Goal: Task Accomplishment & Management: Manage account settings

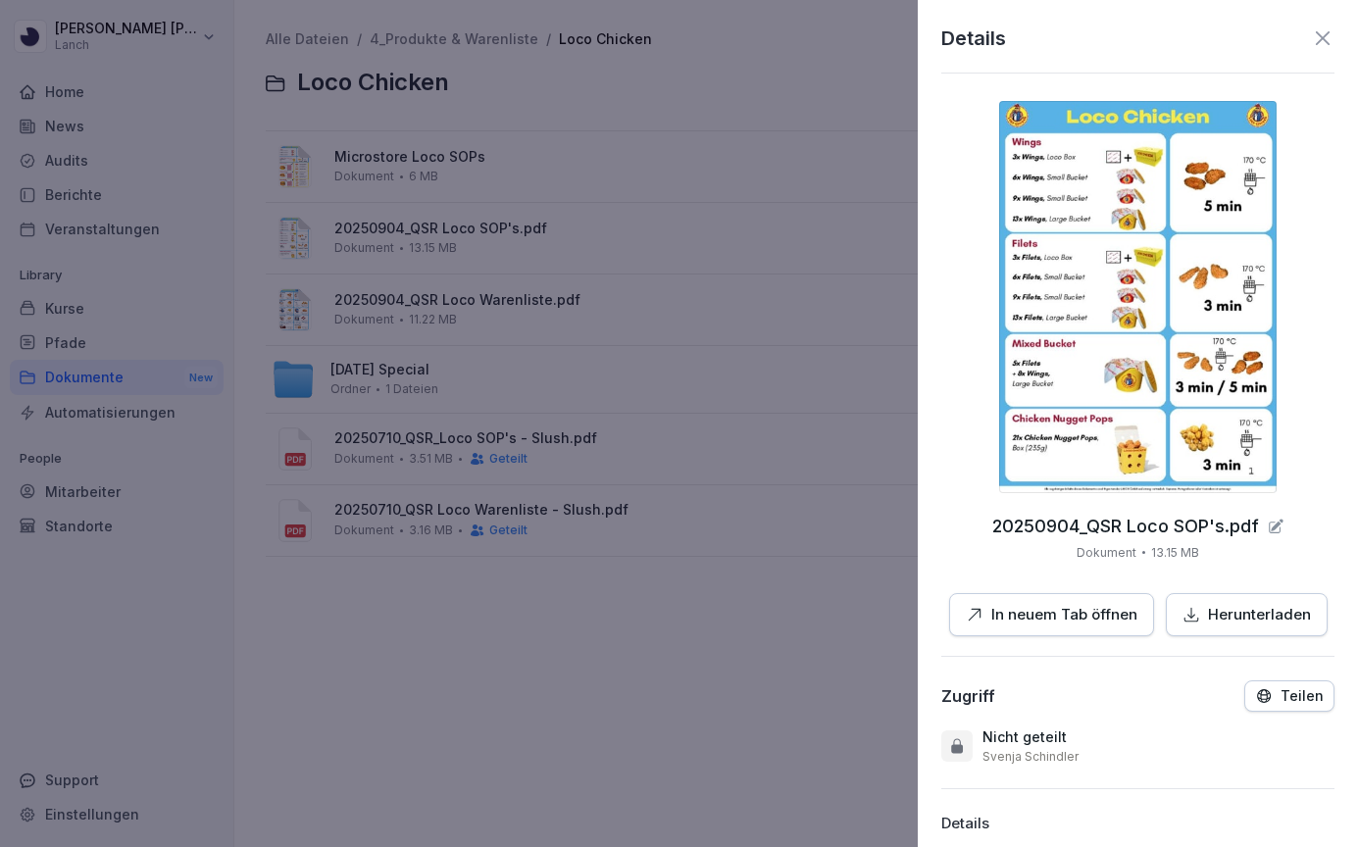
click at [1324, 32] on icon at bounding box center [1323, 38] width 24 height 24
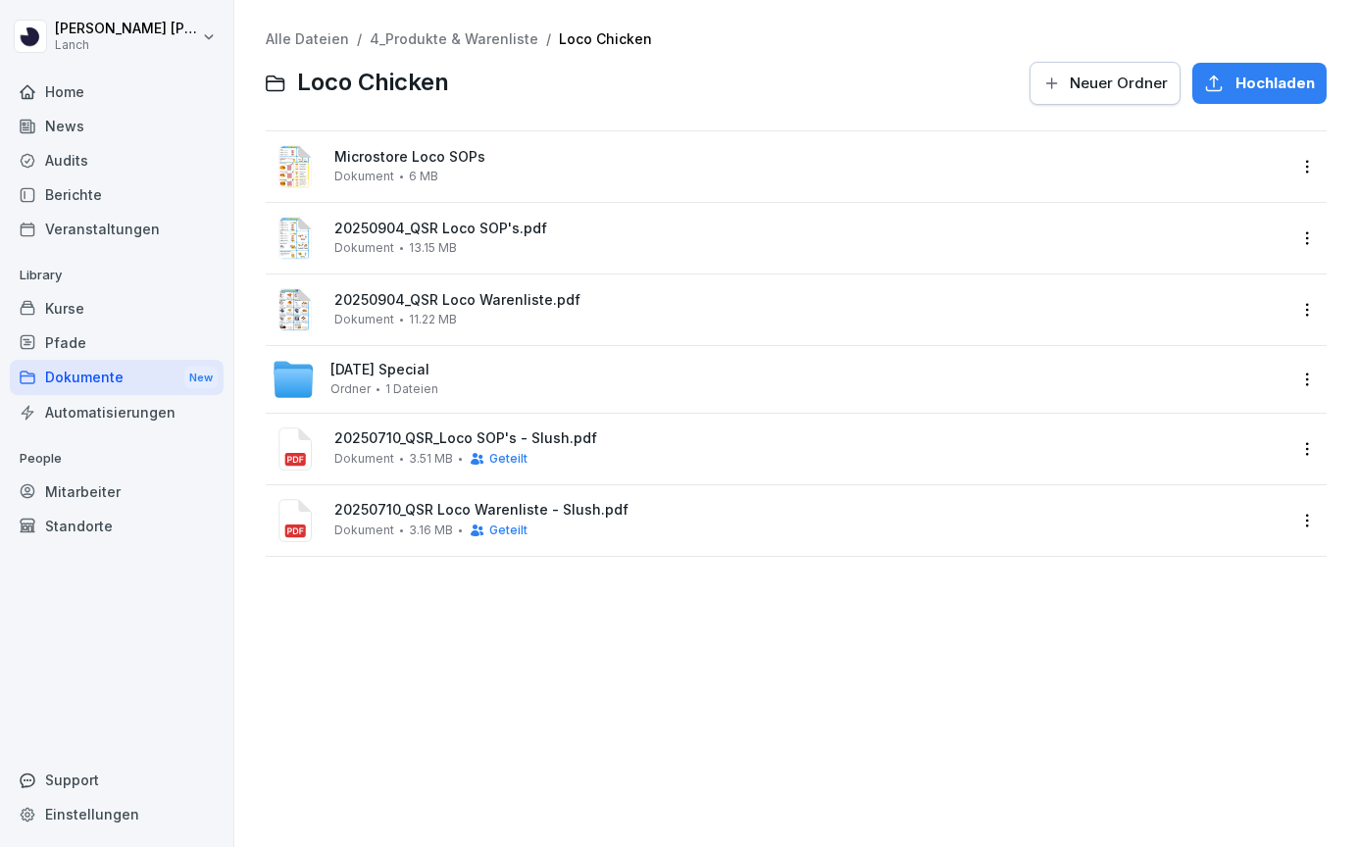
click at [120, 170] on div "Audits" at bounding box center [117, 160] width 214 height 34
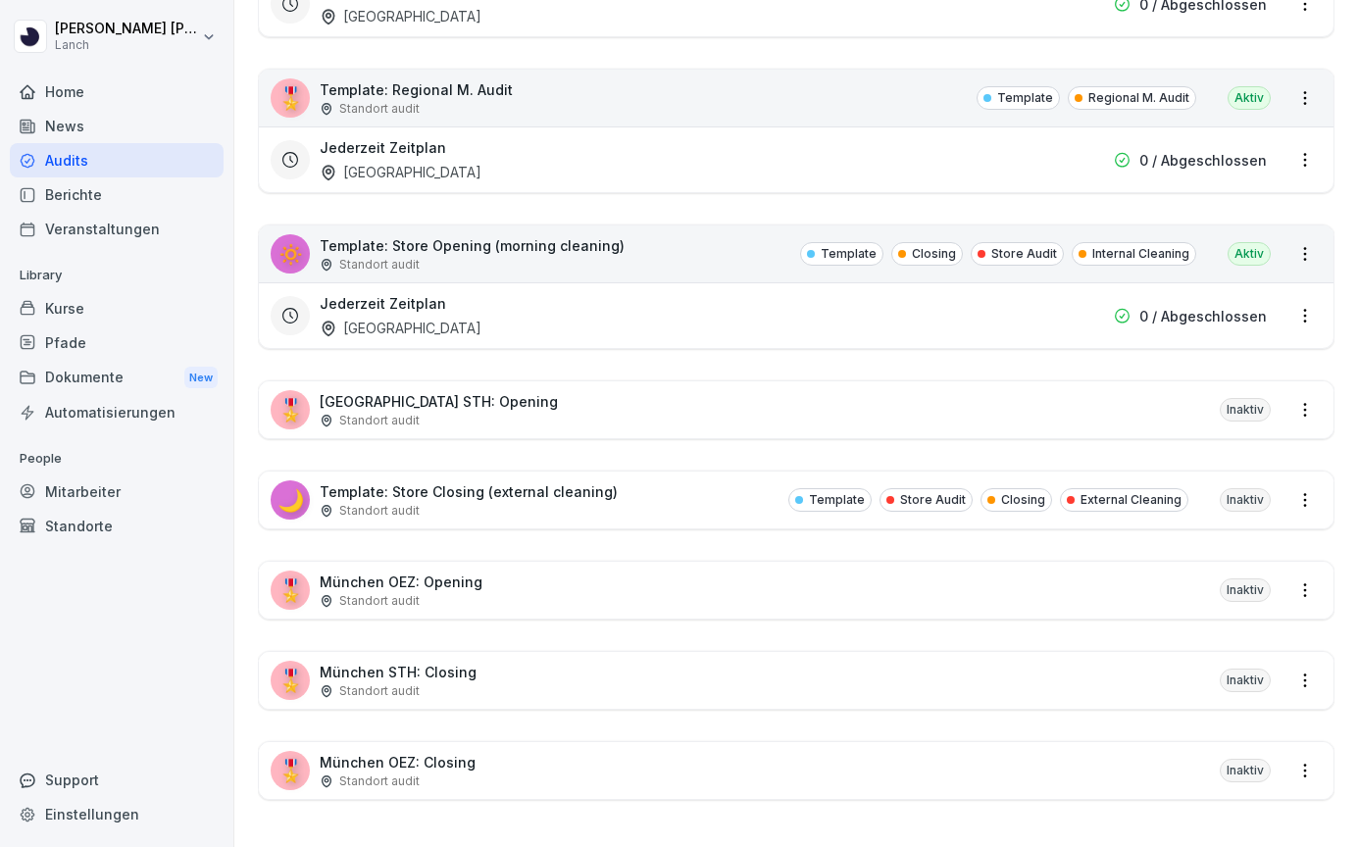
scroll to position [4961, 0]
click at [564, 260] on div "Standort audit" at bounding box center [472, 265] width 305 height 18
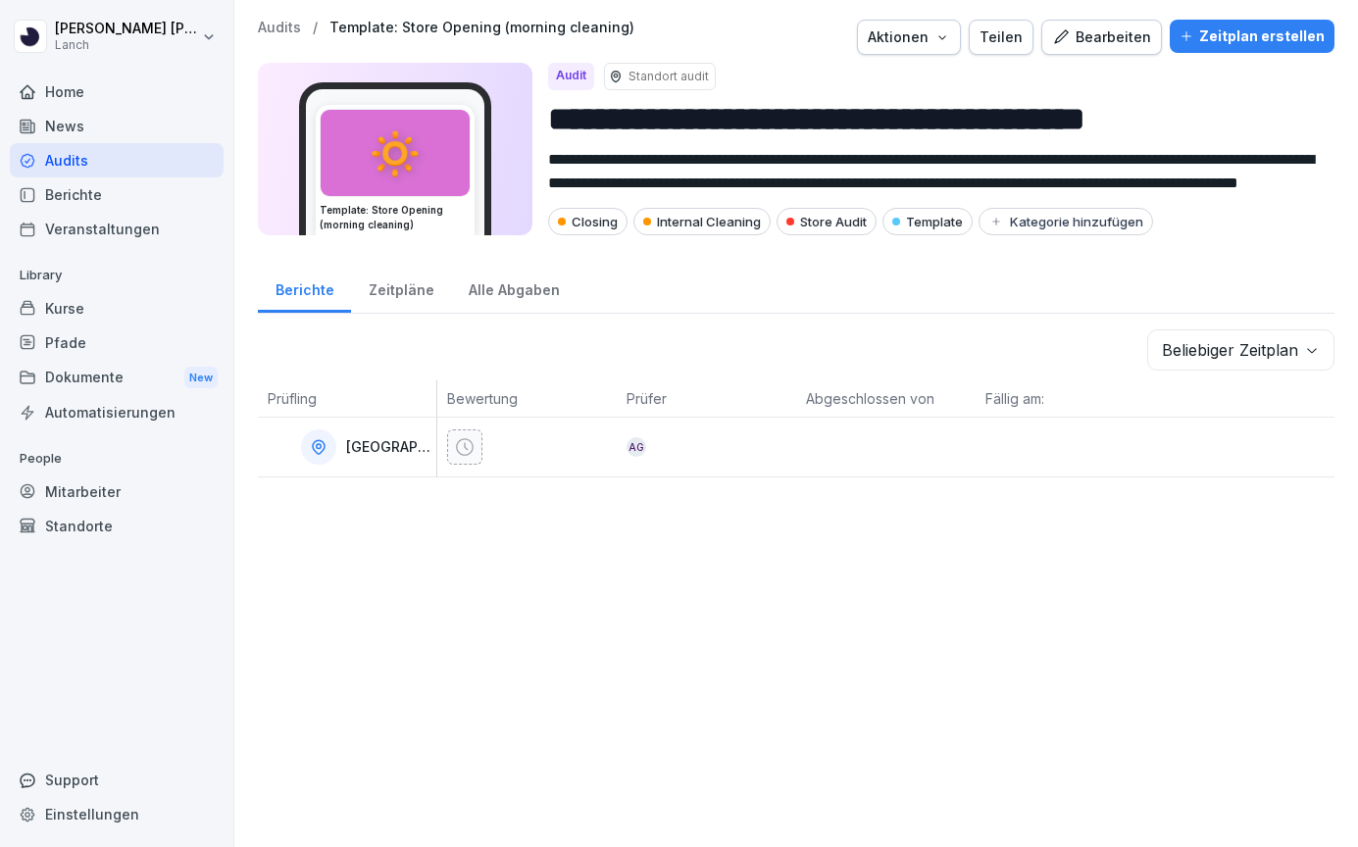
click at [1104, 30] on div "Bearbeiten" at bounding box center [1101, 37] width 99 height 22
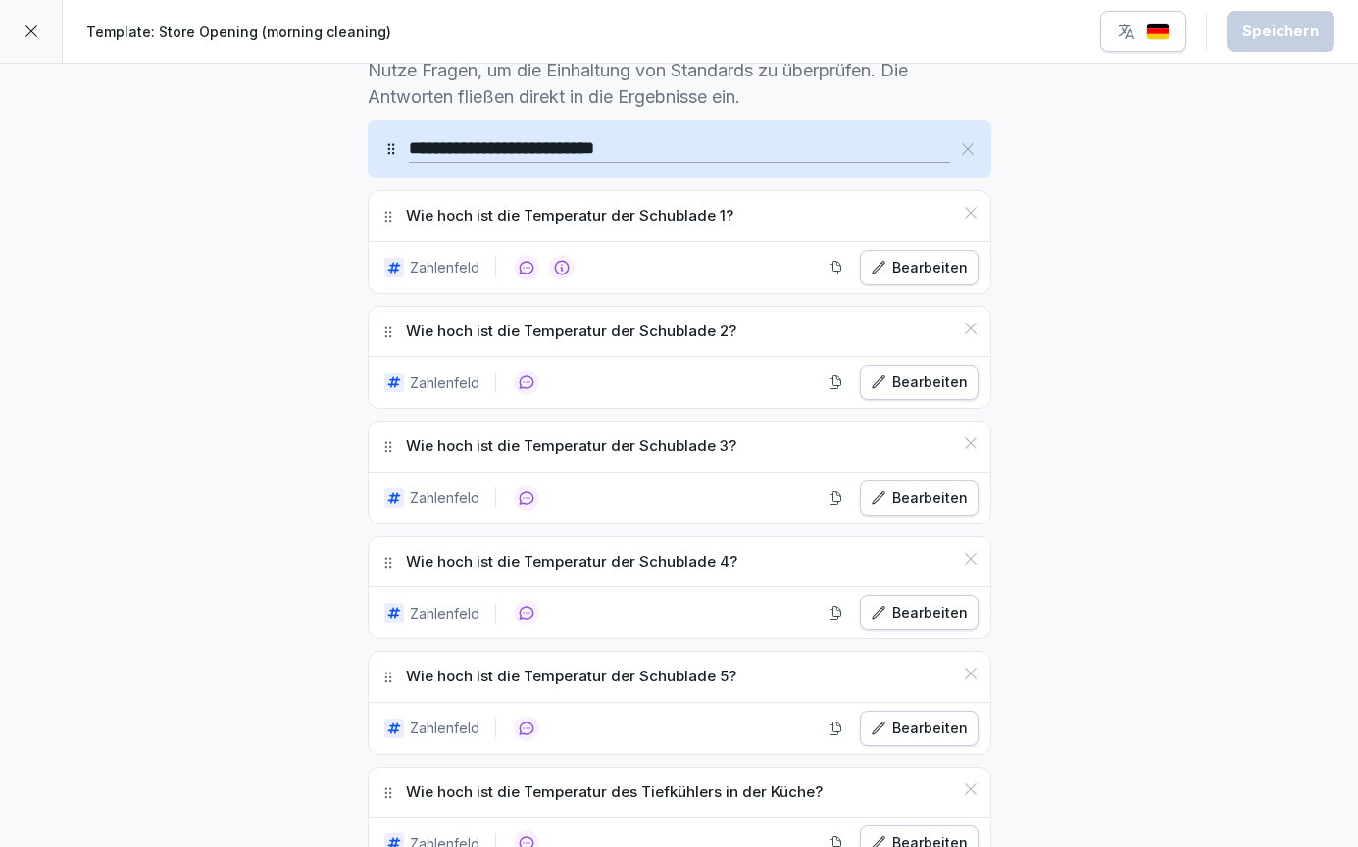
scroll to position [609, 0]
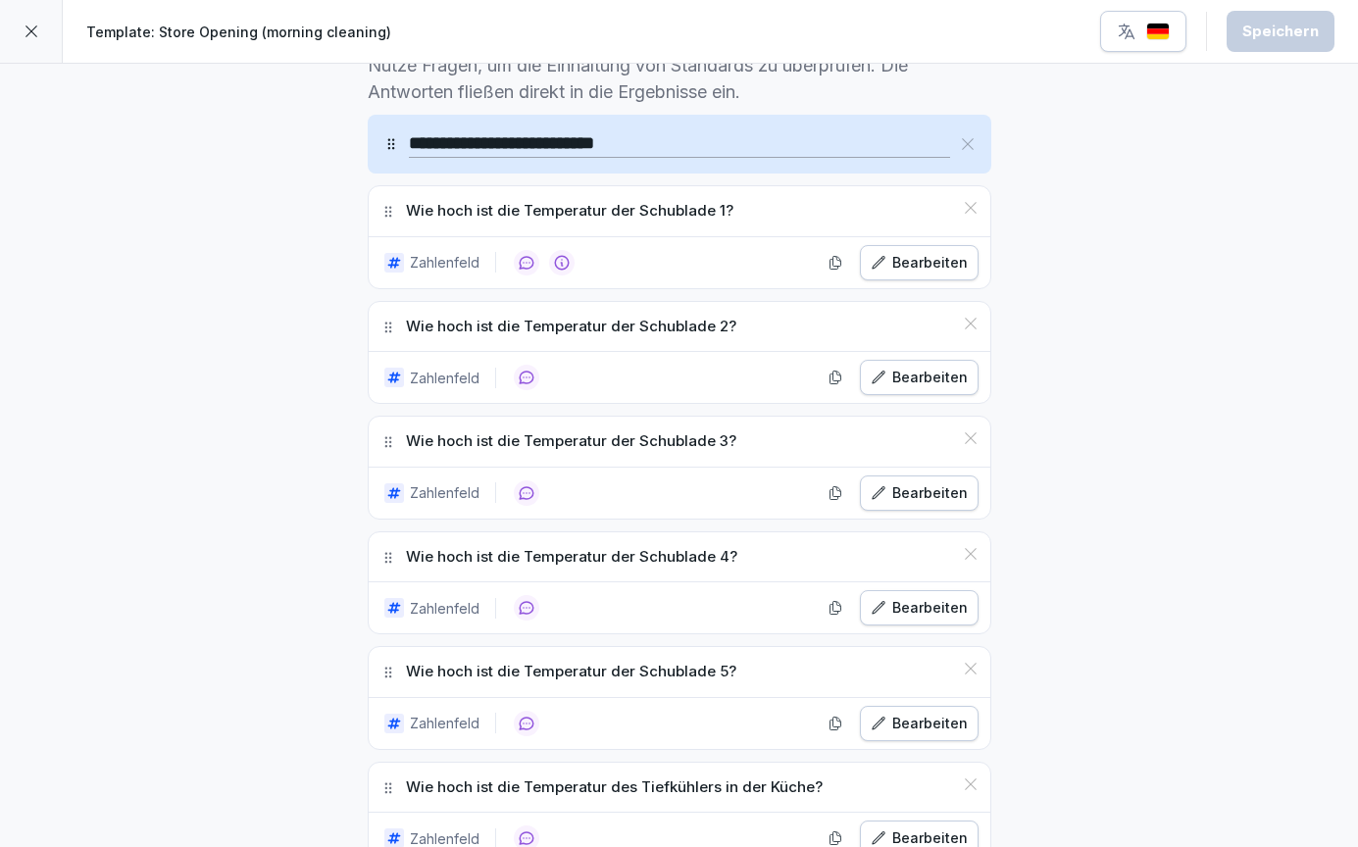
click at [919, 266] on div "Bearbeiten" at bounding box center [919, 263] width 97 height 22
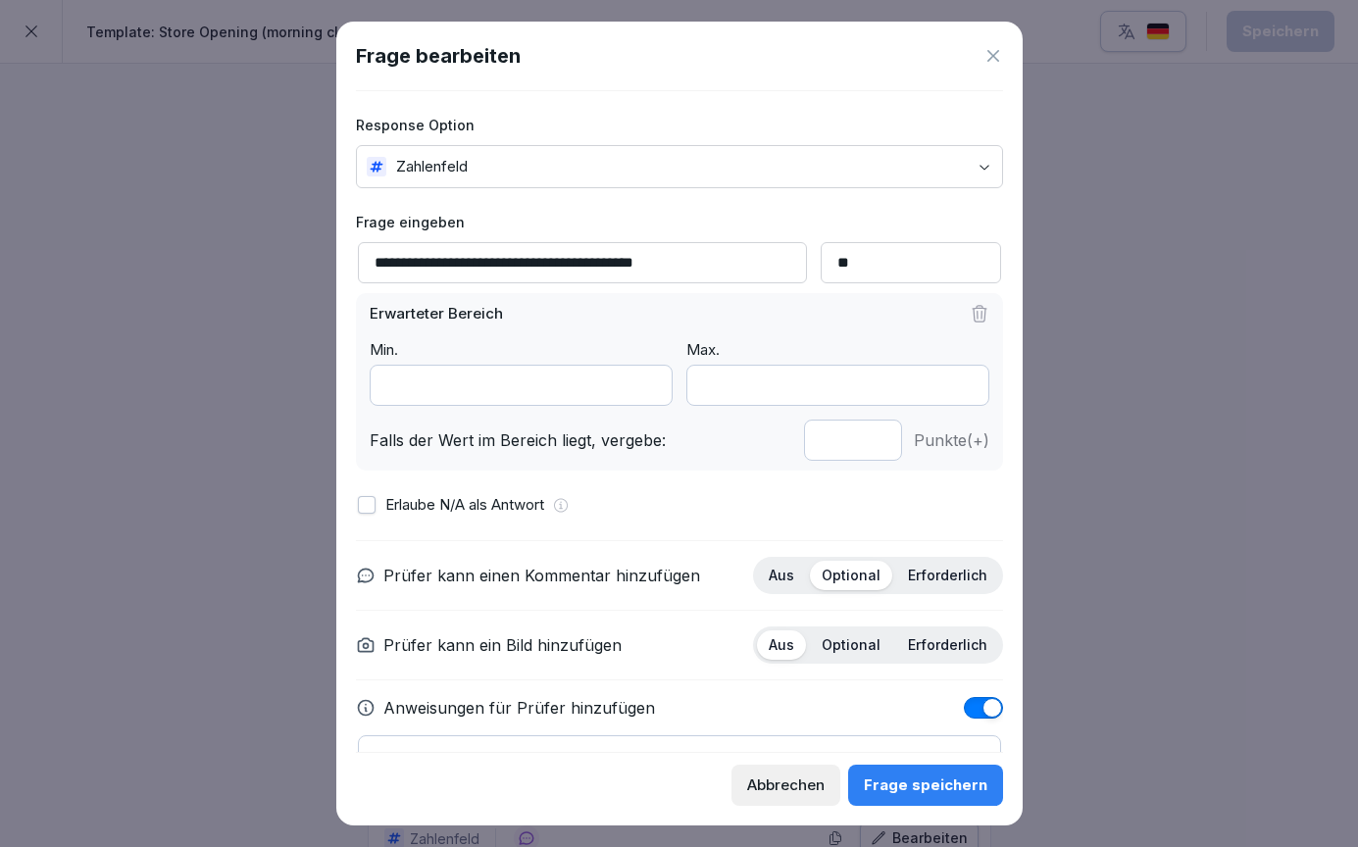
click at [998, 56] on icon at bounding box center [993, 56] width 20 height 20
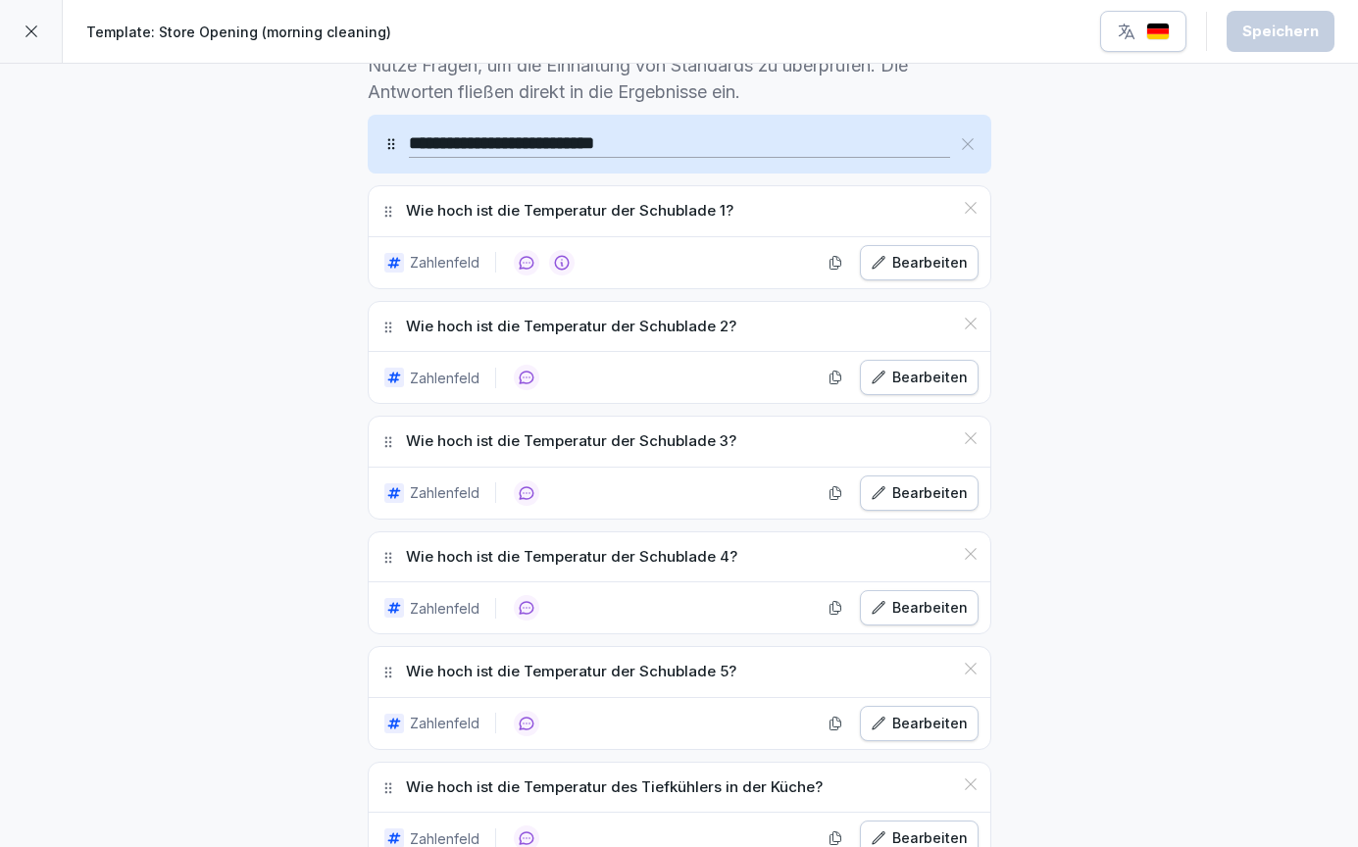
click at [915, 374] on div "Bearbeiten" at bounding box center [919, 378] width 97 height 22
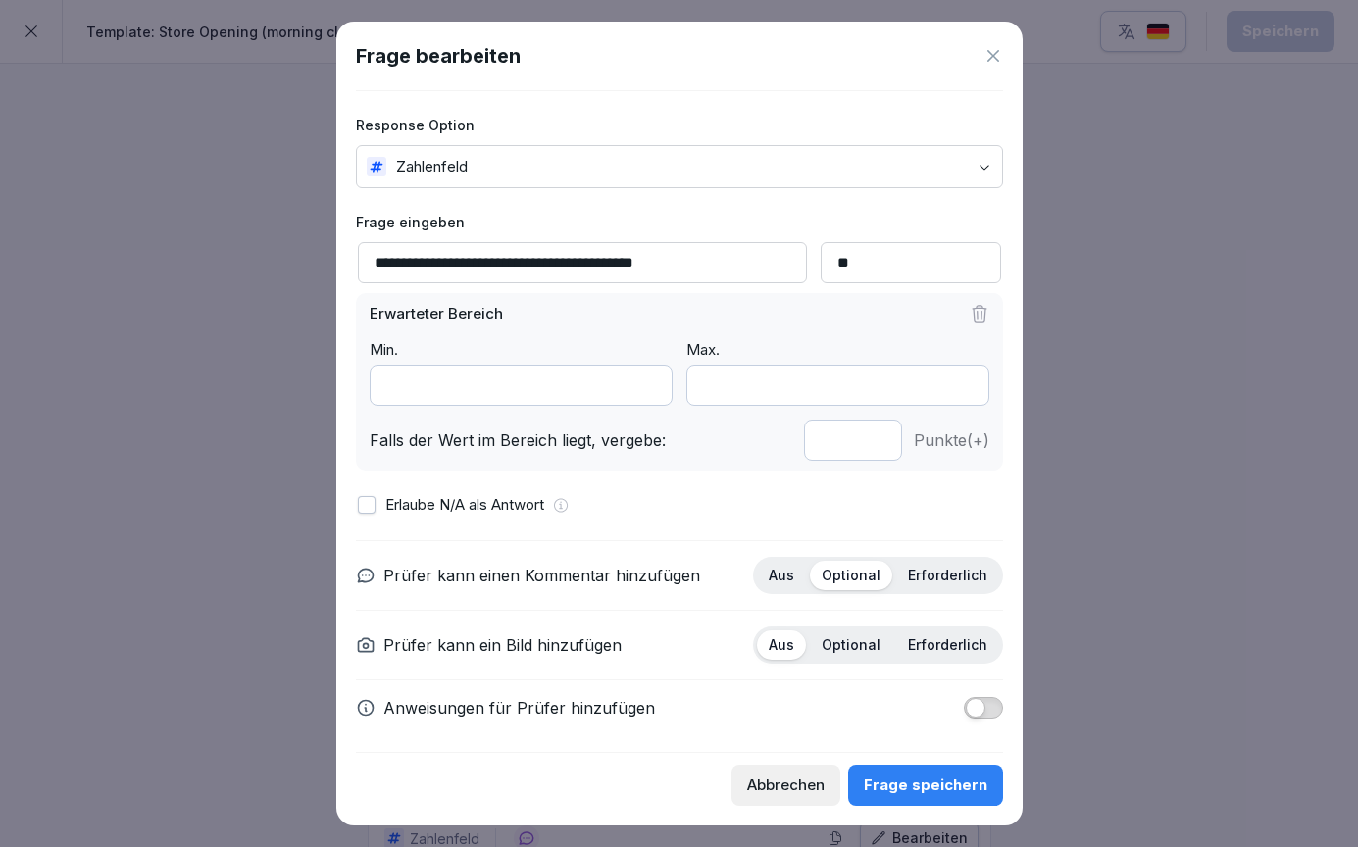
click at [991, 53] on icon at bounding box center [993, 56] width 20 height 20
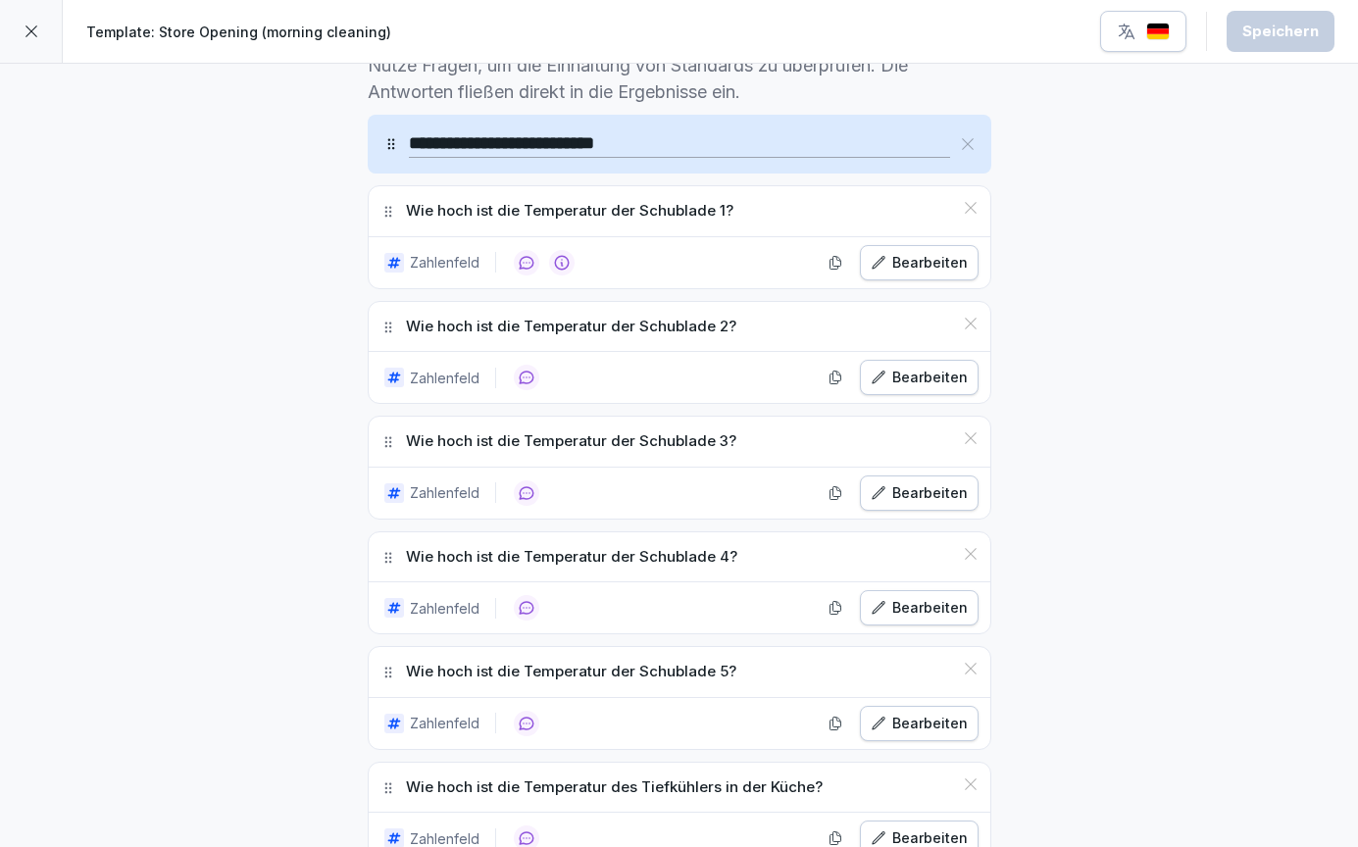
click at [910, 492] on div "Bearbeiten" at bounding box center [919, 493] width 97 height 22
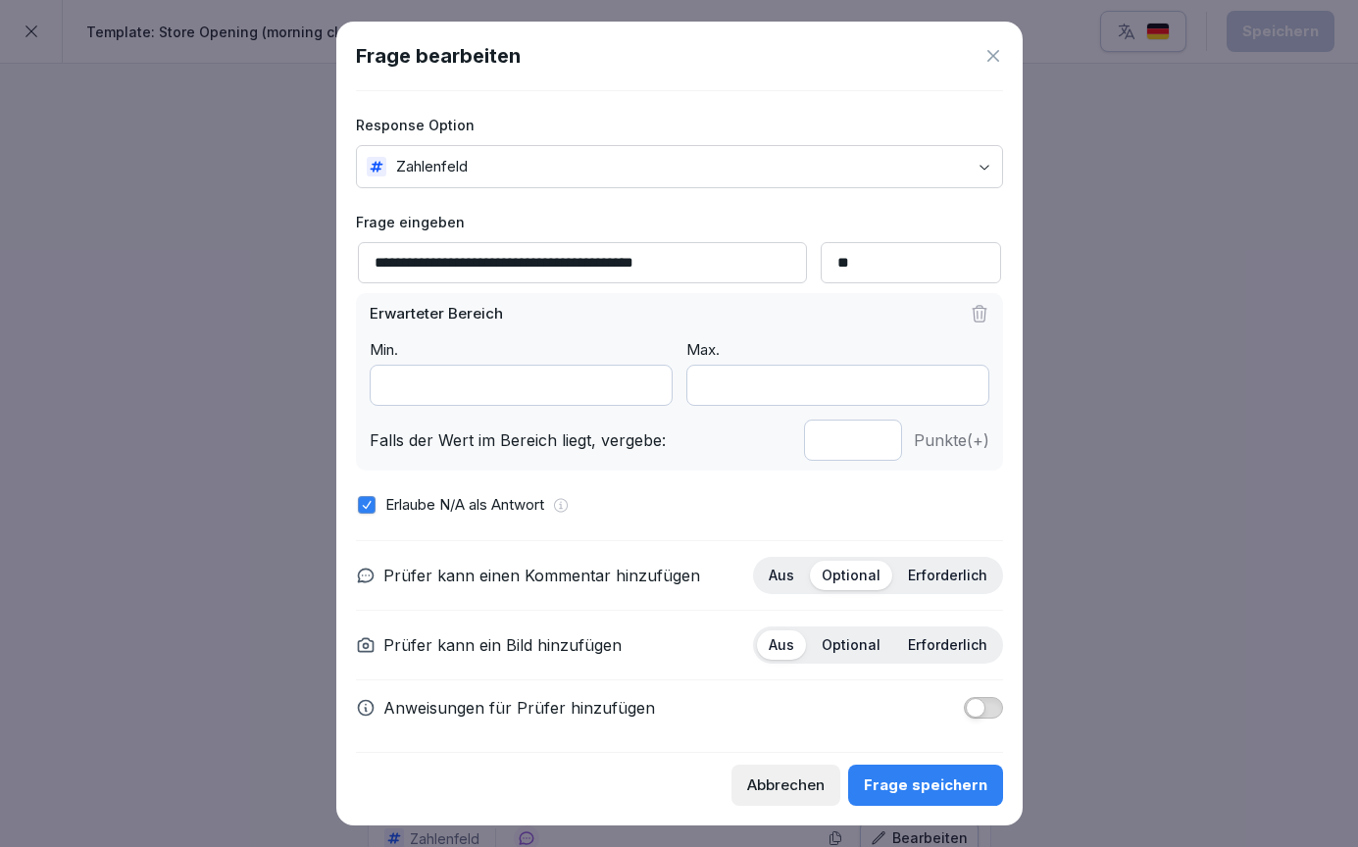
click at [994, 62] on icon at bounding box center [993, 56] width 20 height 20
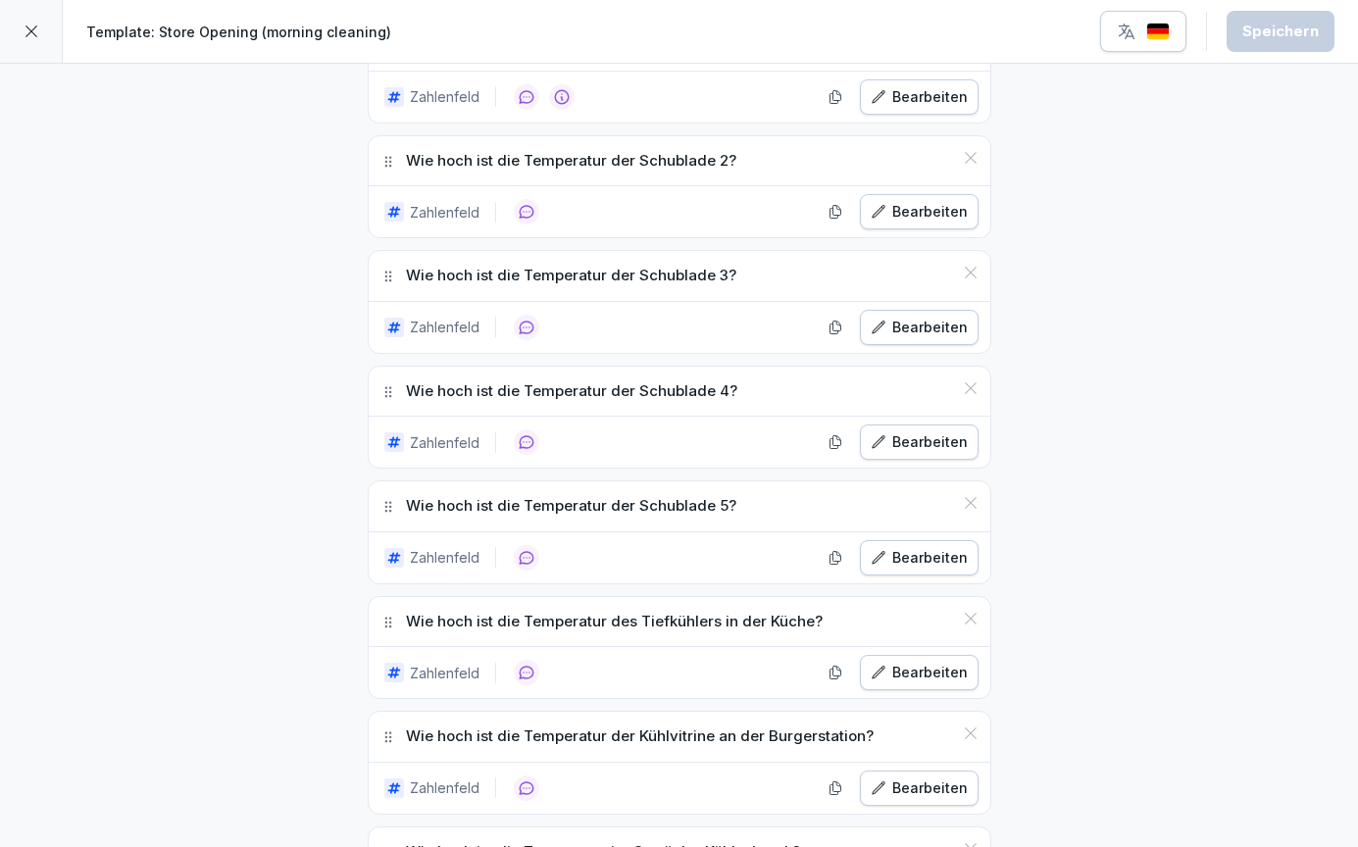
scroll to position [781, 0]
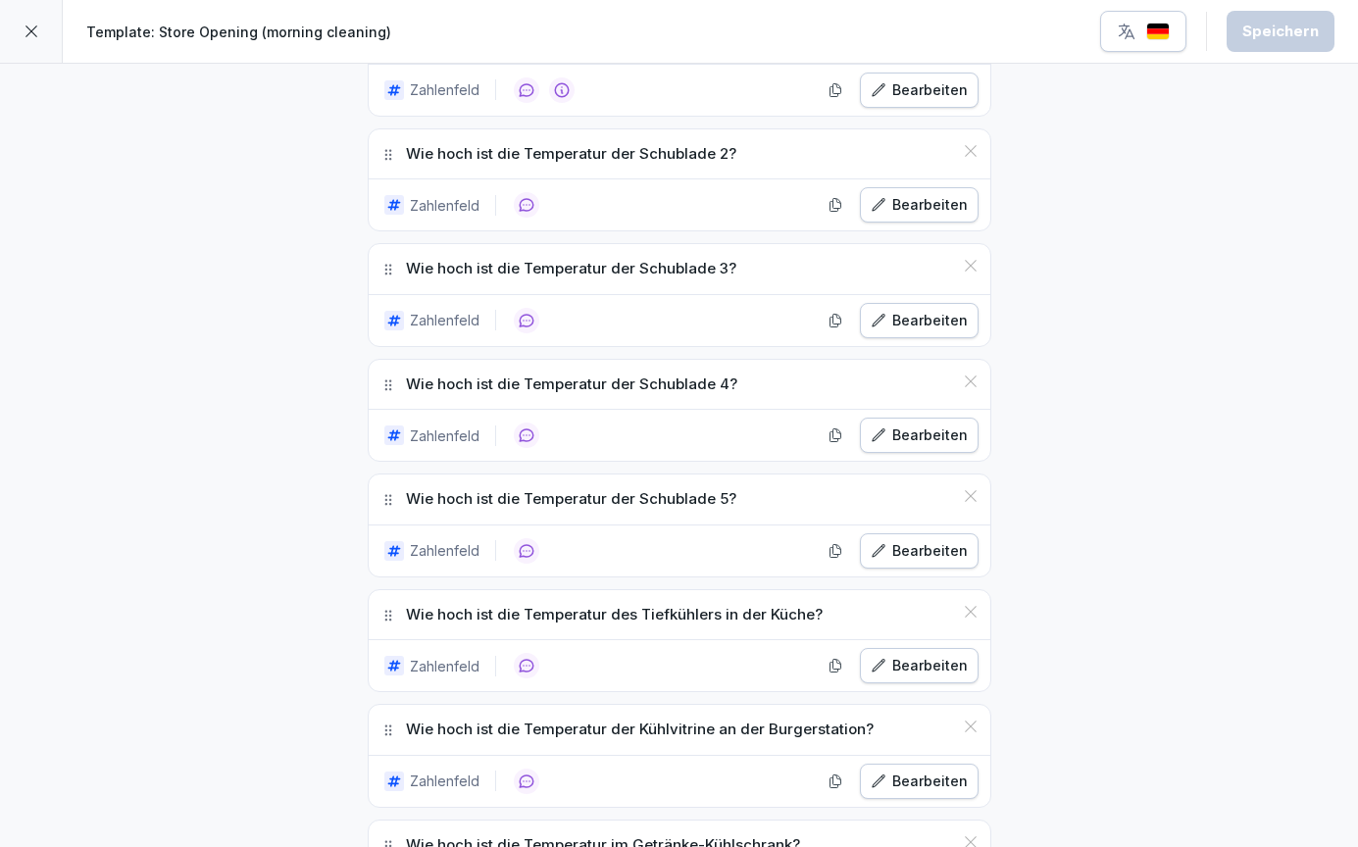
click at [953, 429] on div "Bearbeiten" at bounding box center [919, 436] width 97 height 22
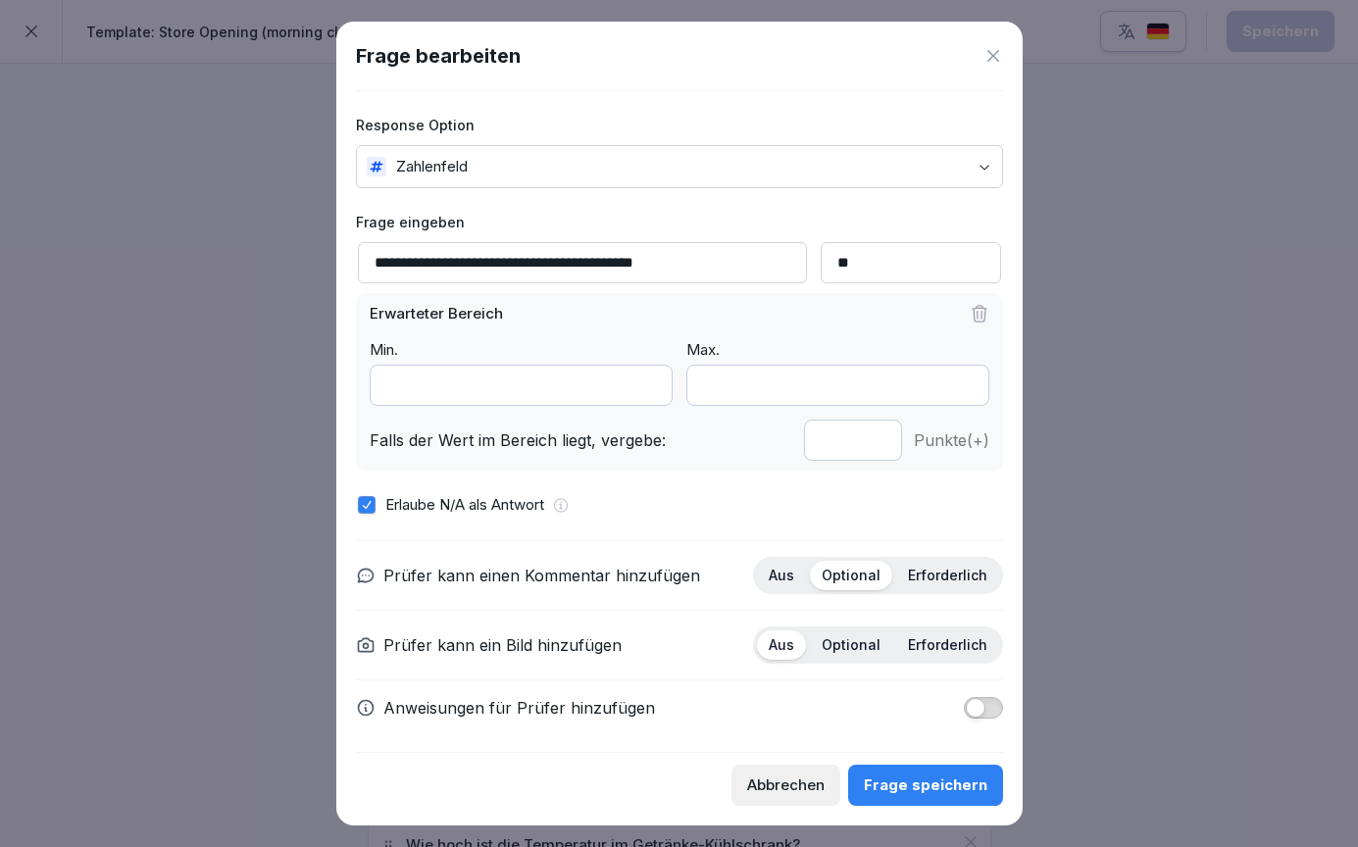
click at [987, 60] on icon at bounding box center [993, 56] width 20 height 20
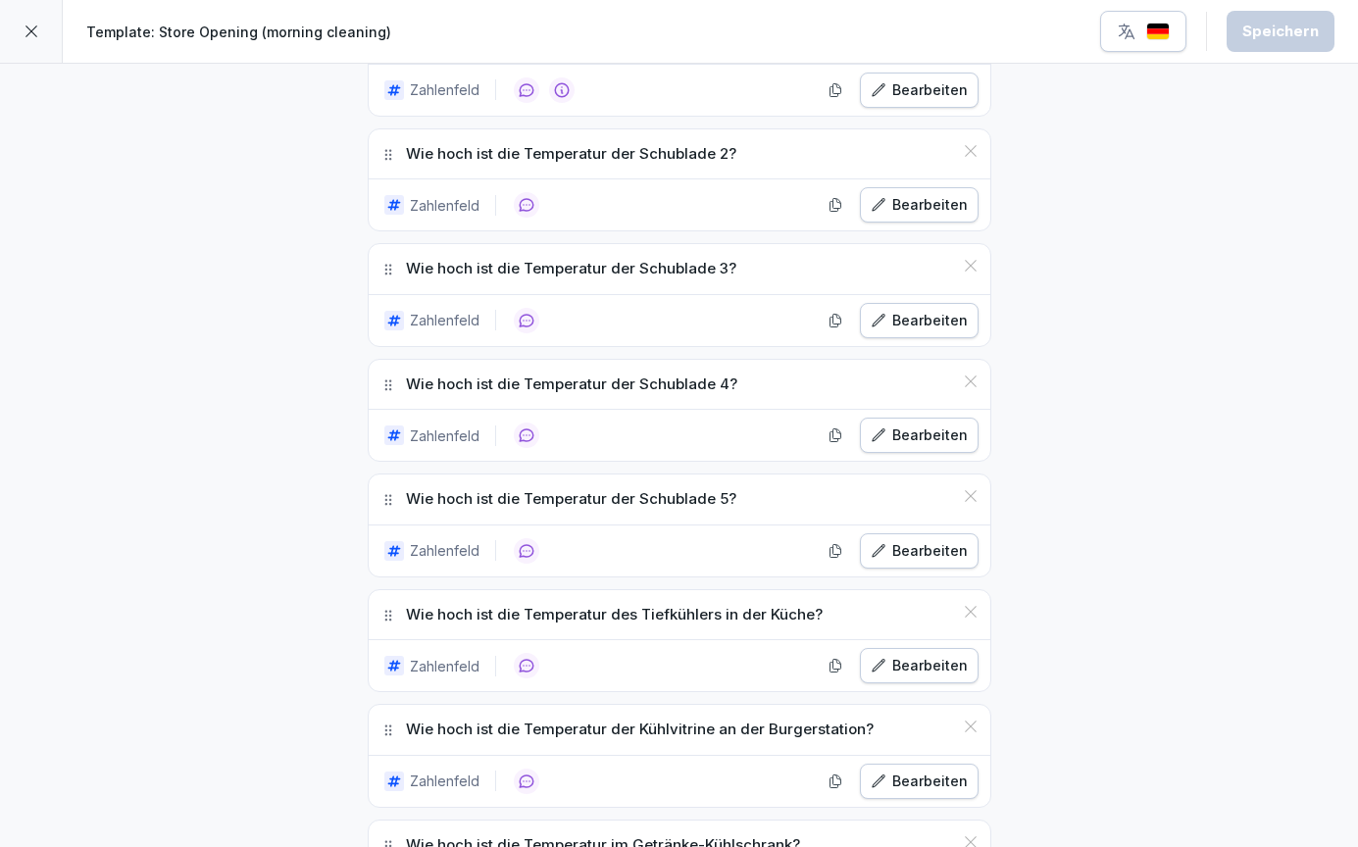
click at [897, 552] on div "Bearbeiten" at bounding box center [919, 551] width 97 height 22
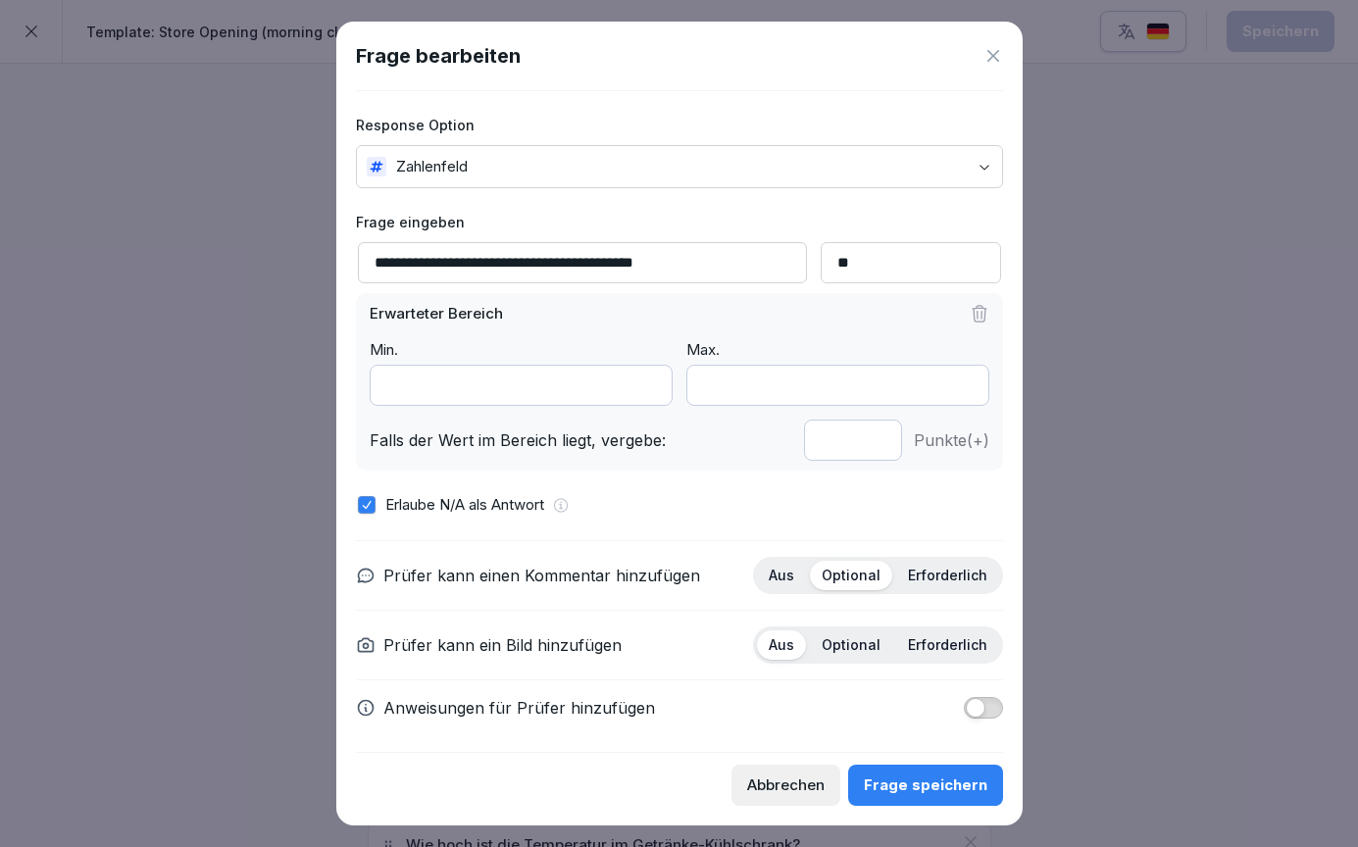
click at [999, 53] on icon at bounding box center [993, 56] width 20 height 20
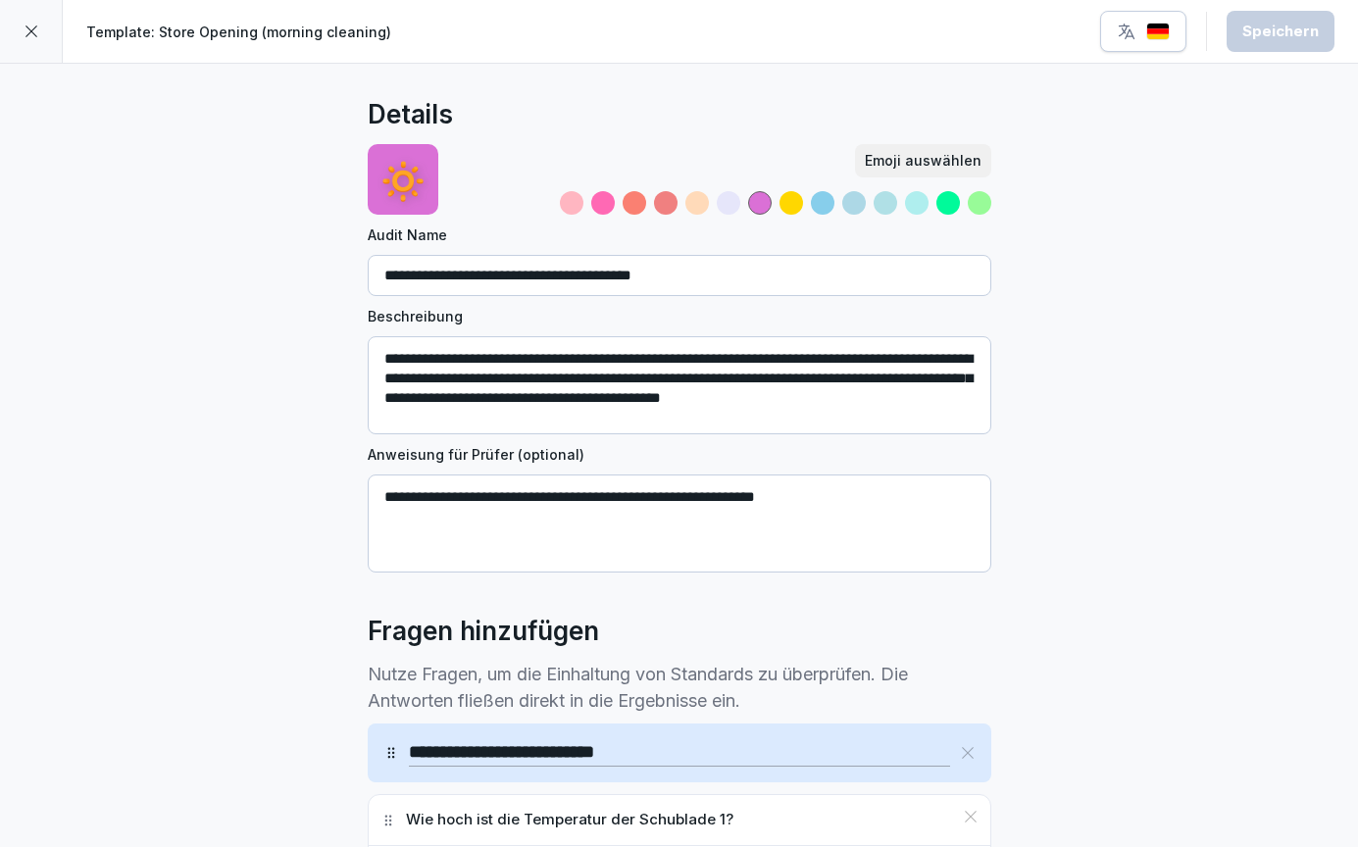
scroll to position [0, 0]
click at [37, 32] on icon at bounding box center [32, 32] width 16 height 16
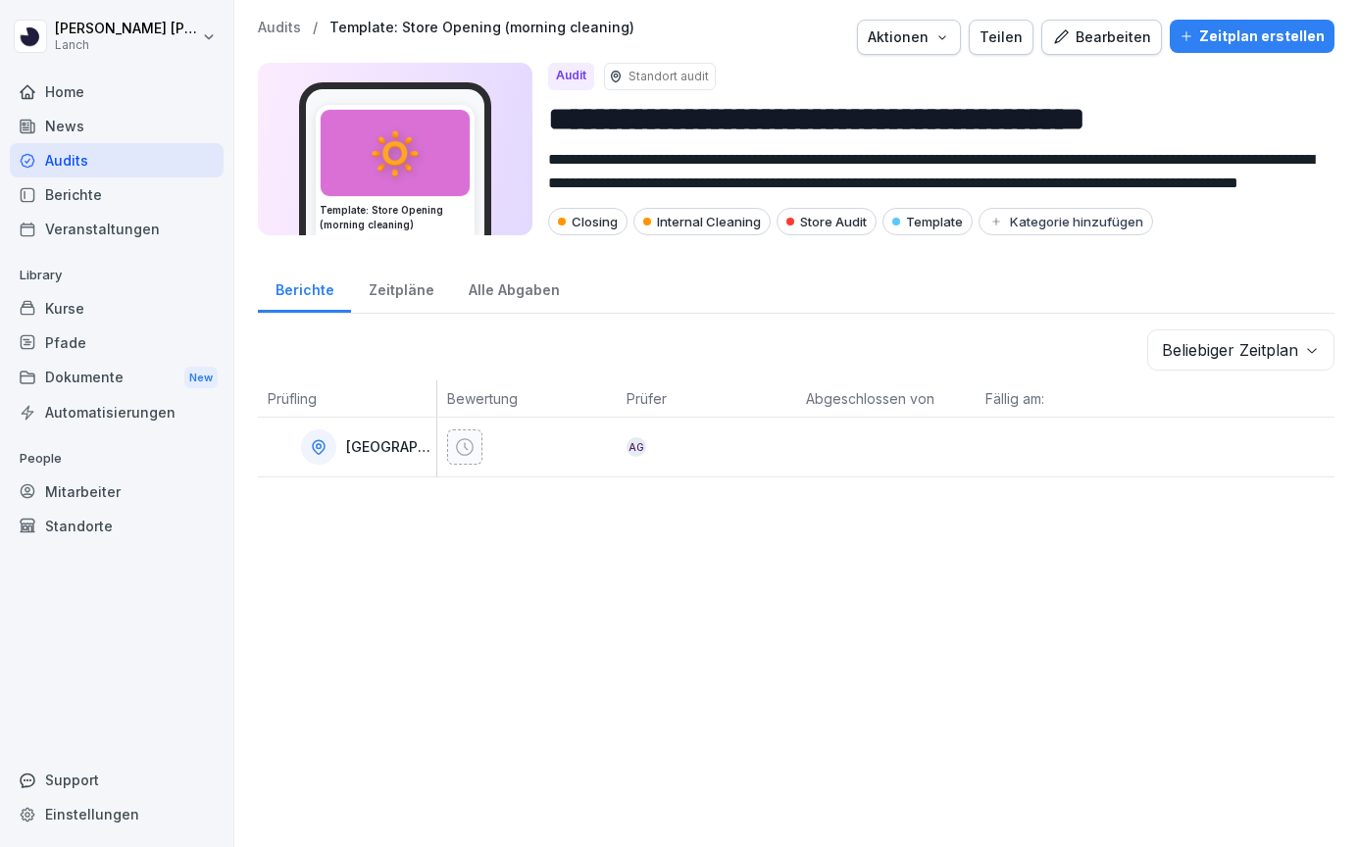
click at [948, 36] on div "Aktionen" at bounding box center [909, 37] width 82 height 22
click at [895, 76] on p "Audit duplizieren" at bounding box center [852, 84] width 109 height 18
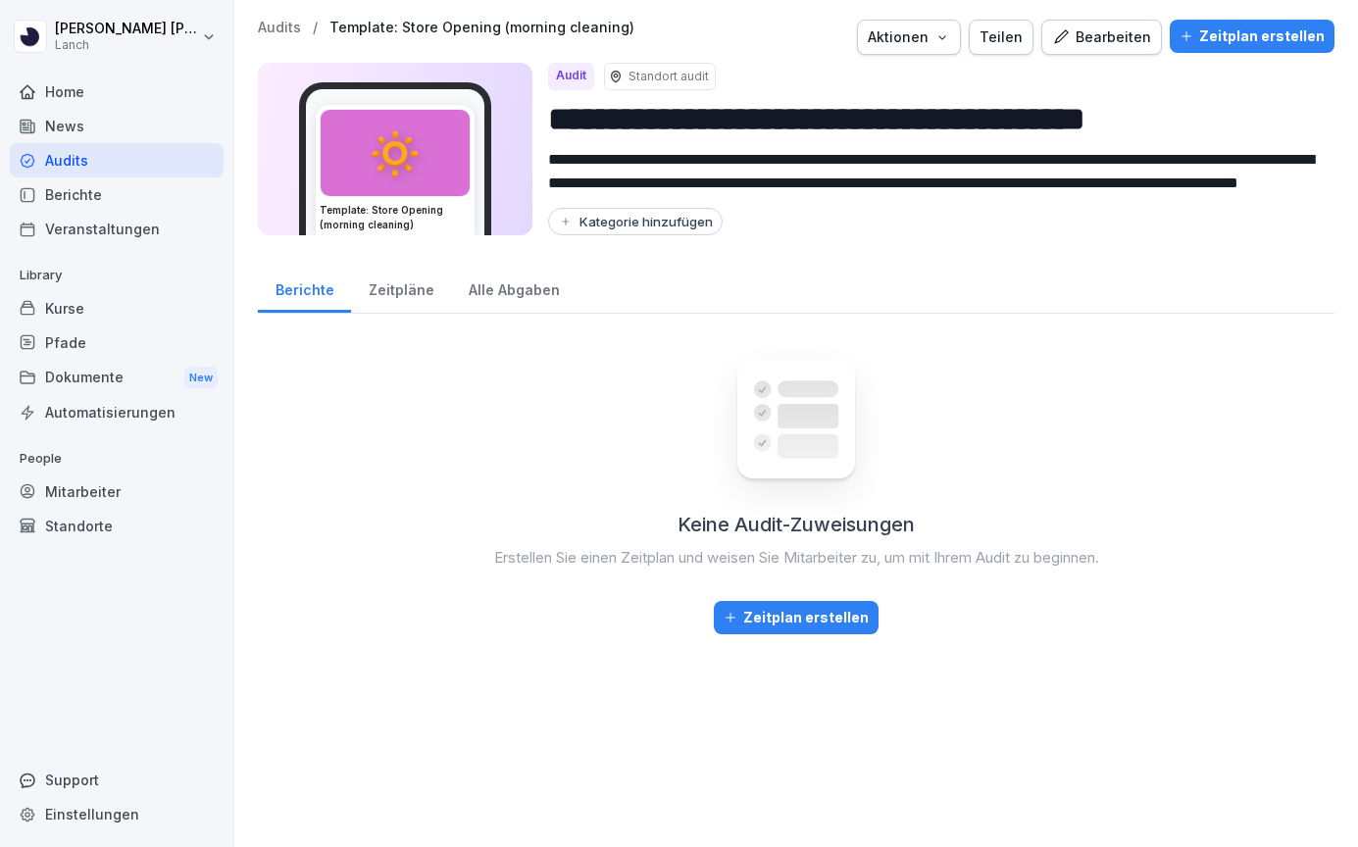
click at [119, 156] on div "Audits" at bounding box center [117, 160] width 214 height 34
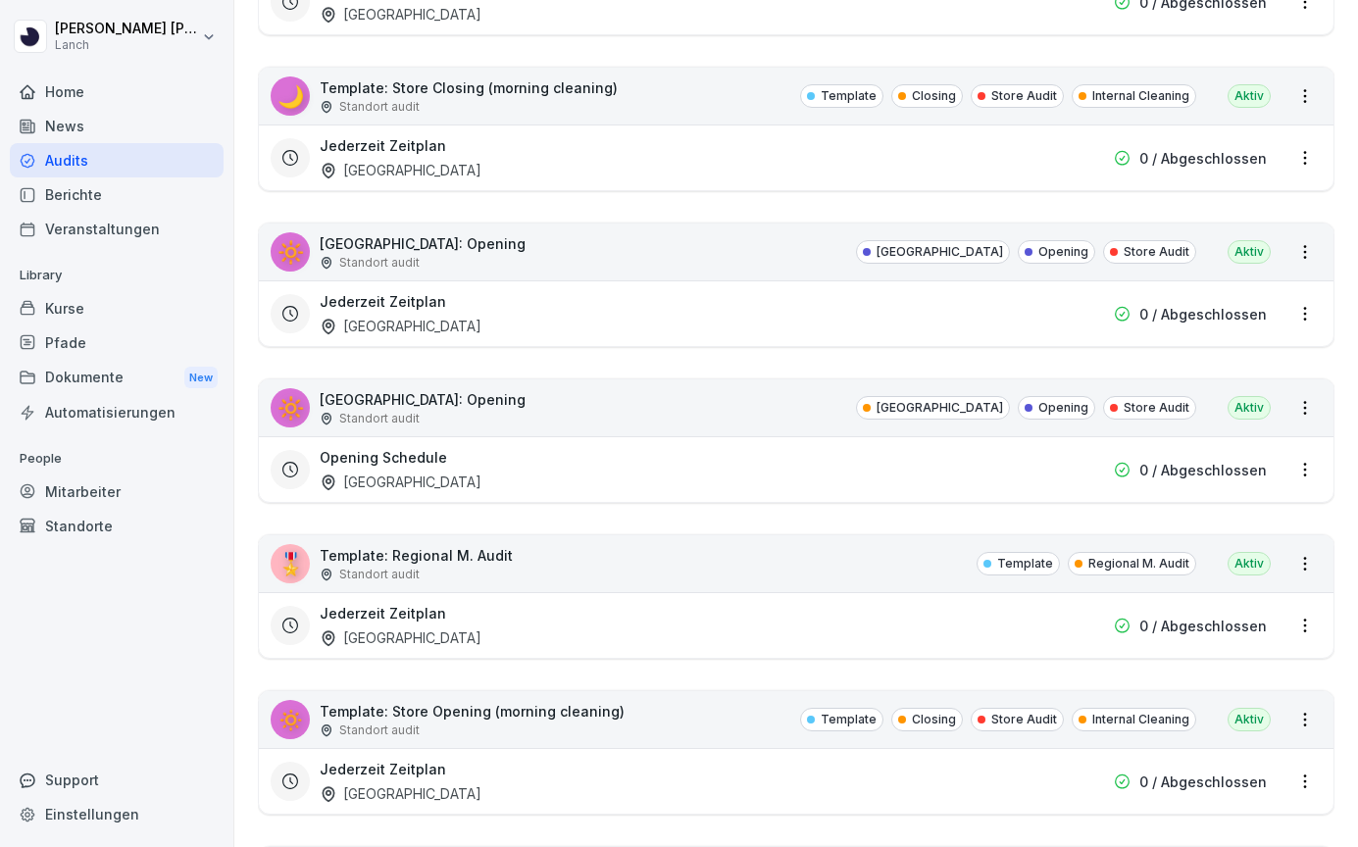
scroll to position [4517, 0]
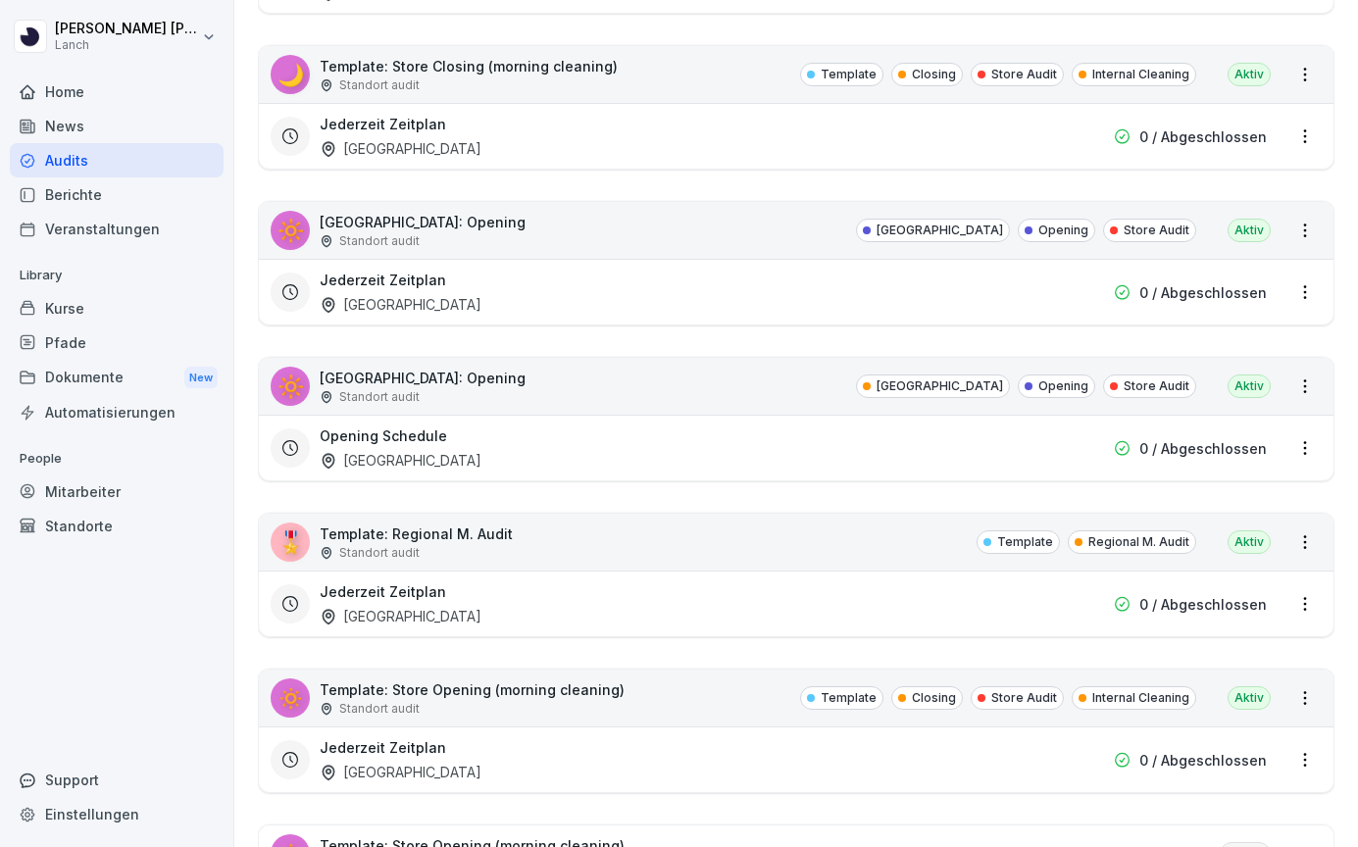
click at [670, 708] on div "🔅 Template: Store Opening (morning cleaning) Standort audit Template Closing St…" at bounding box center [796, 698] width 1074 height 57
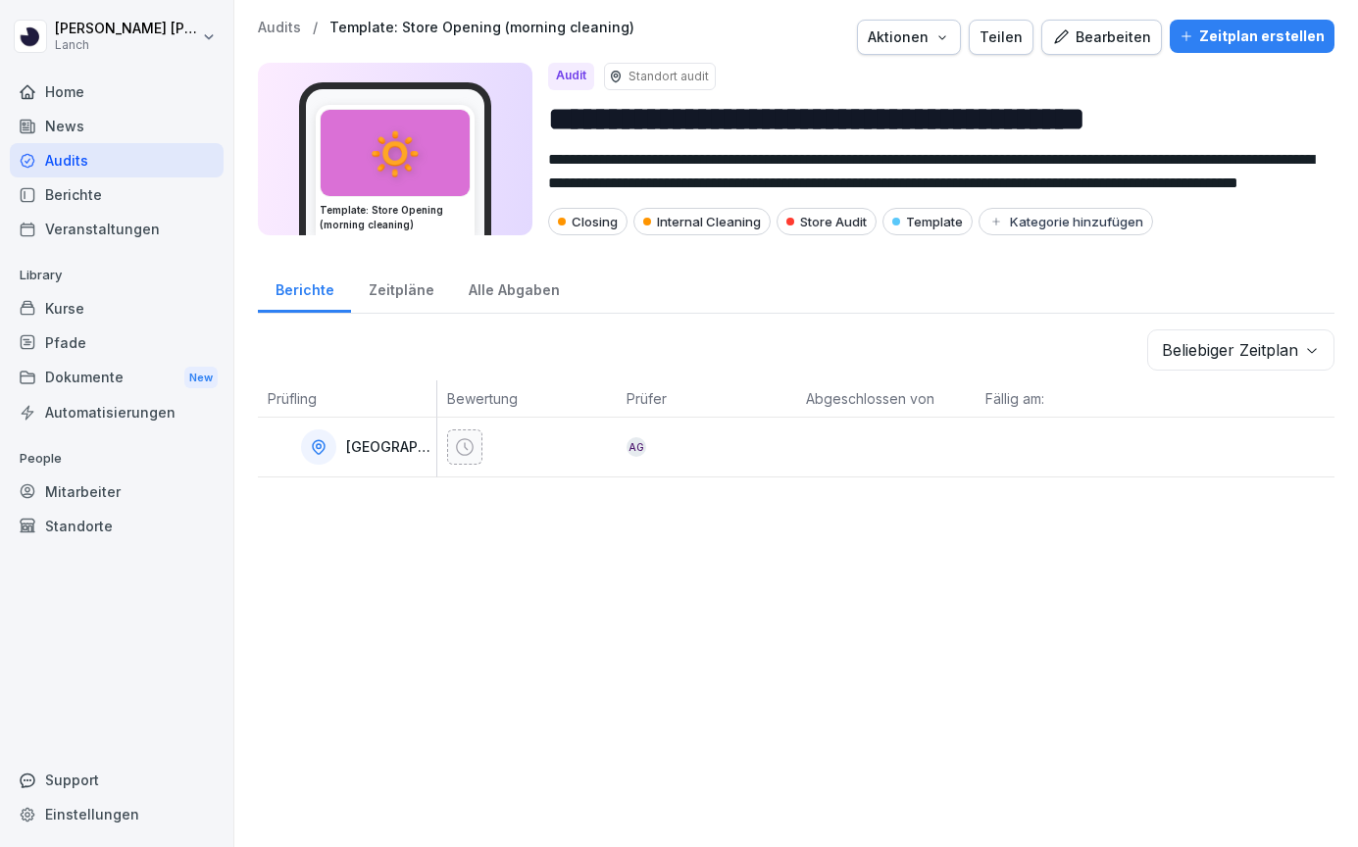
click at [1121, 36] on div "Bearbeiten" at bounding box center [1101, 37] width 99 height 22
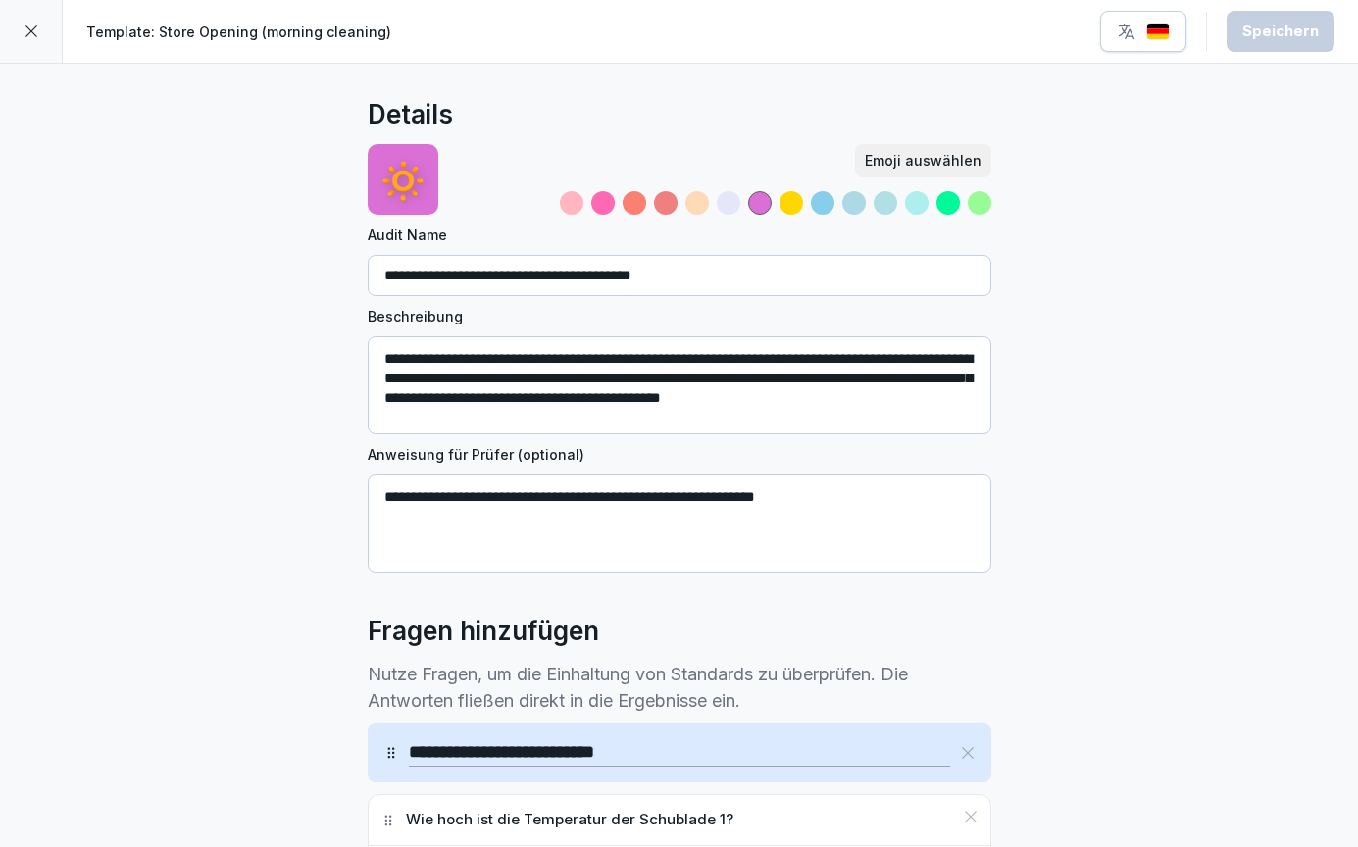
click at [452, 279] on input "**********" at bounding box center [680, 275] width 624 height 41
drag, startPoint x: 458, startPoint y: 275, endPoint x: 332, endPoint y: 274, distance: 125.5
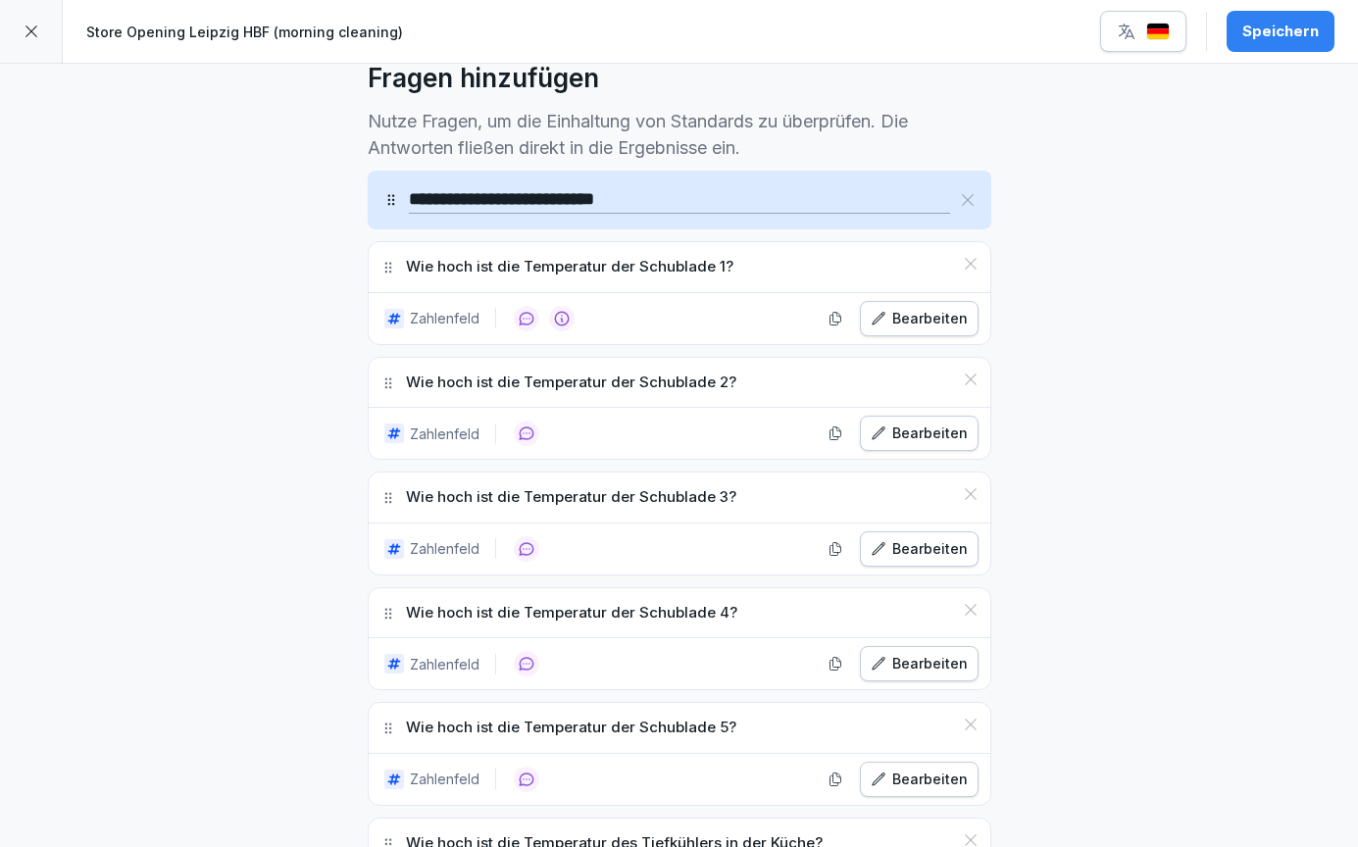
scroll to position [550, 0]
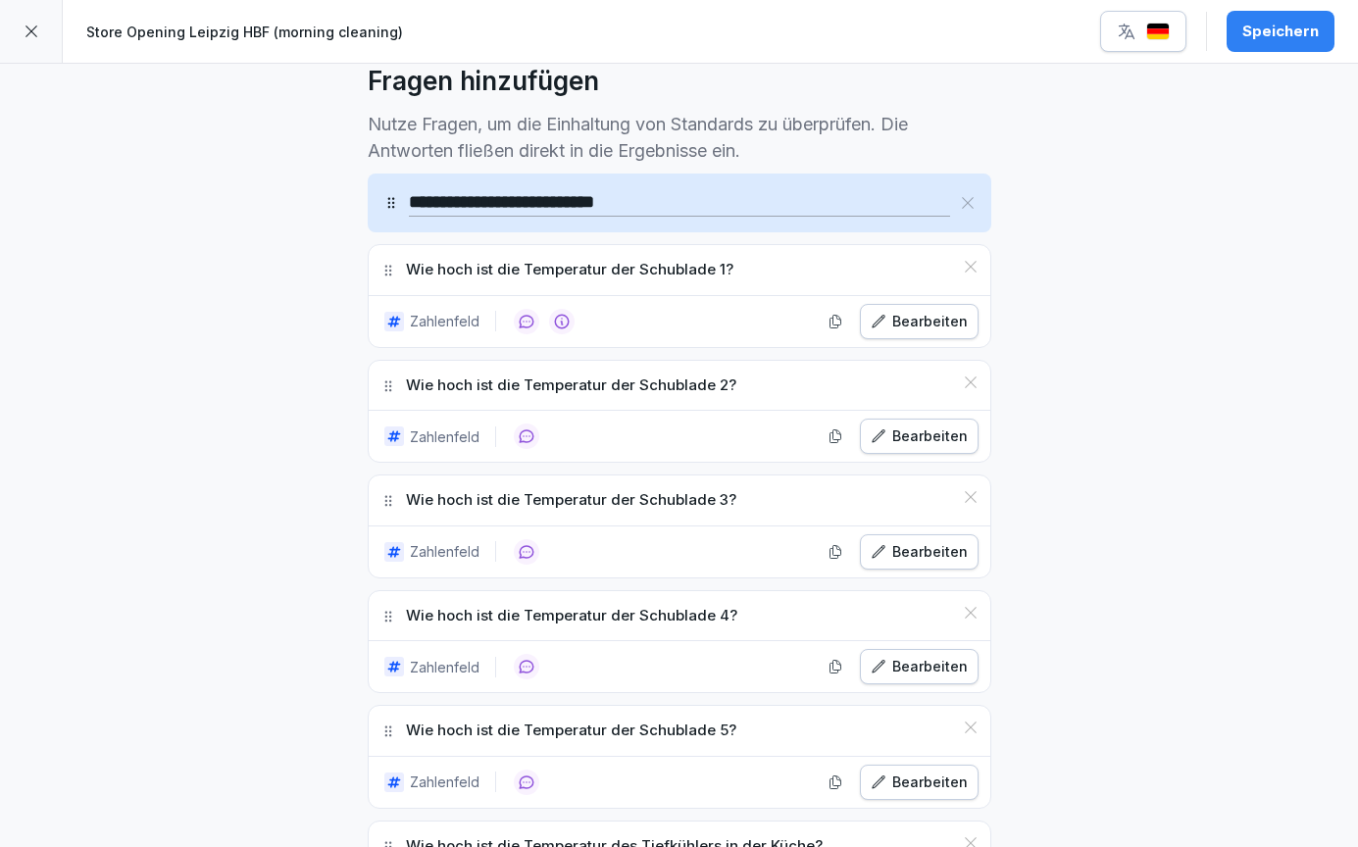
type input "**********"
click at [42, 34] on div at bounding box center [31, 31] width 63 height 63
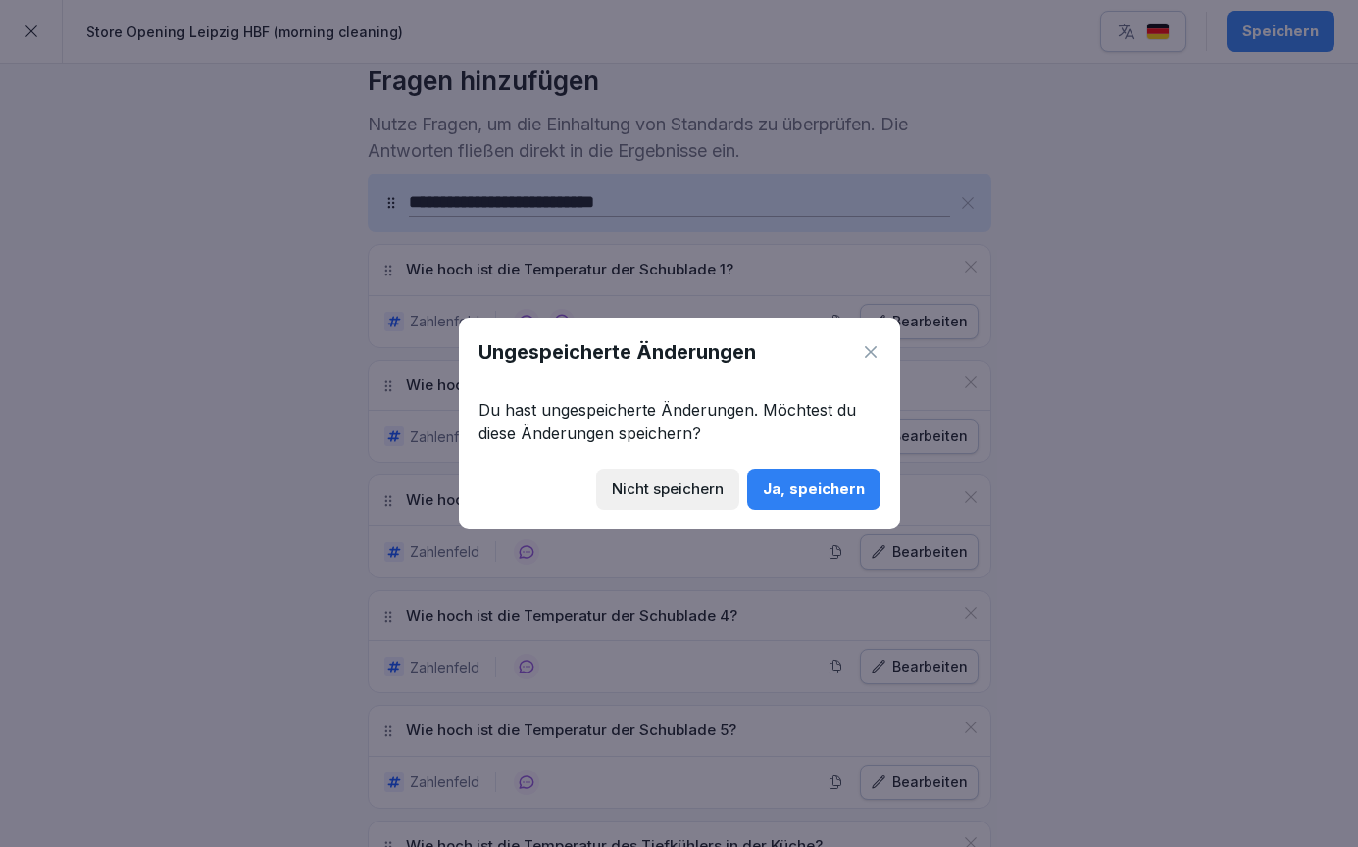
click at [798, 474] on button "Ja, speichern" at bounding box center [813, 489] width 133 height 41
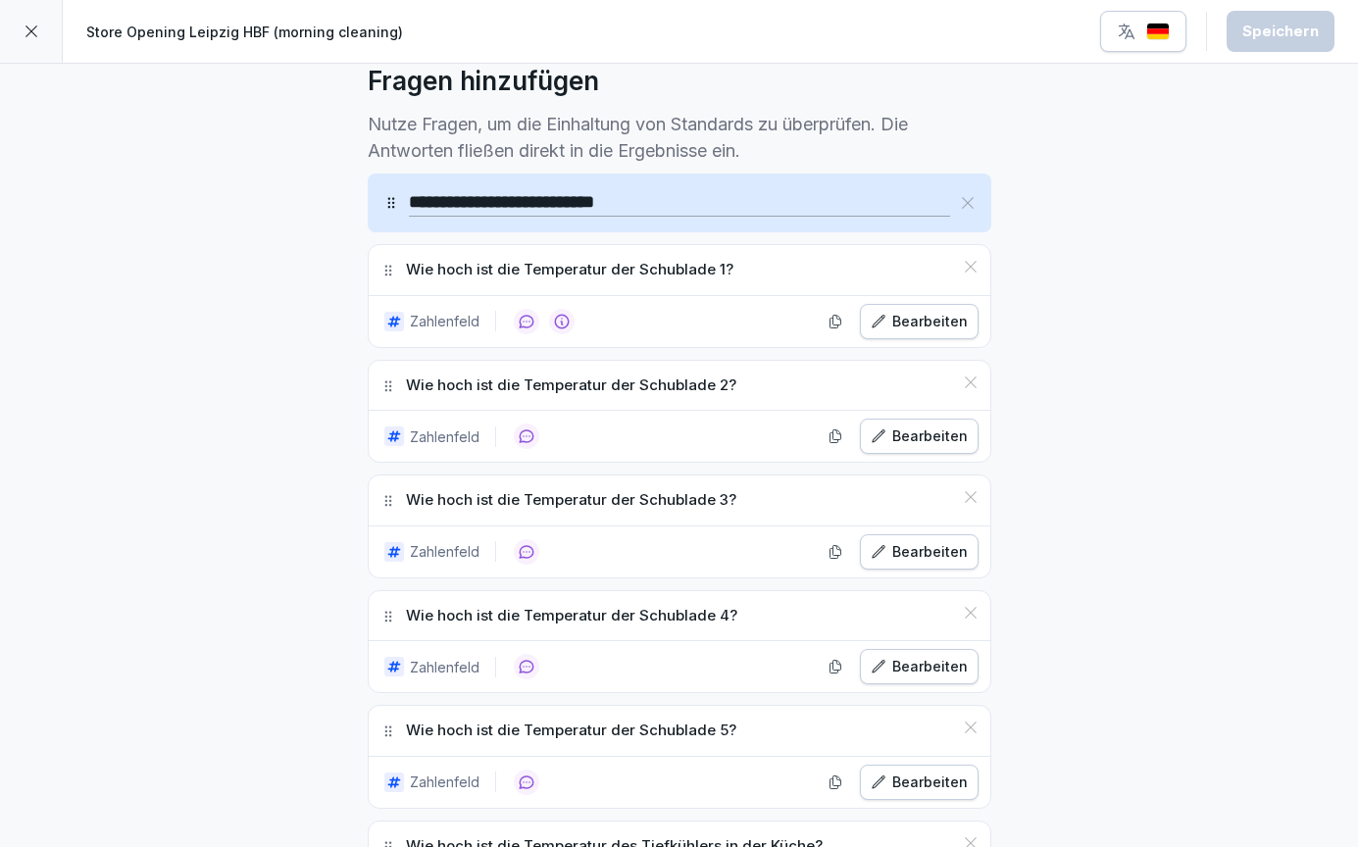
click at [40, 28] on div at bounding box center [31, 31] width 63 height 63
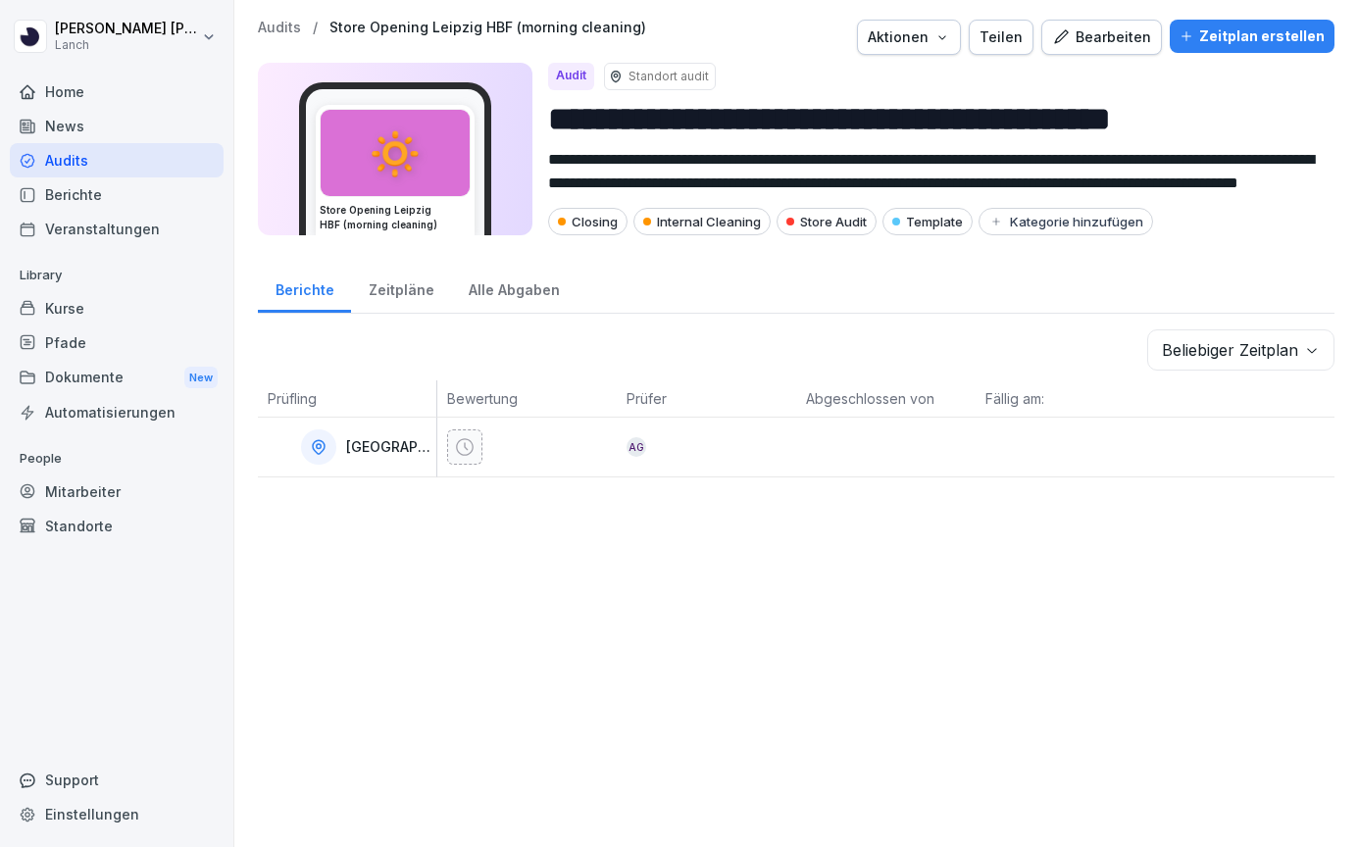
click at [487, 293] on div "Alle Abgaben" at bounding box center [513, 288] width 125 height 50
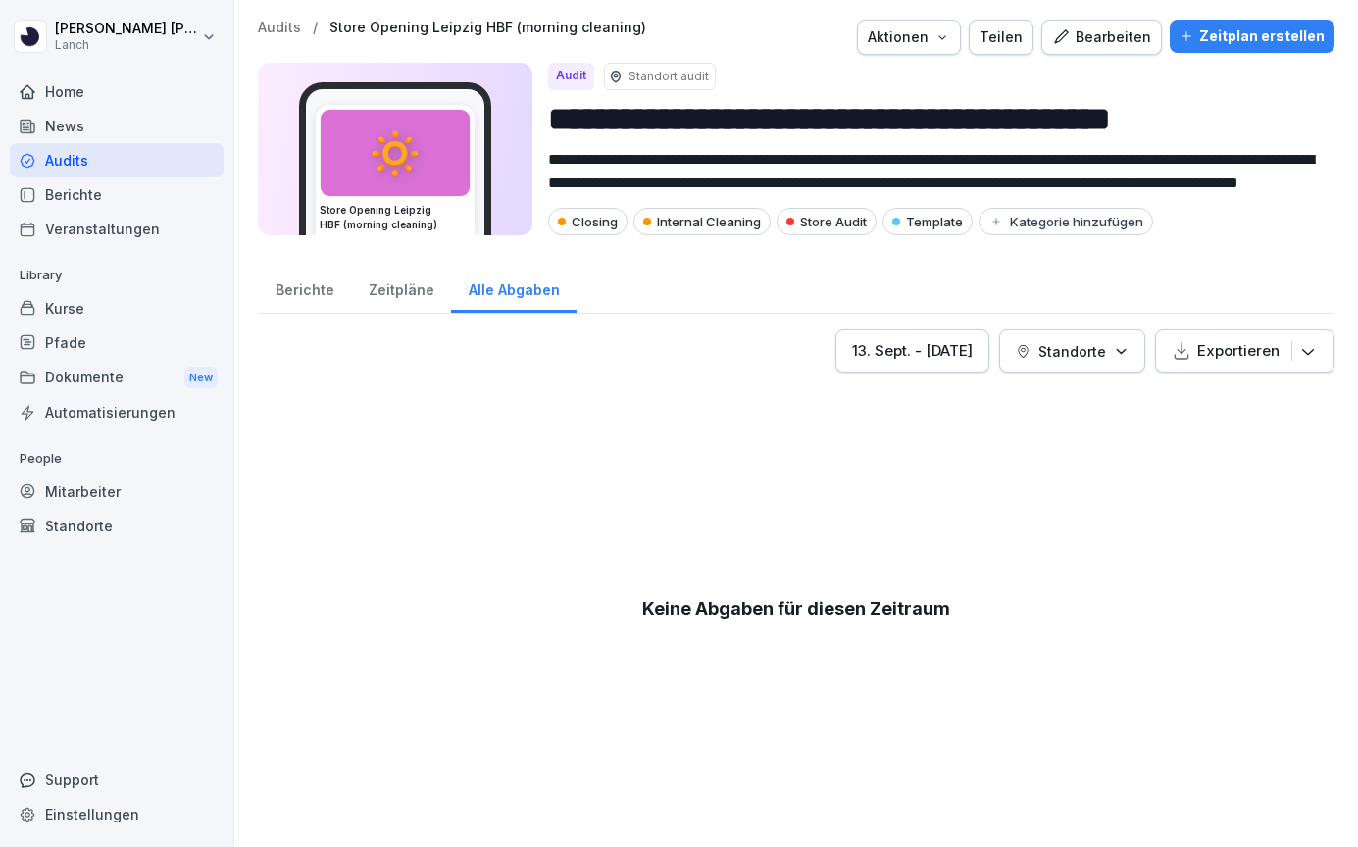
click at [103, 154] on div "Audits" at bounding box center [117, 160] width 214 height 34
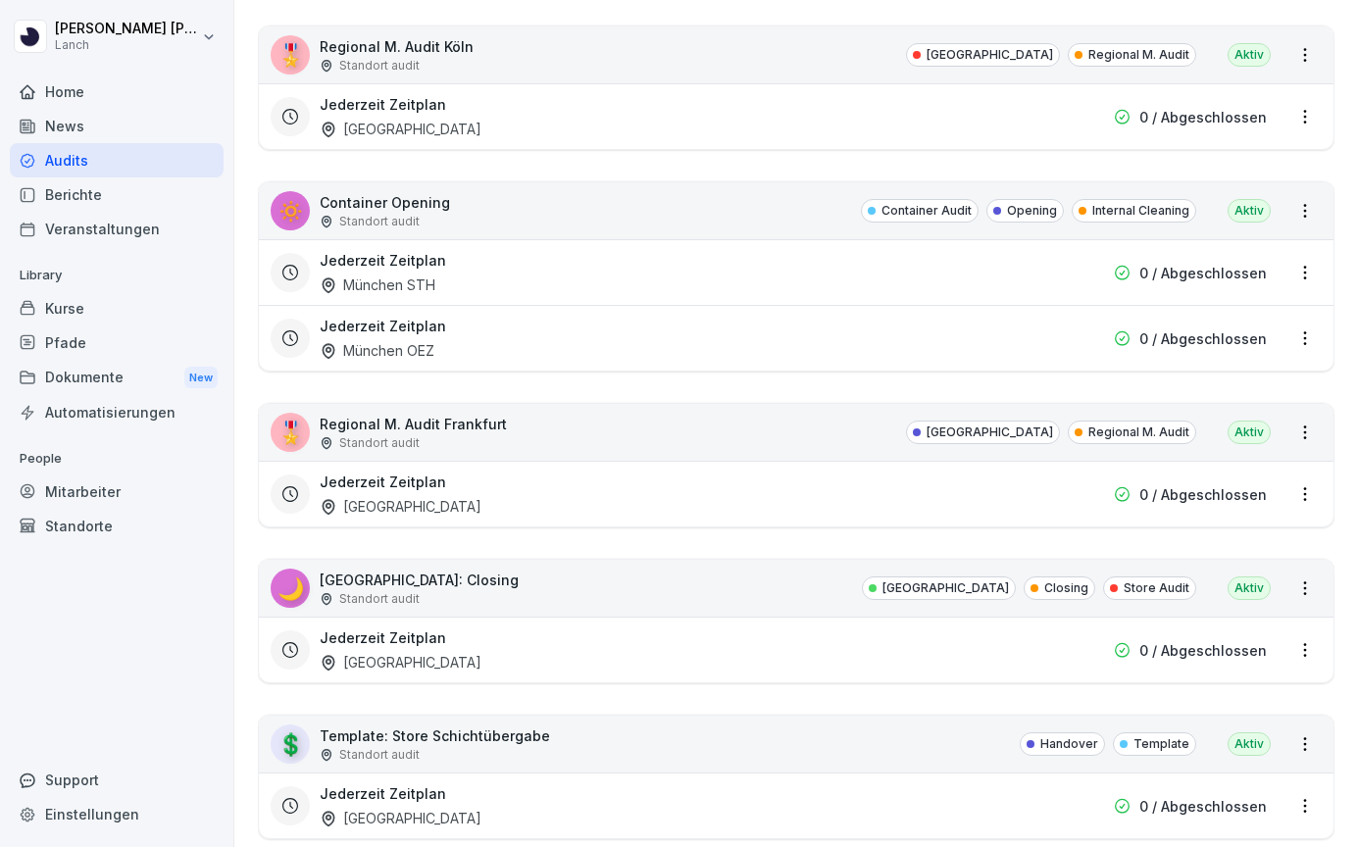
scroll to position [1210, 0]
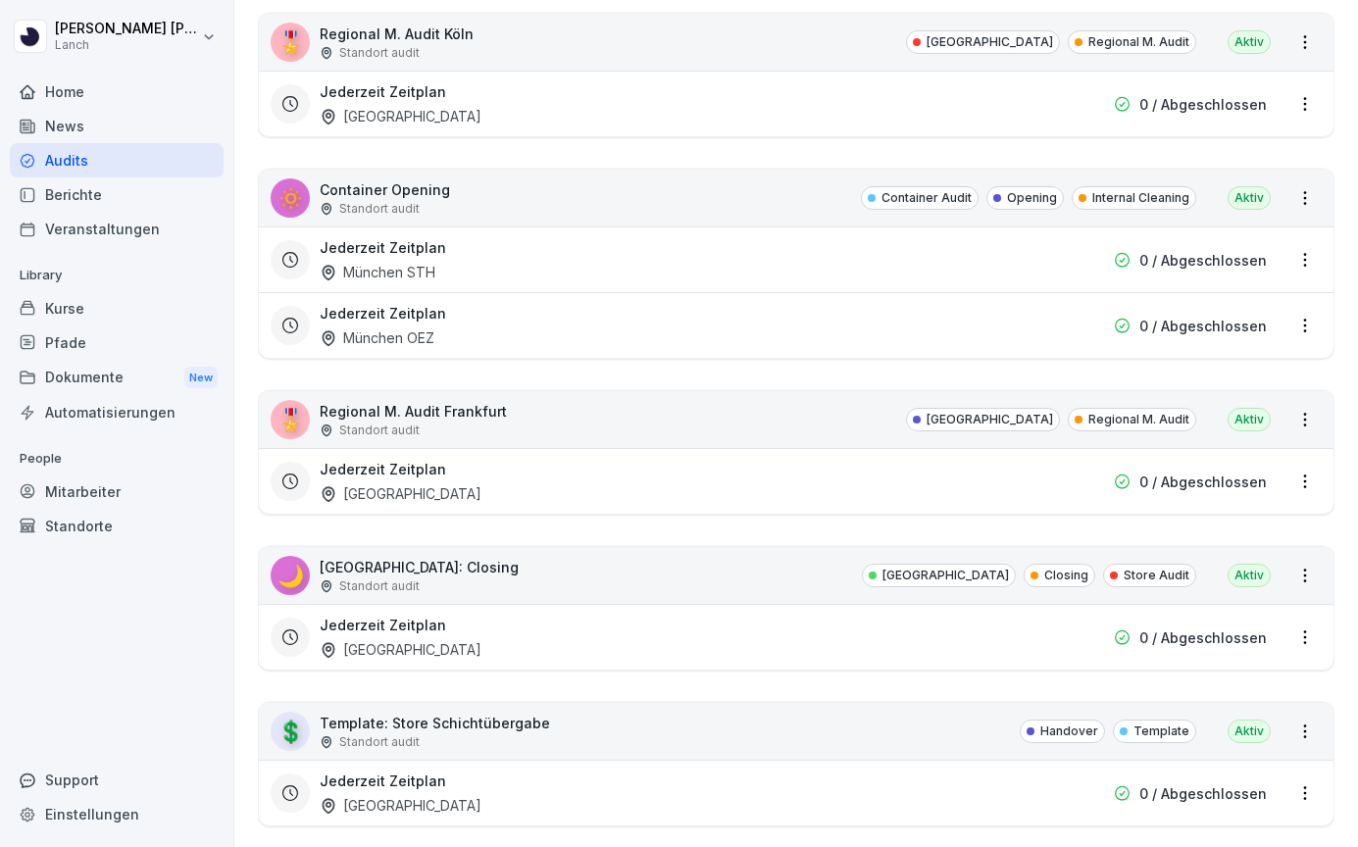
click at [519, 430] on div "🎖️ Regional M. Audit [GEOGRAPHIC_DATA] Standort [GEOGRAPHIC_DATA] M. Audit Aktiv" at bounding box center [796, 419] width 1074 height 57
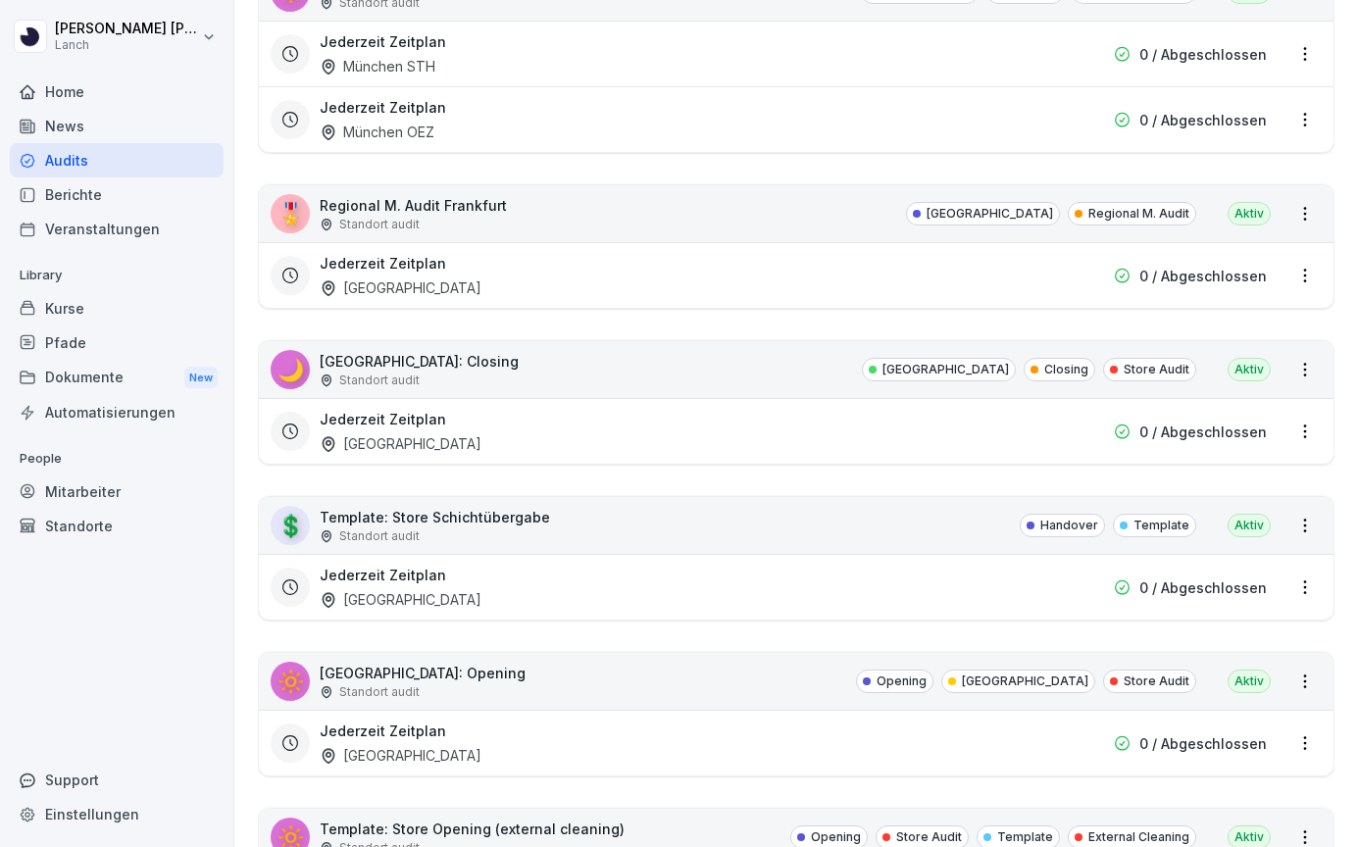
scroll to position [2200, 0]
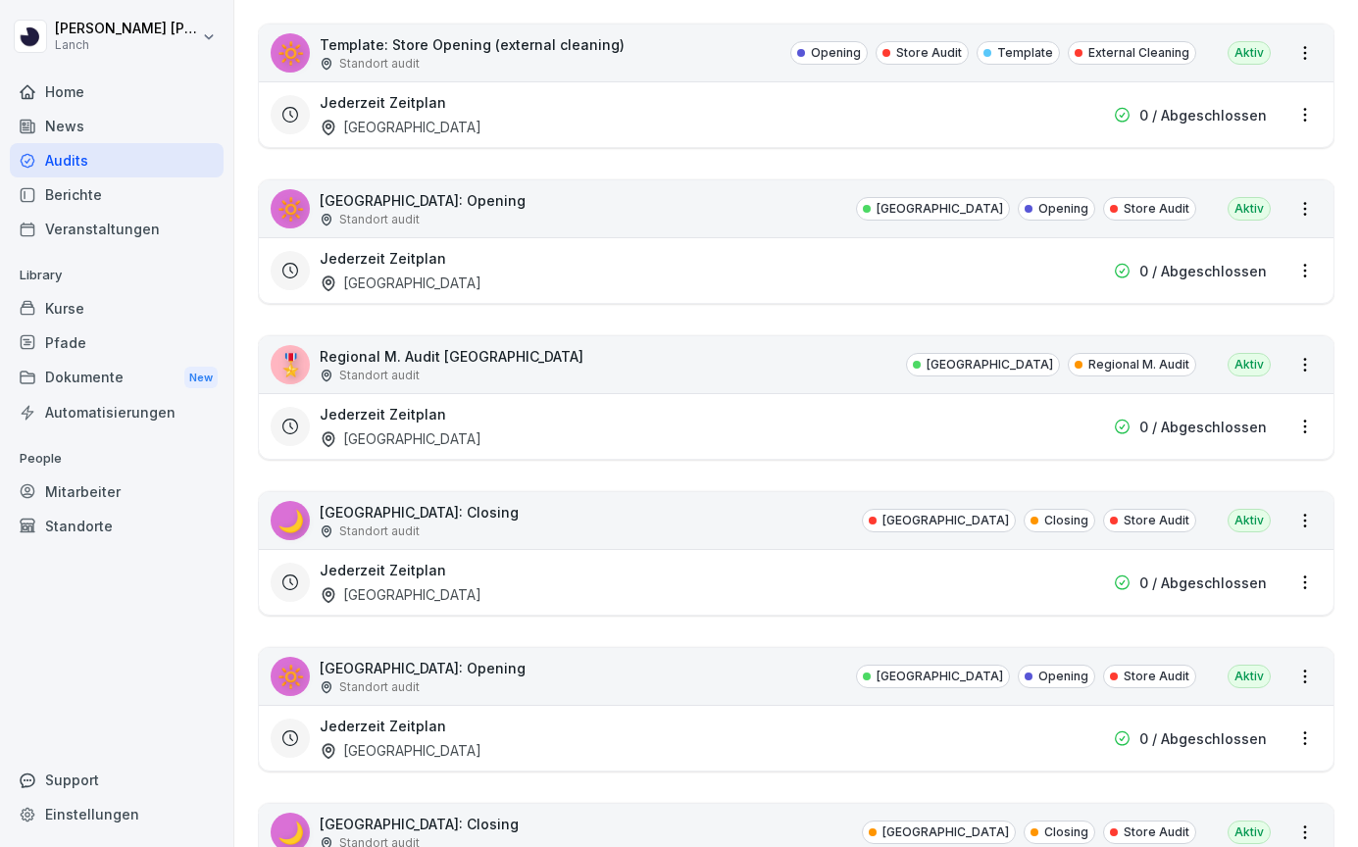
click at [526, 528] on div "🌙 [GEOGRAPHIC_DATA]: Closing Standort audit [GEOGRAPHIC_DATA] Closing Store Aud…" at bounding box center [796, 520] width 1074 height 57
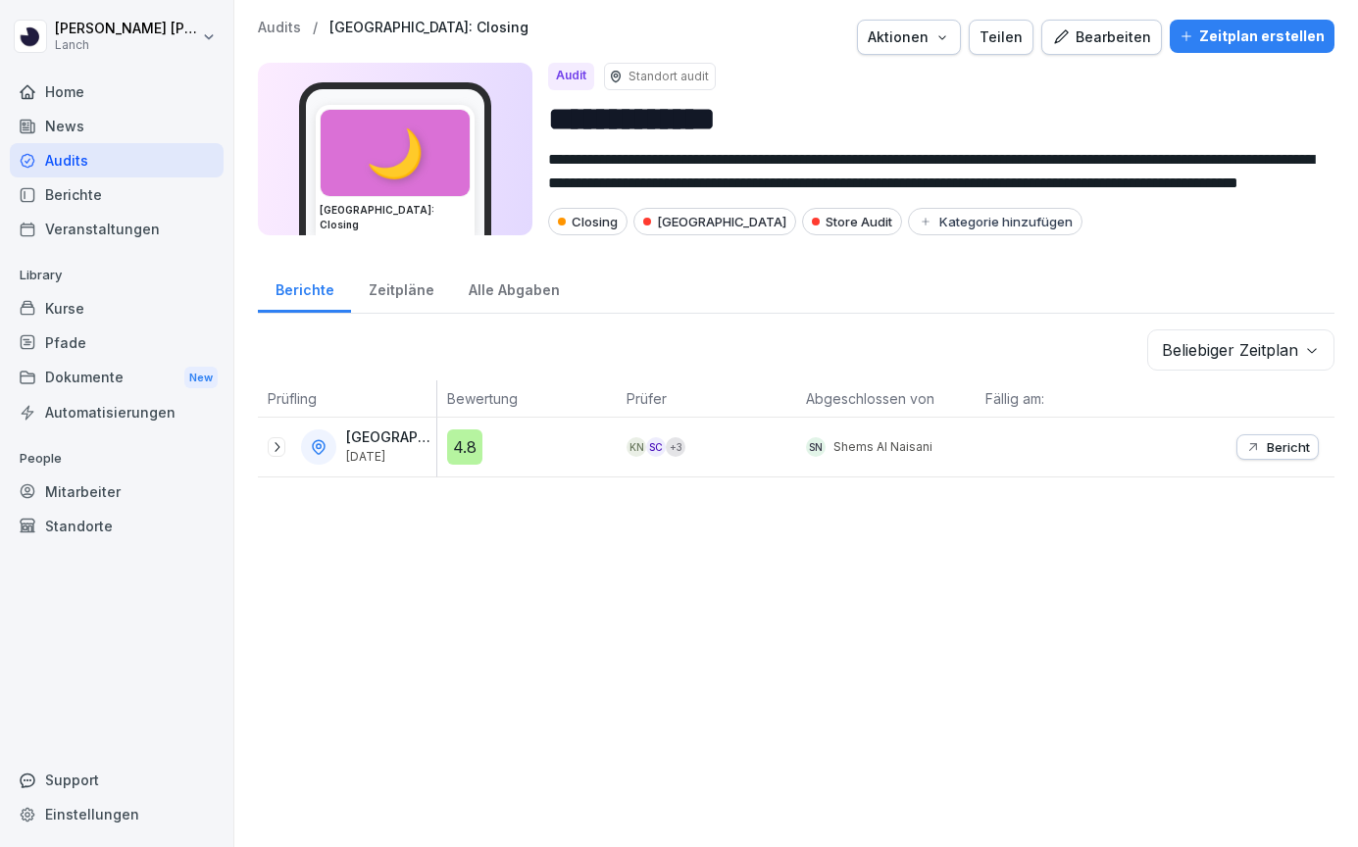
click at [487, 294] on div "Alle Abgaben" at bounding box center [513, 288] width 125 height 50
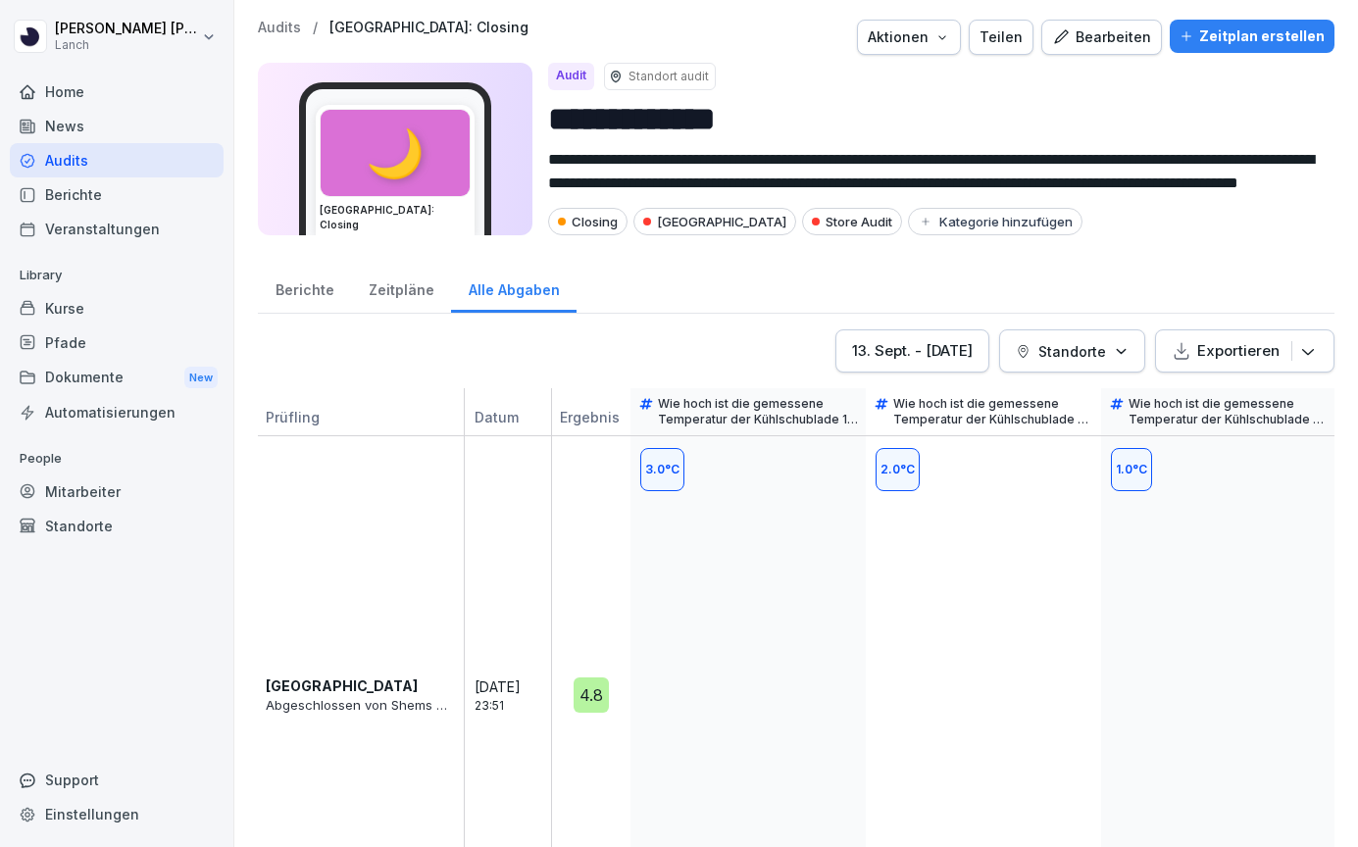
click at [416, 291] on div "Zeitpläne" at bounding box center [401, 288] width 100 height 50
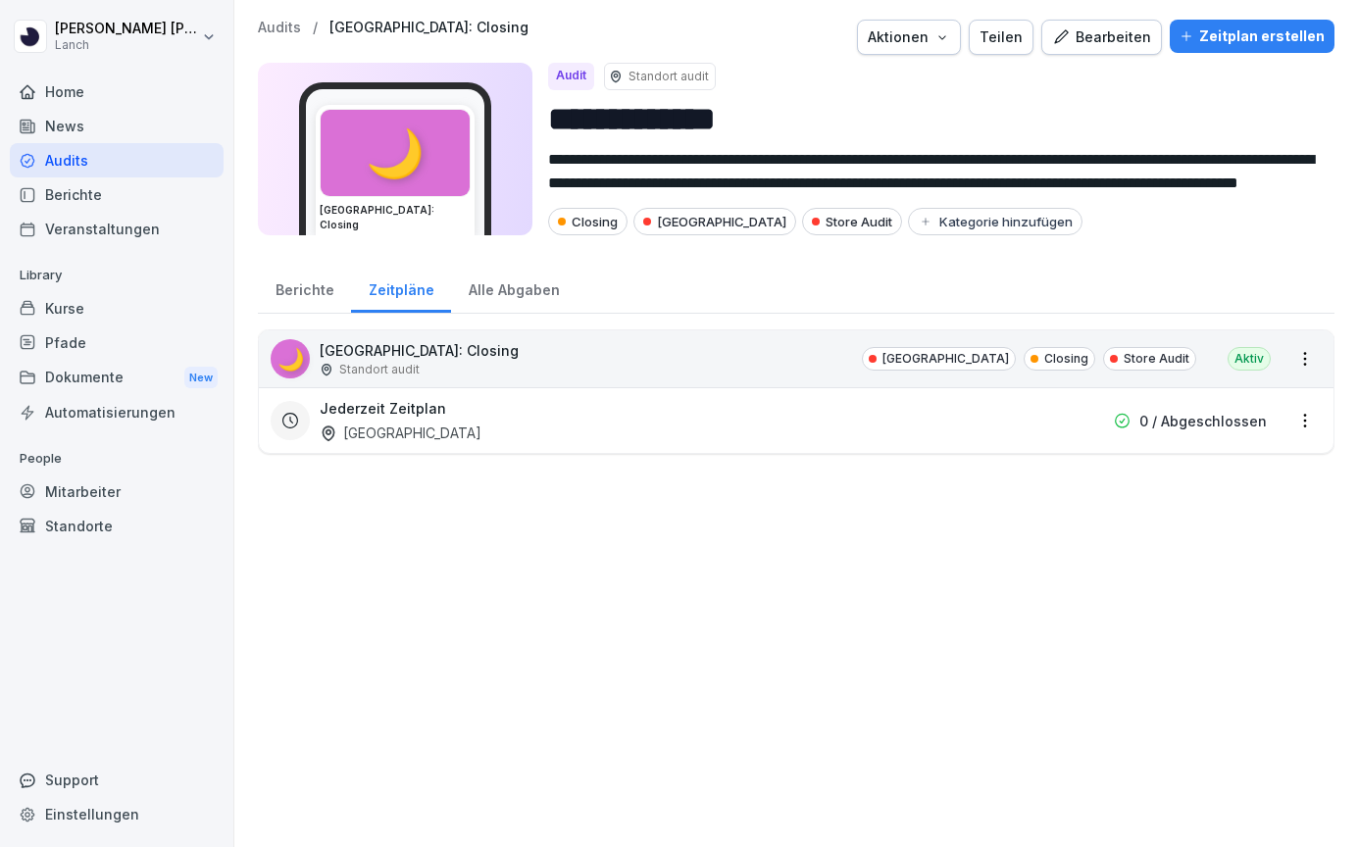
click at [456, 293] on div "Alle Abgaben" at bounding box center [513, 288] width 125 height 50
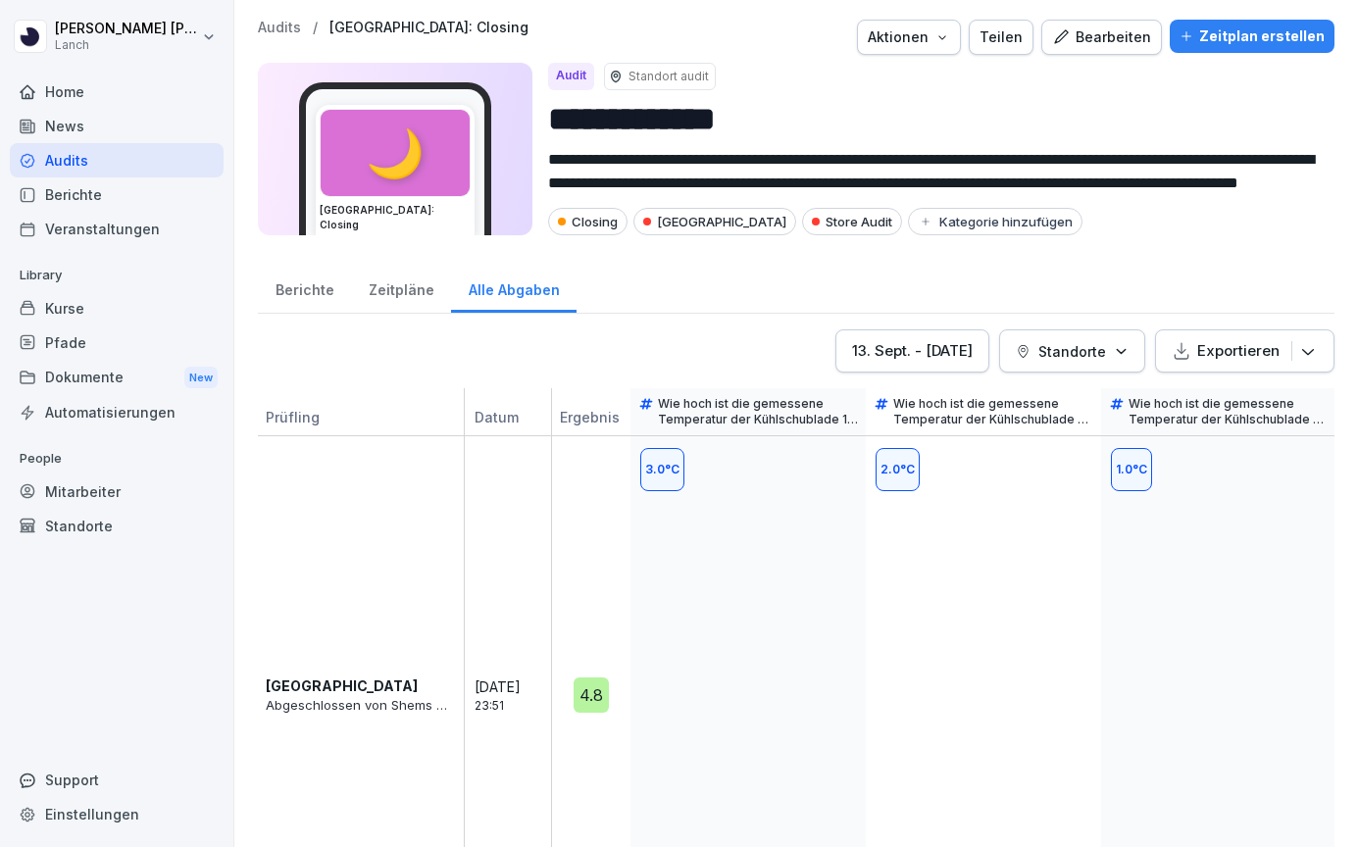
click at [325, 295] on div "Berichte" at bounding box center [304, 288] width 93 height 50
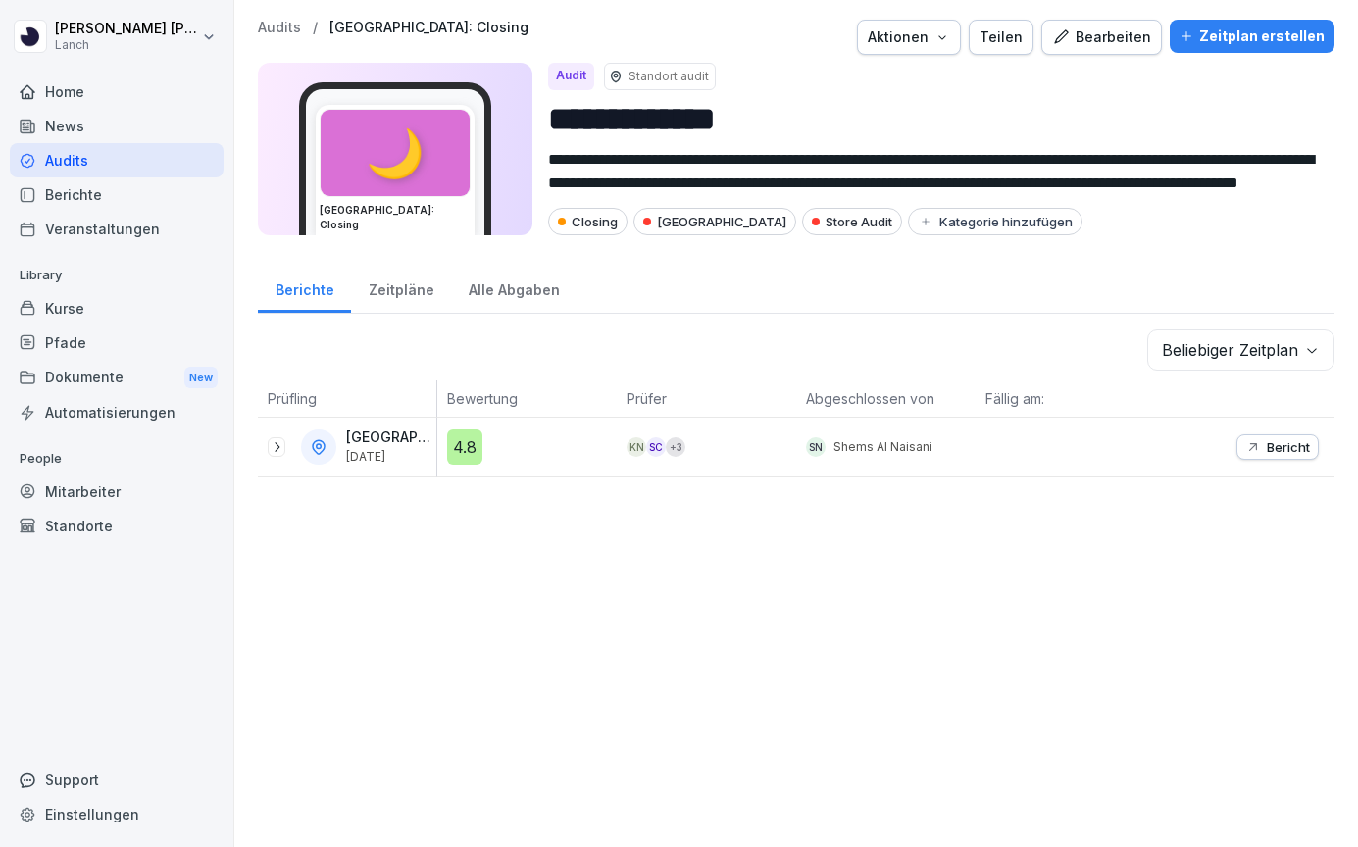
click at [471, 300] on div "Alle Abgaben" at bounding box center [513, 288] width 125 height 50
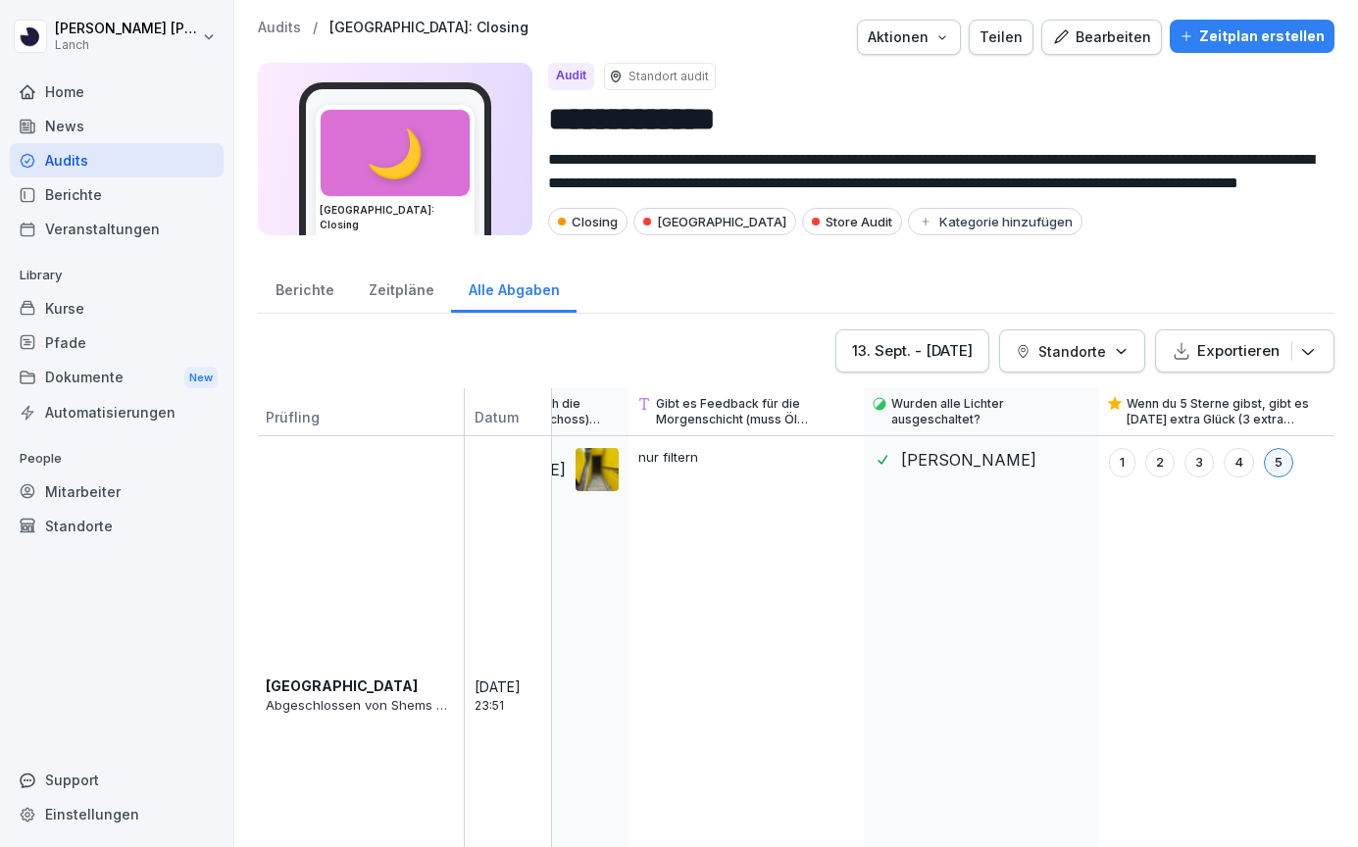
scroll to position [0, 4943]
click at [104, 168] on div "Audits" at bounding box center [117, 160] width 214 height 34
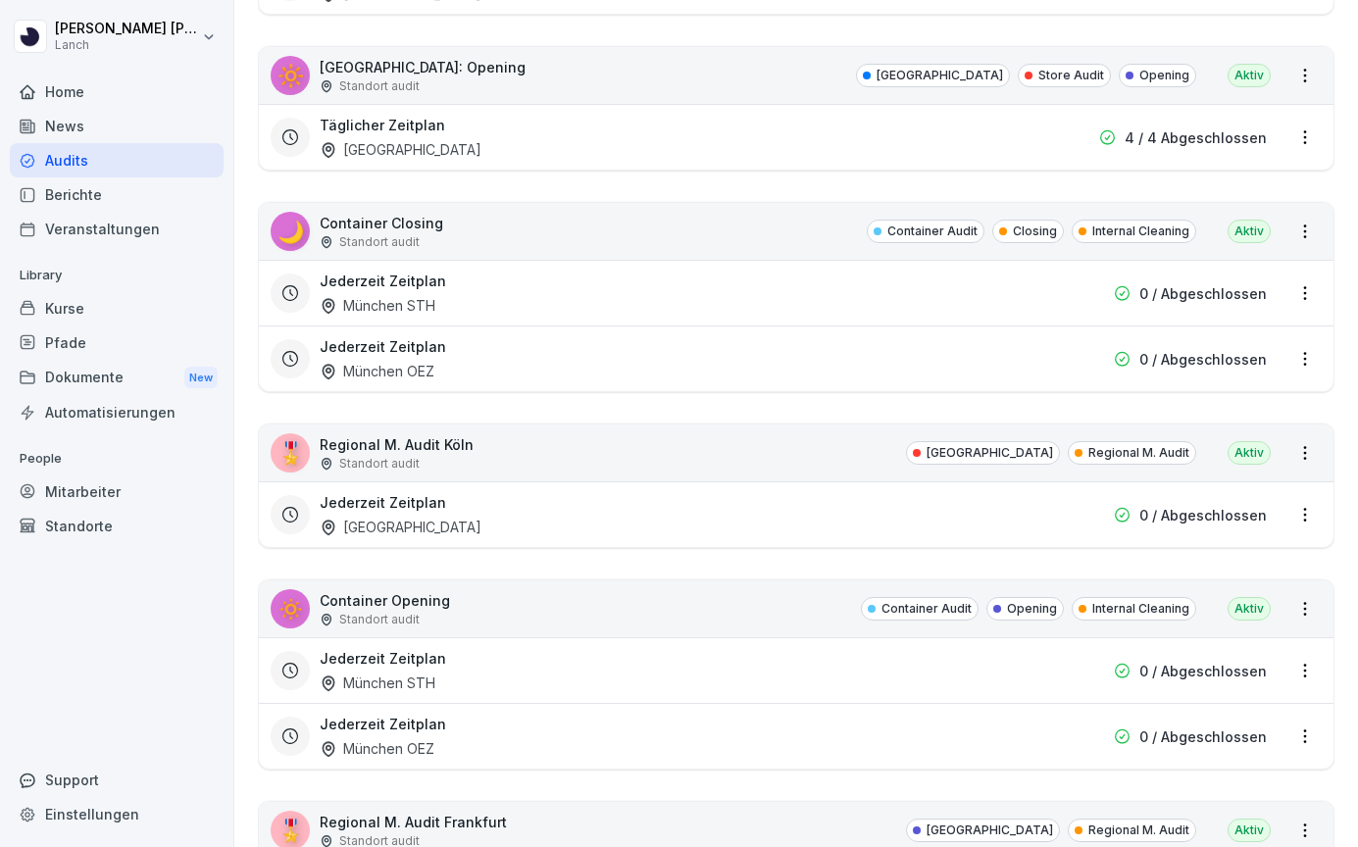
scroll to position [808, 0]
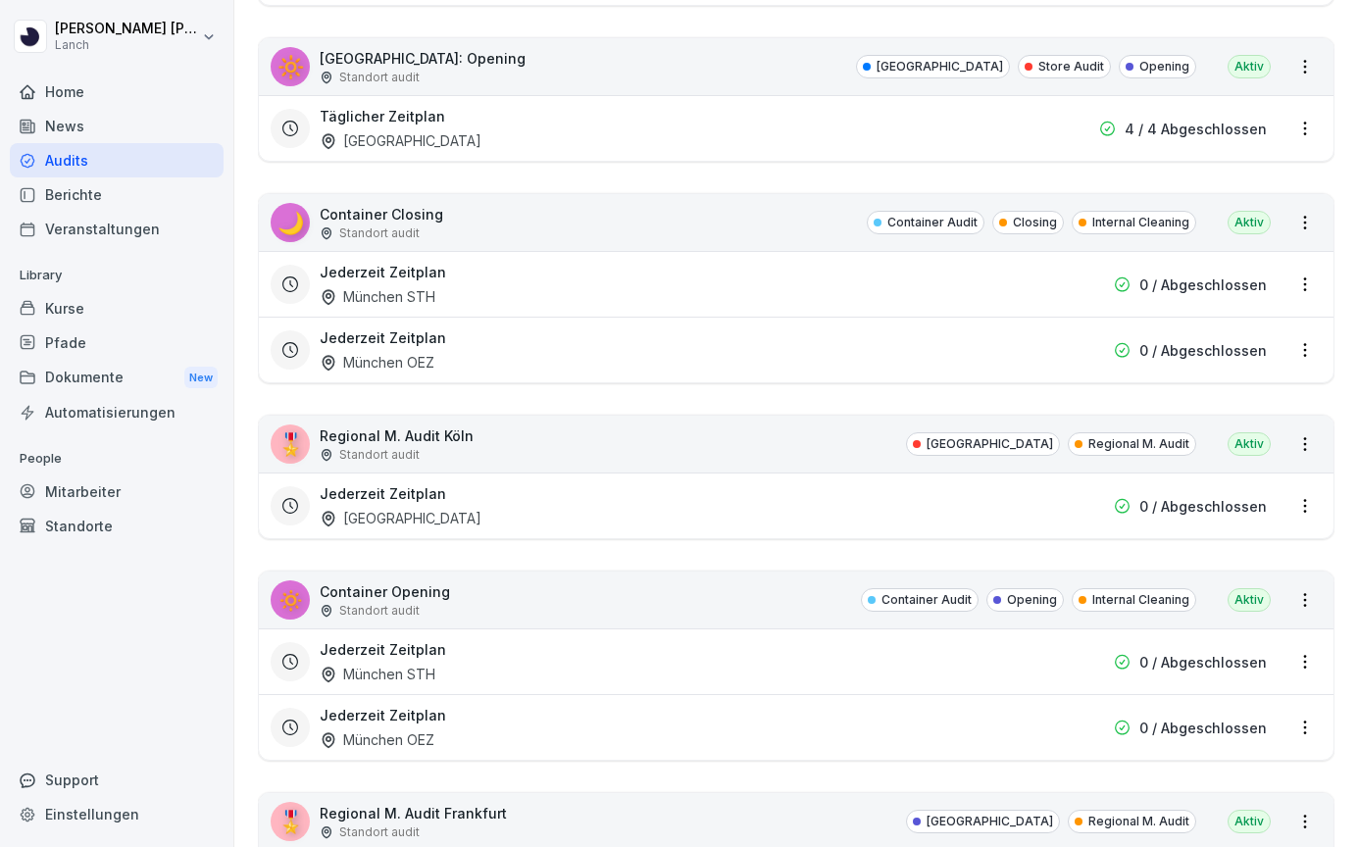
click at [516, 230] on div "🌙 Container Closing Standort audit Container Audit Closing Internal Cleaning Ak…" at bounding box center [796, 222] width 1074 height 57
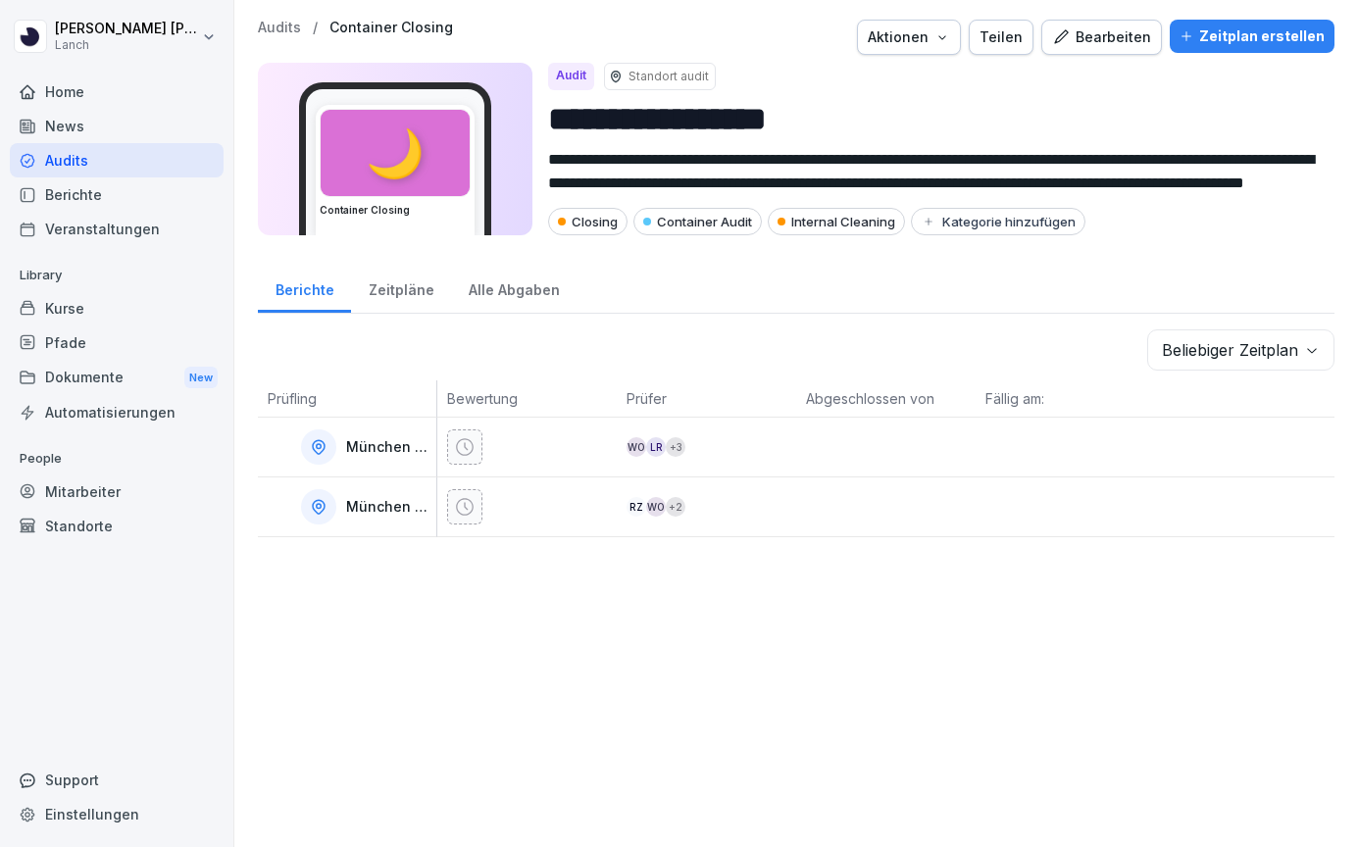
click at [487, 296] on div "Alle Abgaben" at bounding box center [513, 288] width 125 height 50
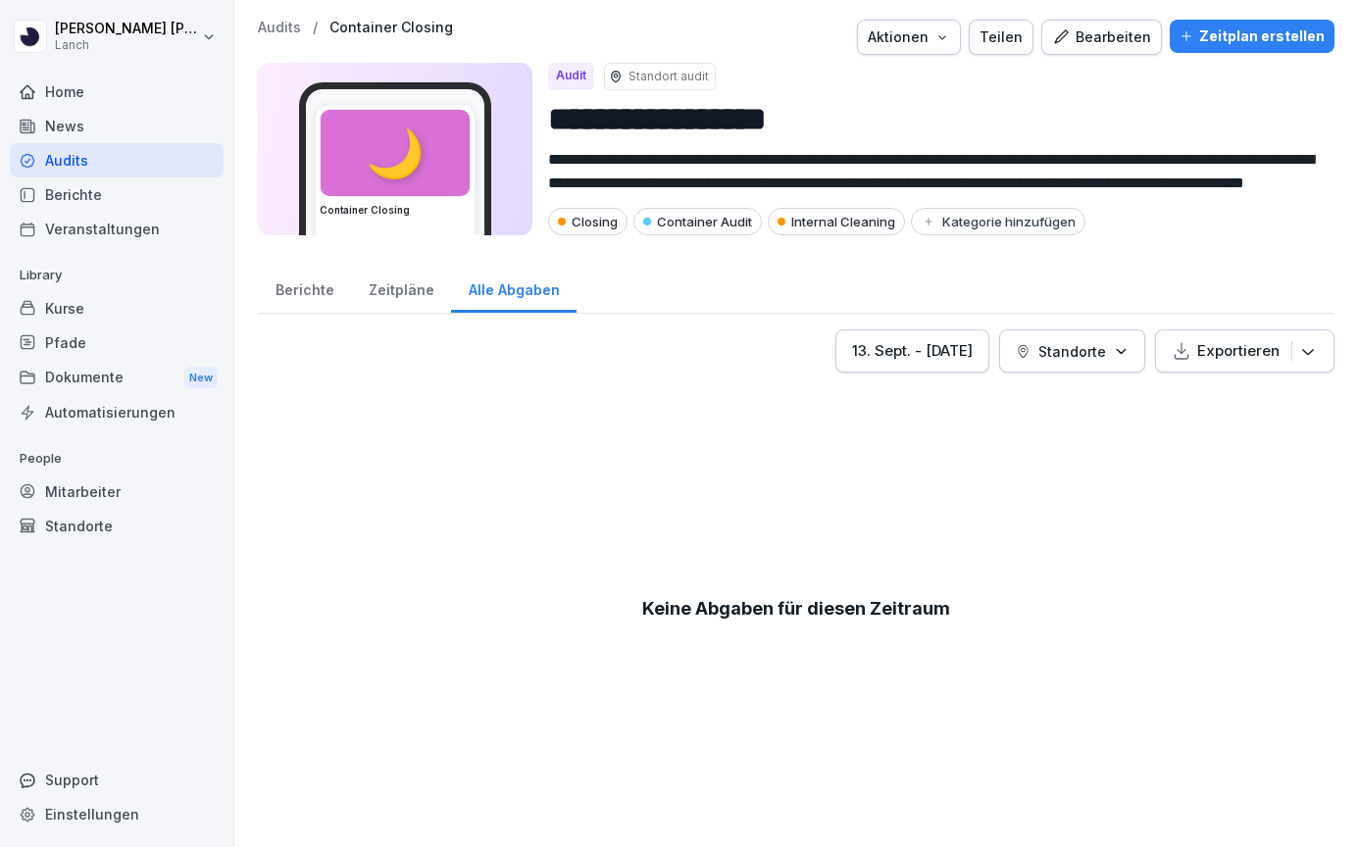
click at [295, 291] on div "Berichte" at bounding box center [304, 288] width 93 height 50
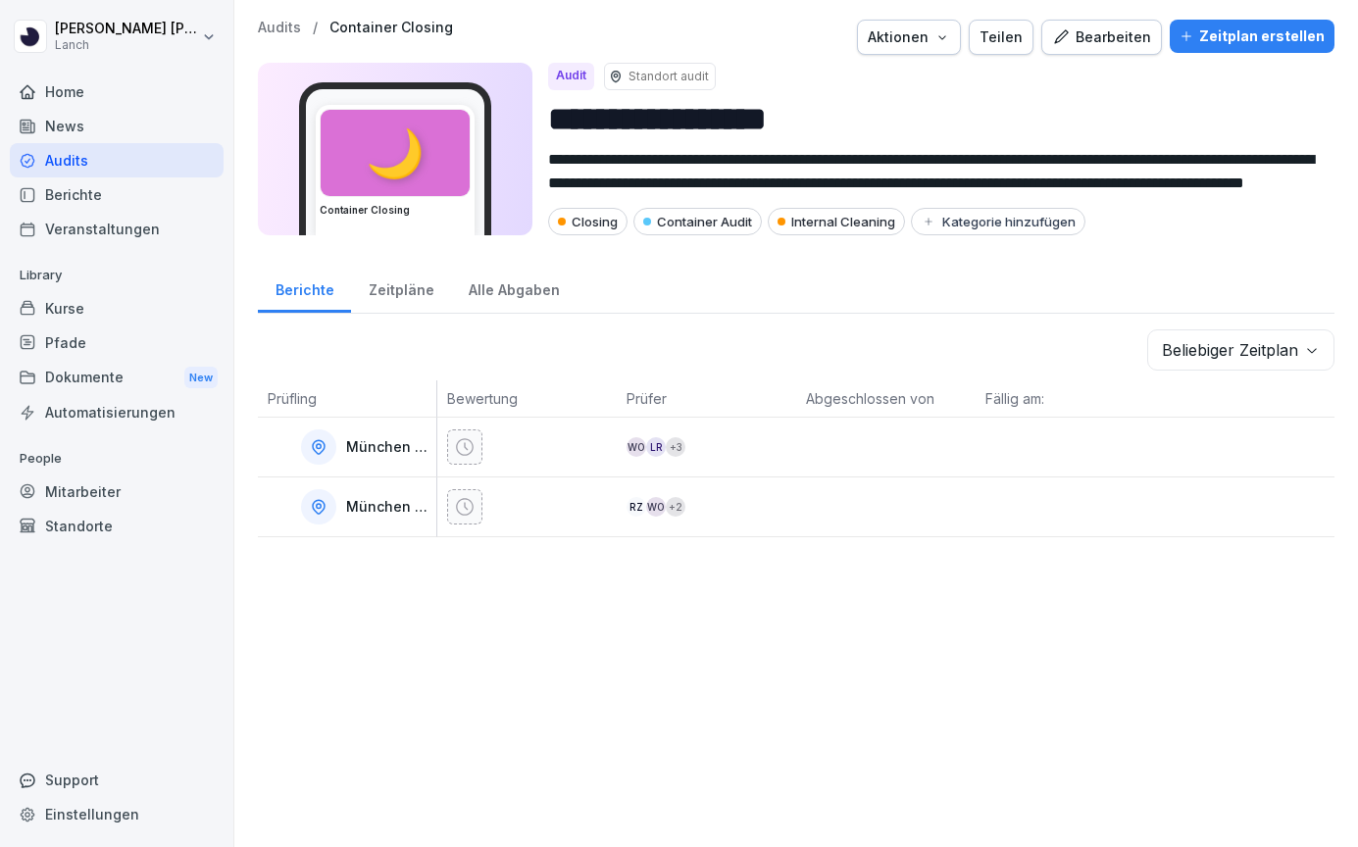
click at [99, 169] on div "Audits" at bounding box center [117, 160] width 214 height 34
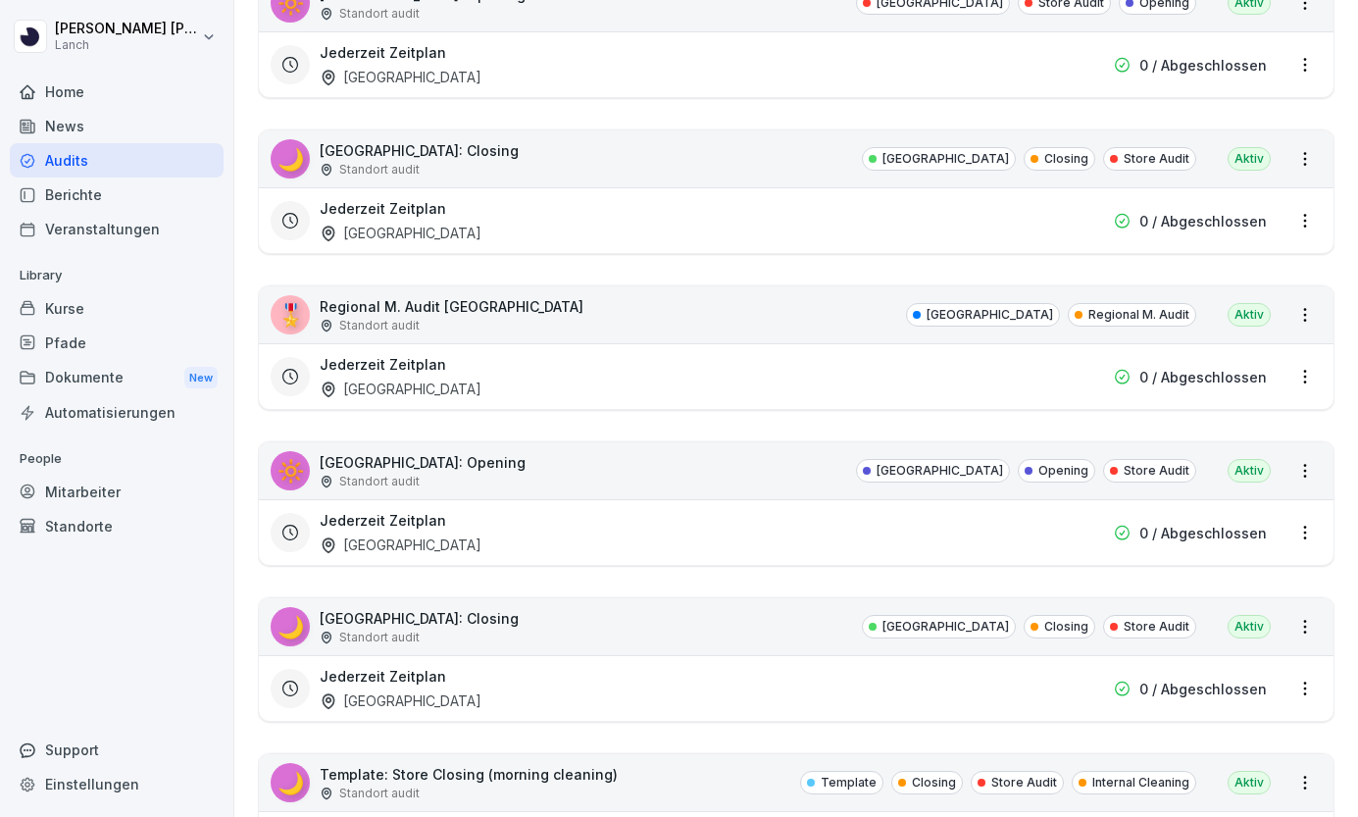
scroll to position [4798, 0]
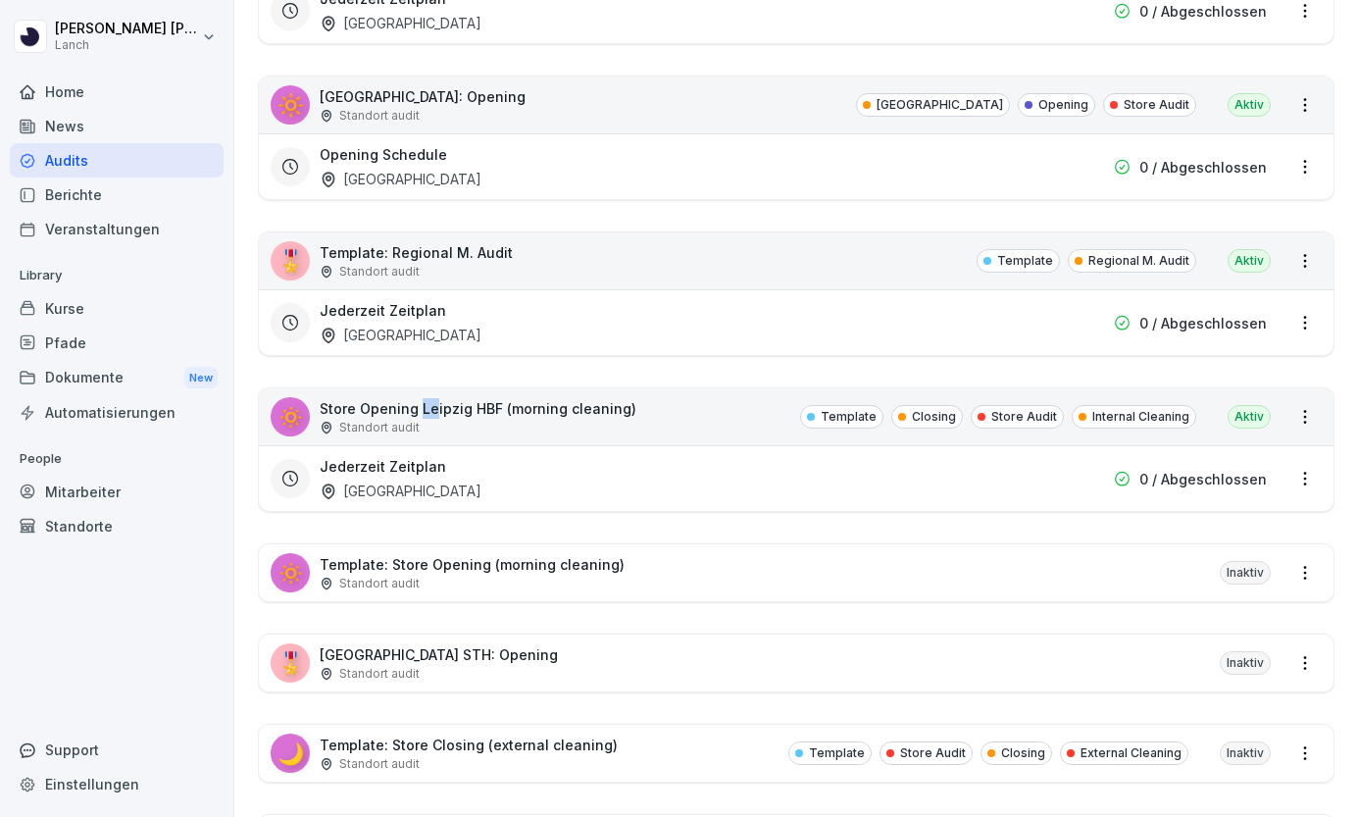
click at [589, 417] on p "Store Opening Leipzig HBF (morning cleaning)" at bounding box center [478, 408] width 317 height 21
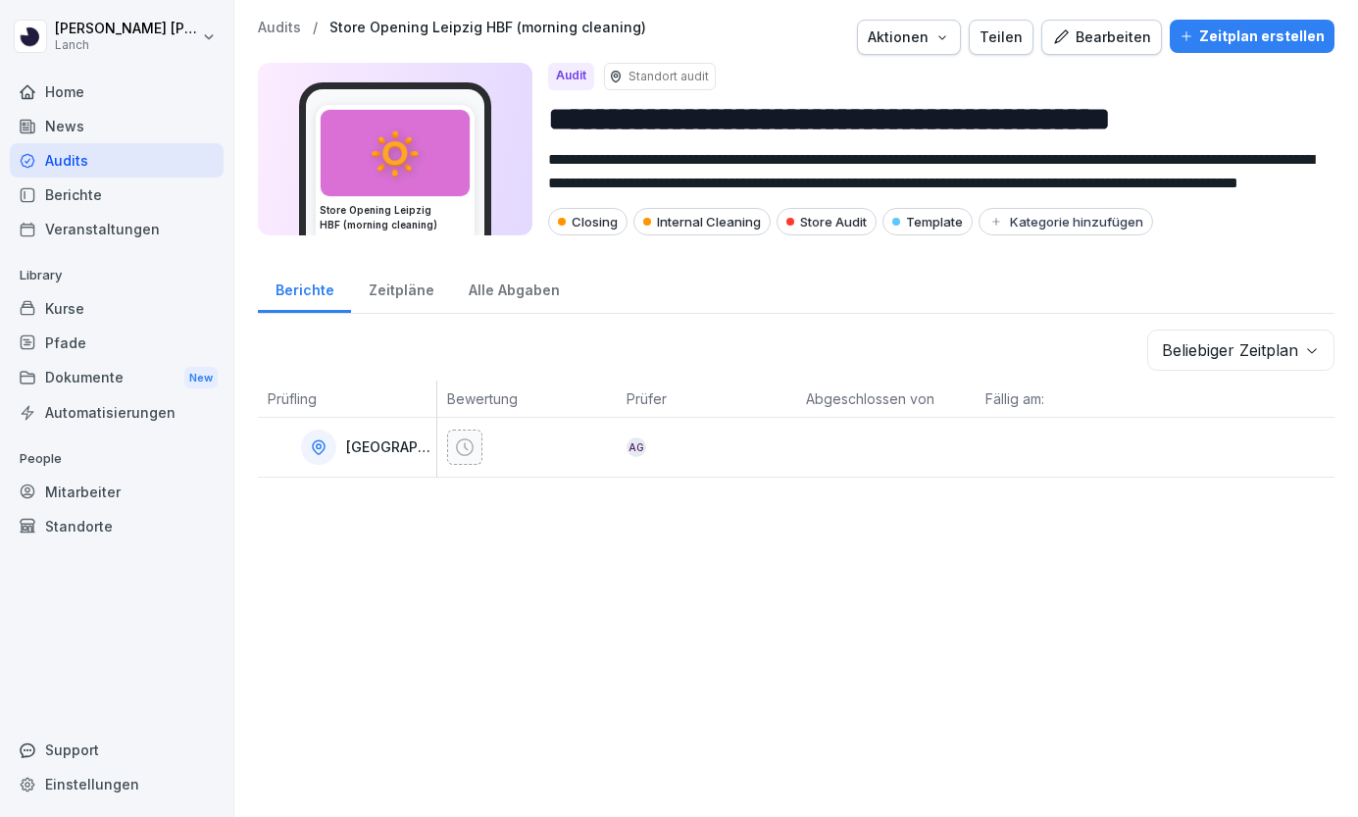
click at [371, 449] on p "[GEOGRAPHIC_DATA]" at bounding box center [389, 447] width 86 height 17
click at [325, 450] on icon at bounding box center [319, 447] width 12 height 14
click at [364, 450] on p "[GEOGRAPHIC_DATA]" at bounding box center [389, 447] width 86 height 17
click at [1088, 35] on div "Bearbeiten" at bounding box center [1101, 37] width 99 height 22
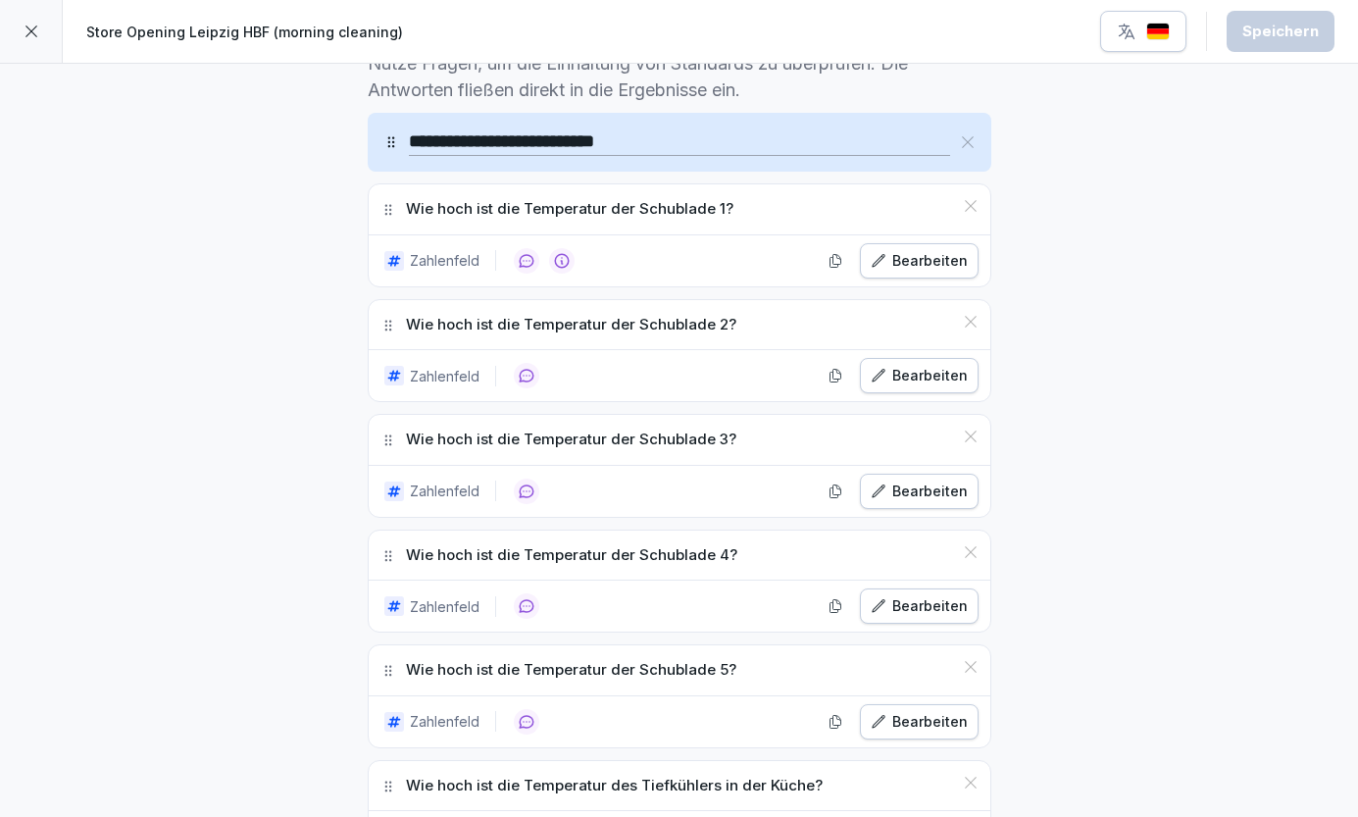
scroll to position [608, 0]
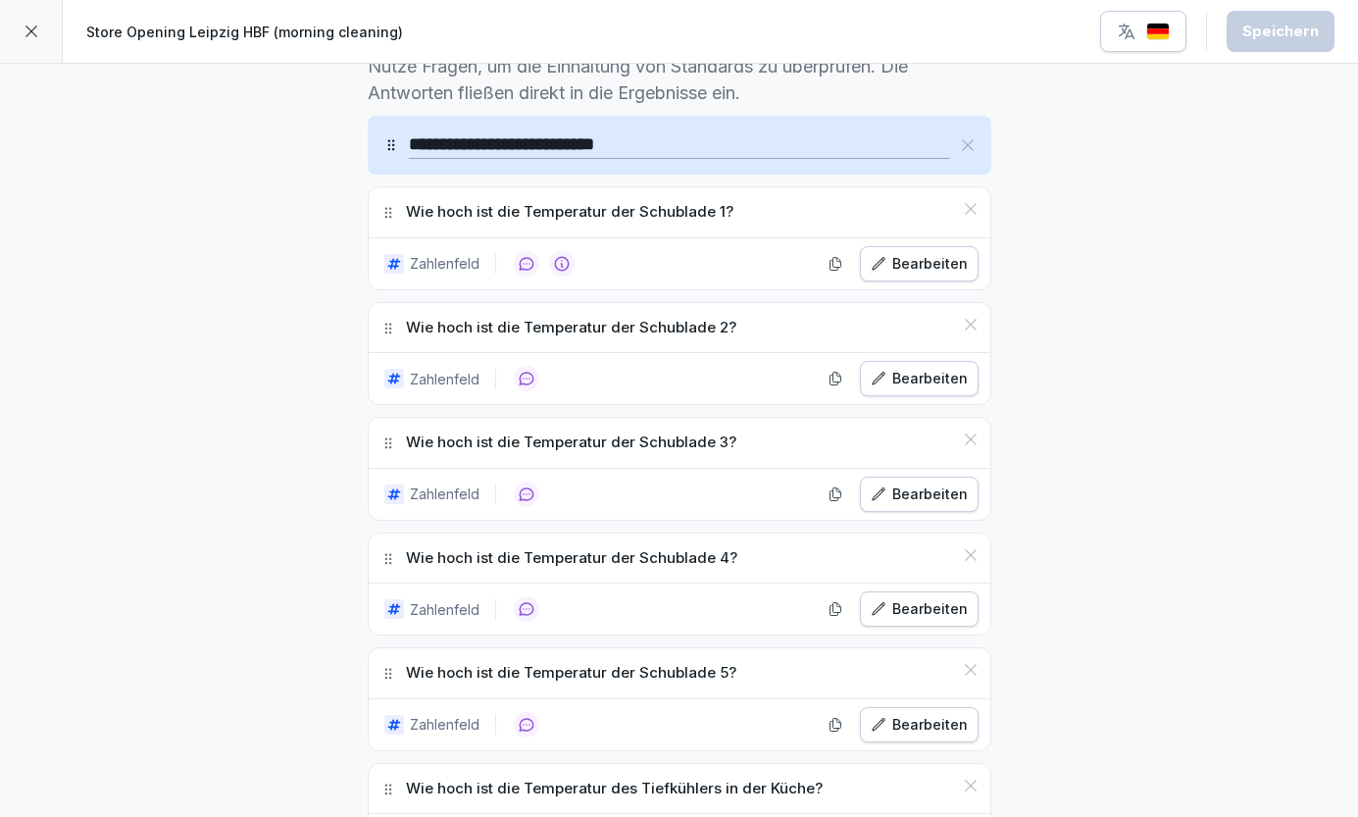
click at [904, 268] on div "Bearbeiten" at bounding box center [919, 264] width 97 height 22
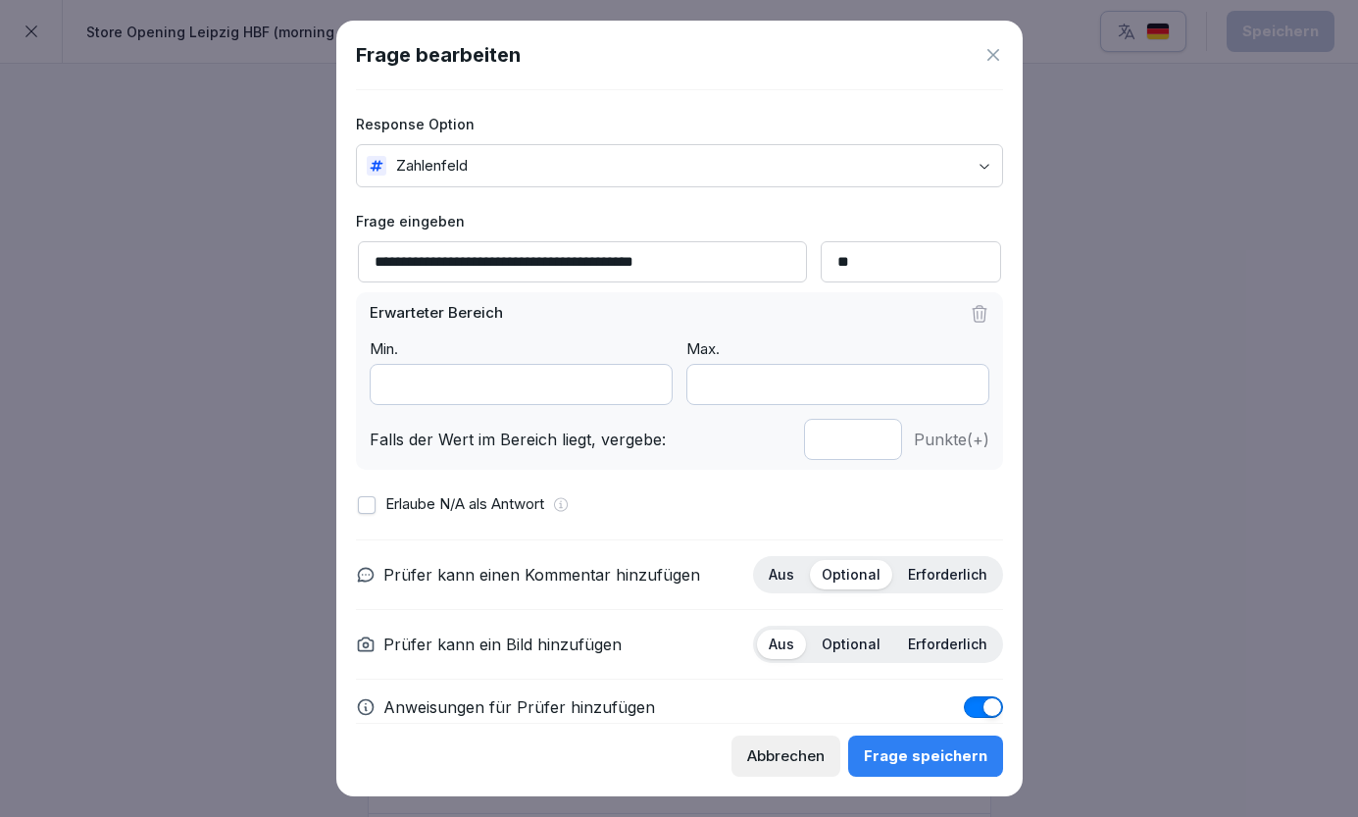
click at [567, 381] on input "*" at bounding box center [521, 384] width 303 height 41
click at [392, 387] on input "***" at bounding box center [521, 384] width 303 height 41
type input "***"
click at [908, 750] on div "Frage speichern" at bounding box center [926, 756] width 124 height 22
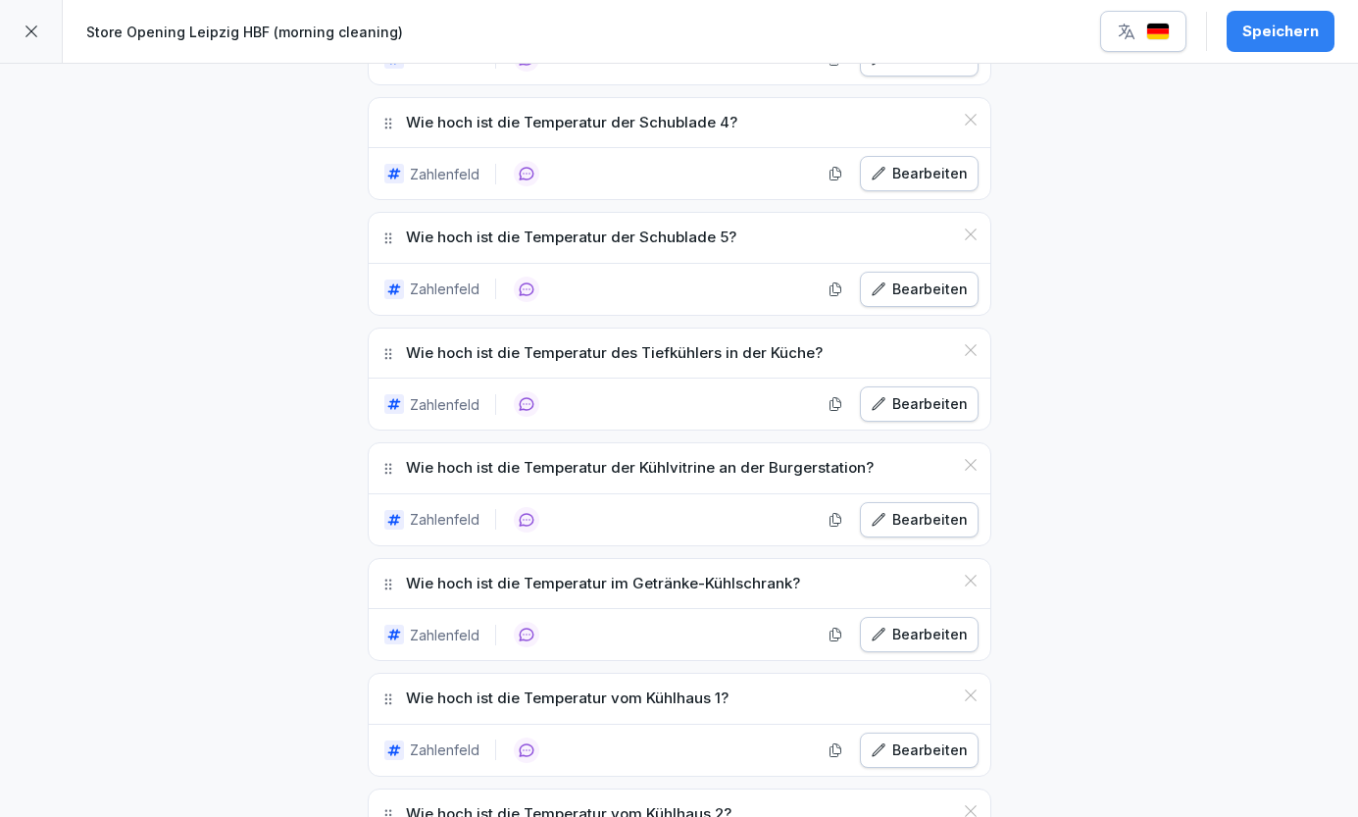
scroll to position [1099, 0]
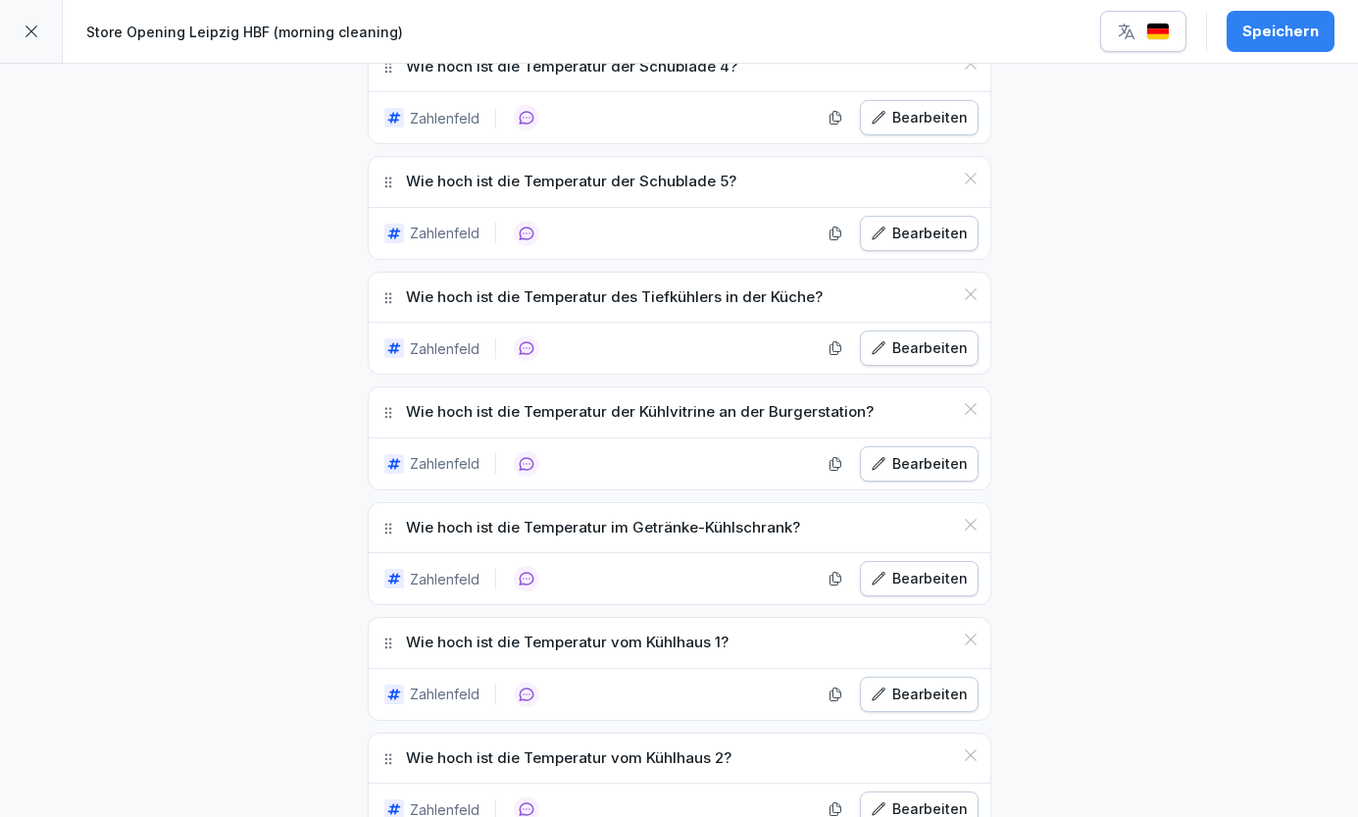
click at [971, 405] on icon at bounding box center [971, 409] width 12 height 12
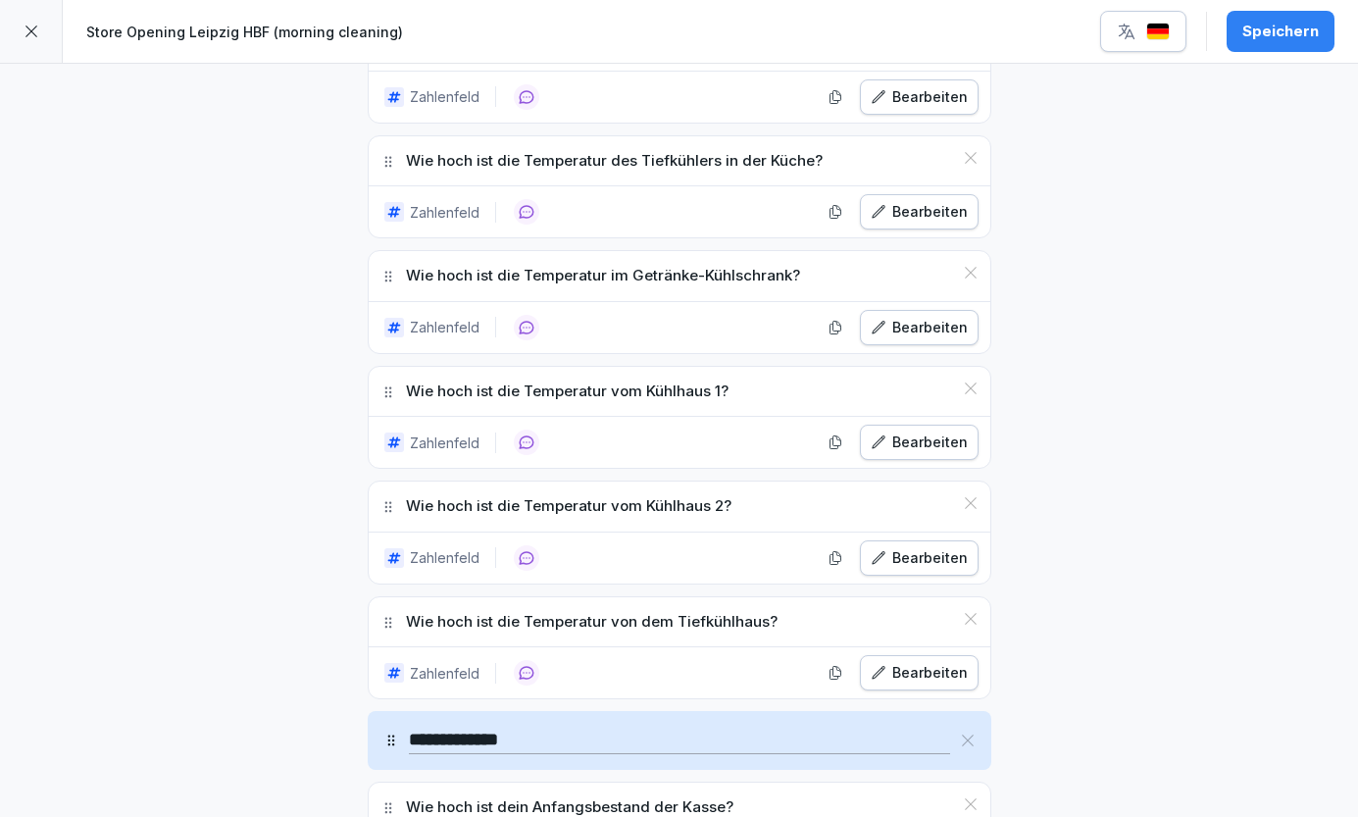
scroll to position [1237, 0]
click at [970, 493] on icon at bounding box center [971, 501] width 16 height 16
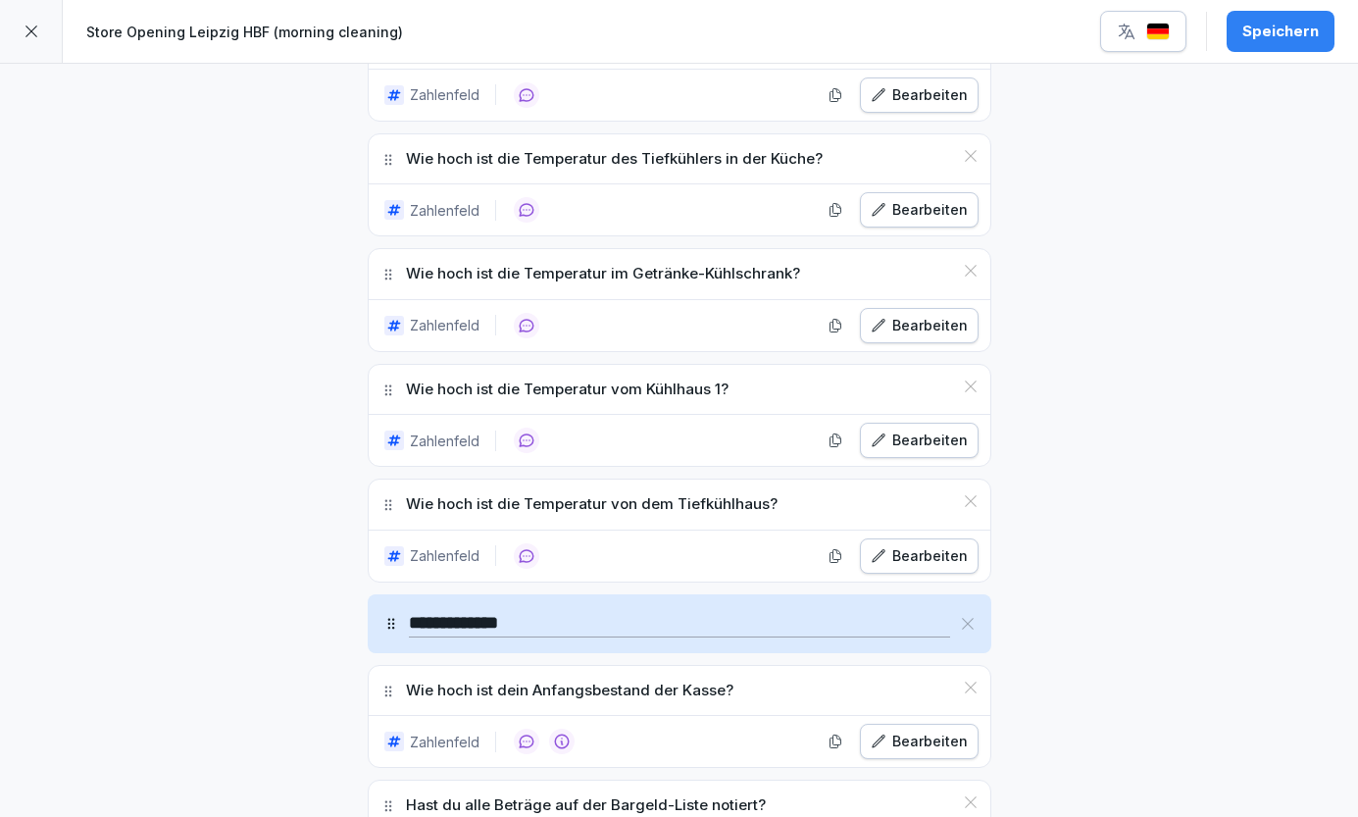
click at [938, 438] on div "Bearbeiten" at bounding box center [919, 440] width 97 height 22
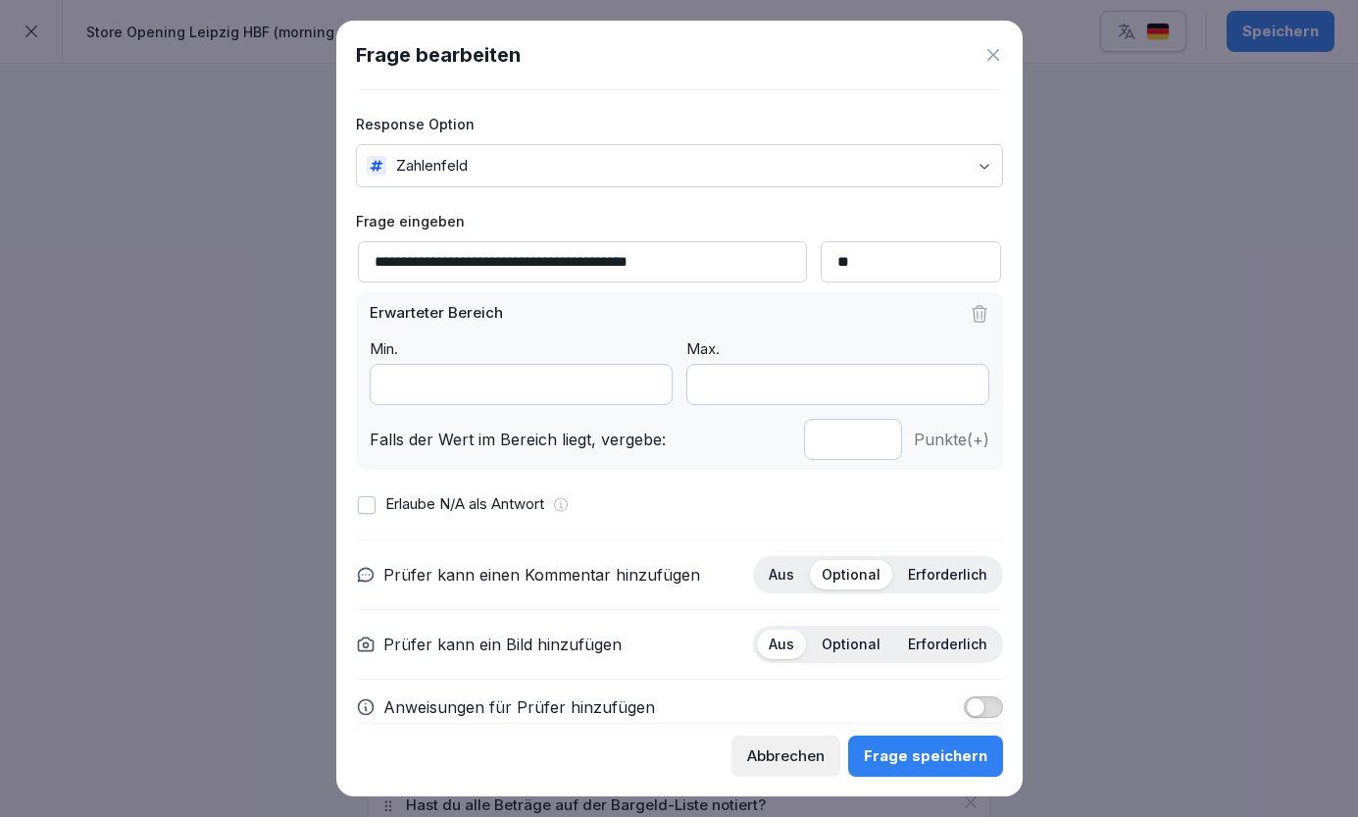
click at [681, 256] on input "**********" at bounding box center [582, 261] width 449 height 41
type input "**********"
click at [898, 748] on div "Frage speichern" at bounding box center [926, 756] width 124 height 22
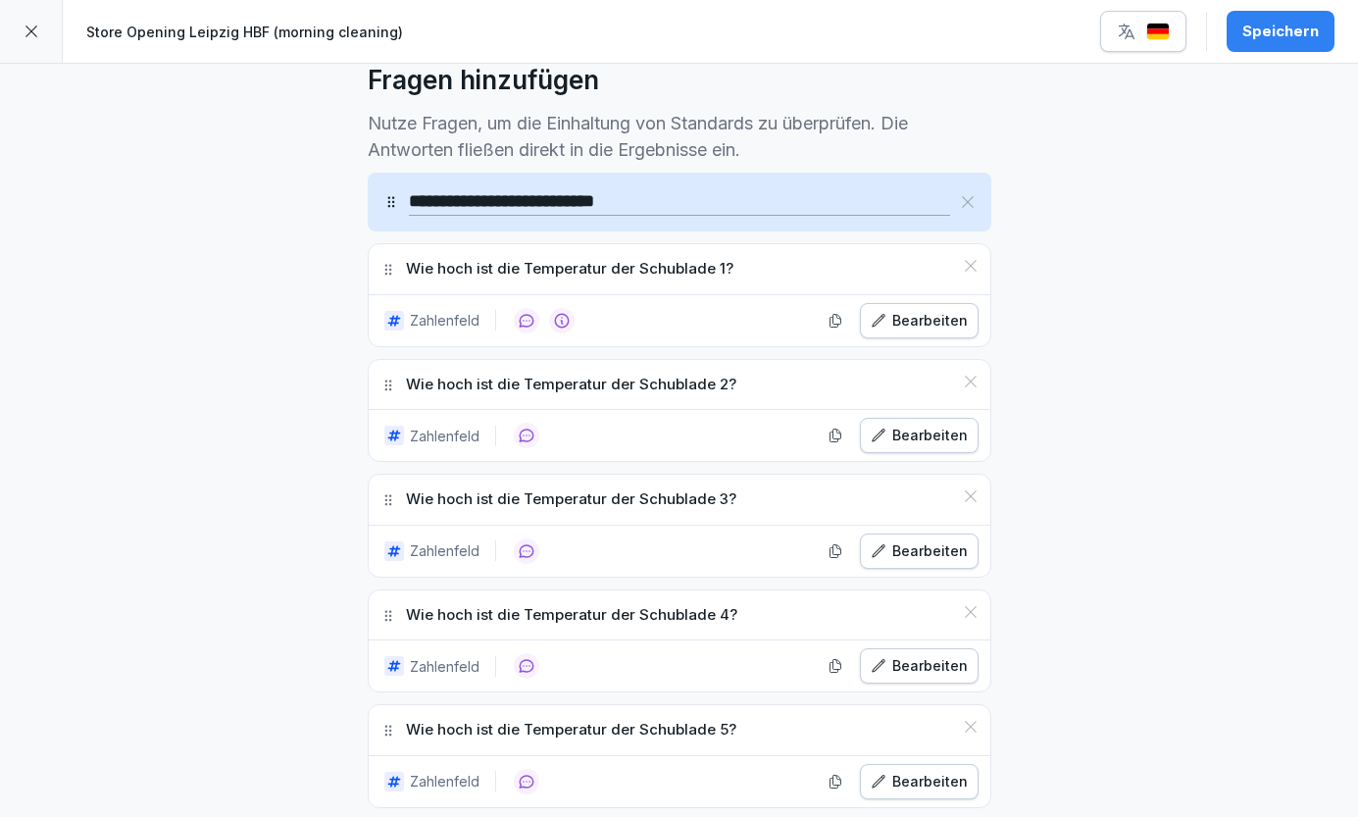
scroll to position [555, 0]
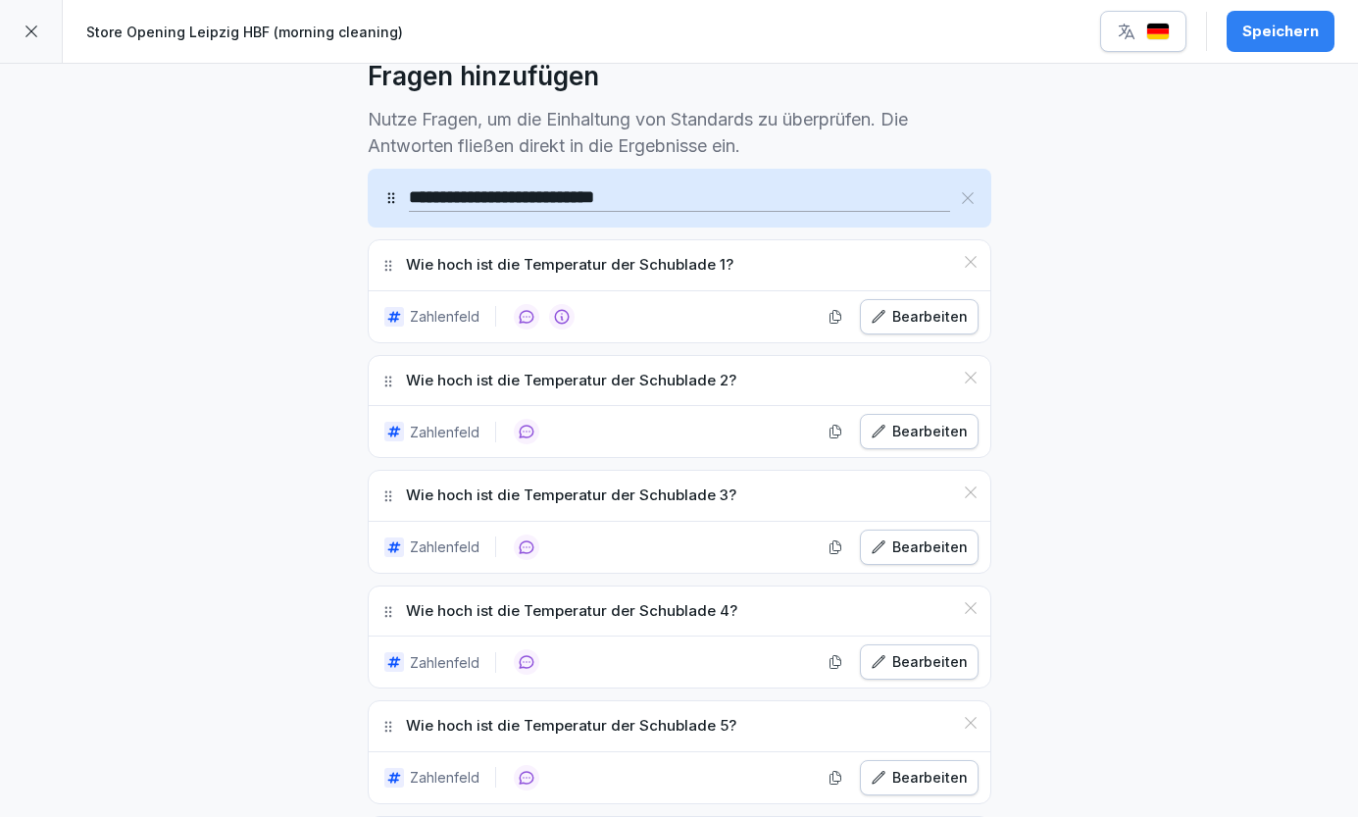
click at [633, 260] on p "Wie hoch ist die Temperatur der Schublade 1?" at bounding box center [569, 265] width 327 height 23
click at [886, 316] on icon "button" at bounding box center [879, 317] width 16 height 16
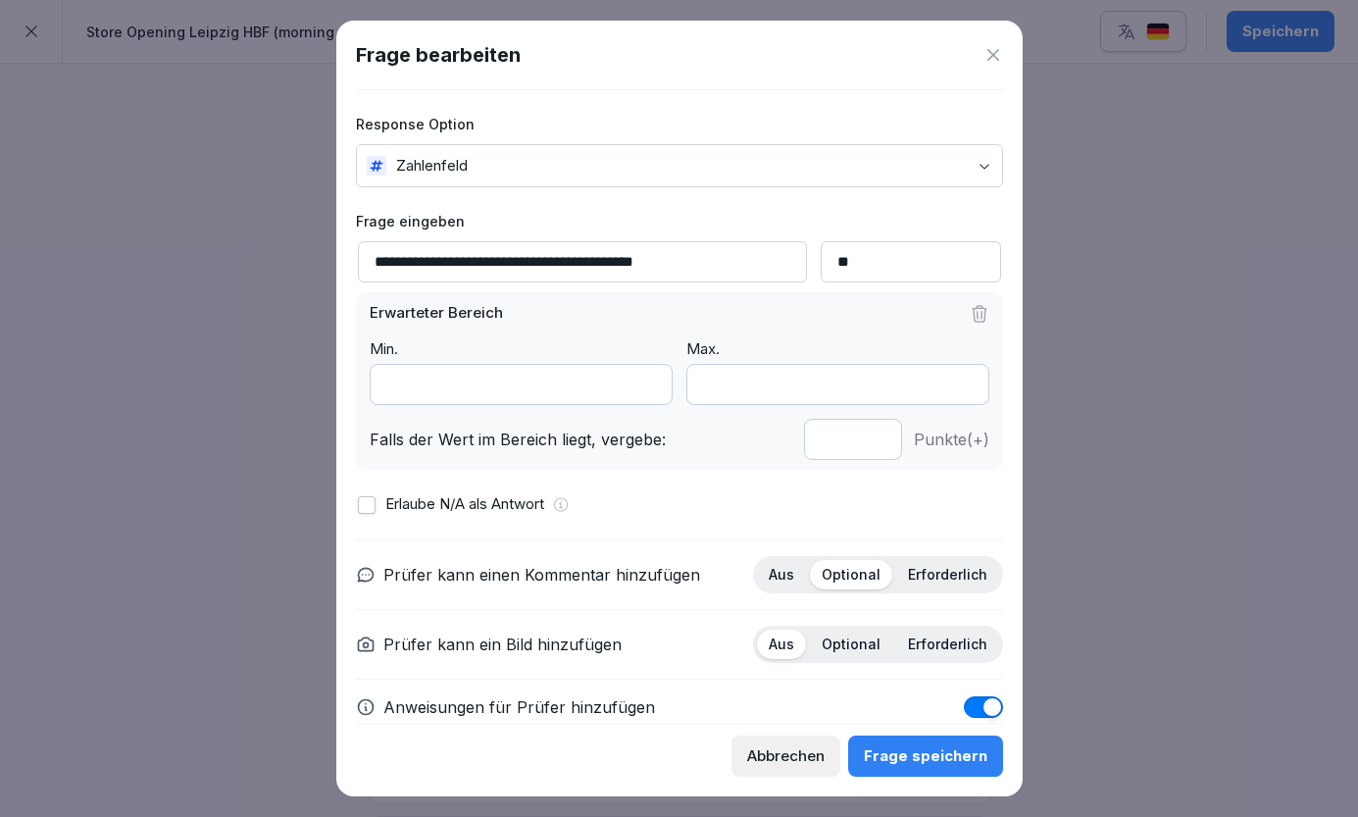
click at [599, 262] on input "**********" at bounding box center [582, 261] width 449 height 41
type input "**********"
click at [721, 392] on input "*" at bounding box center [837, 384] width 303 height 41
type input "***"
click at [906, 749] on div "Frage speichern" at bounding box center [926, 756] width 124 height 22
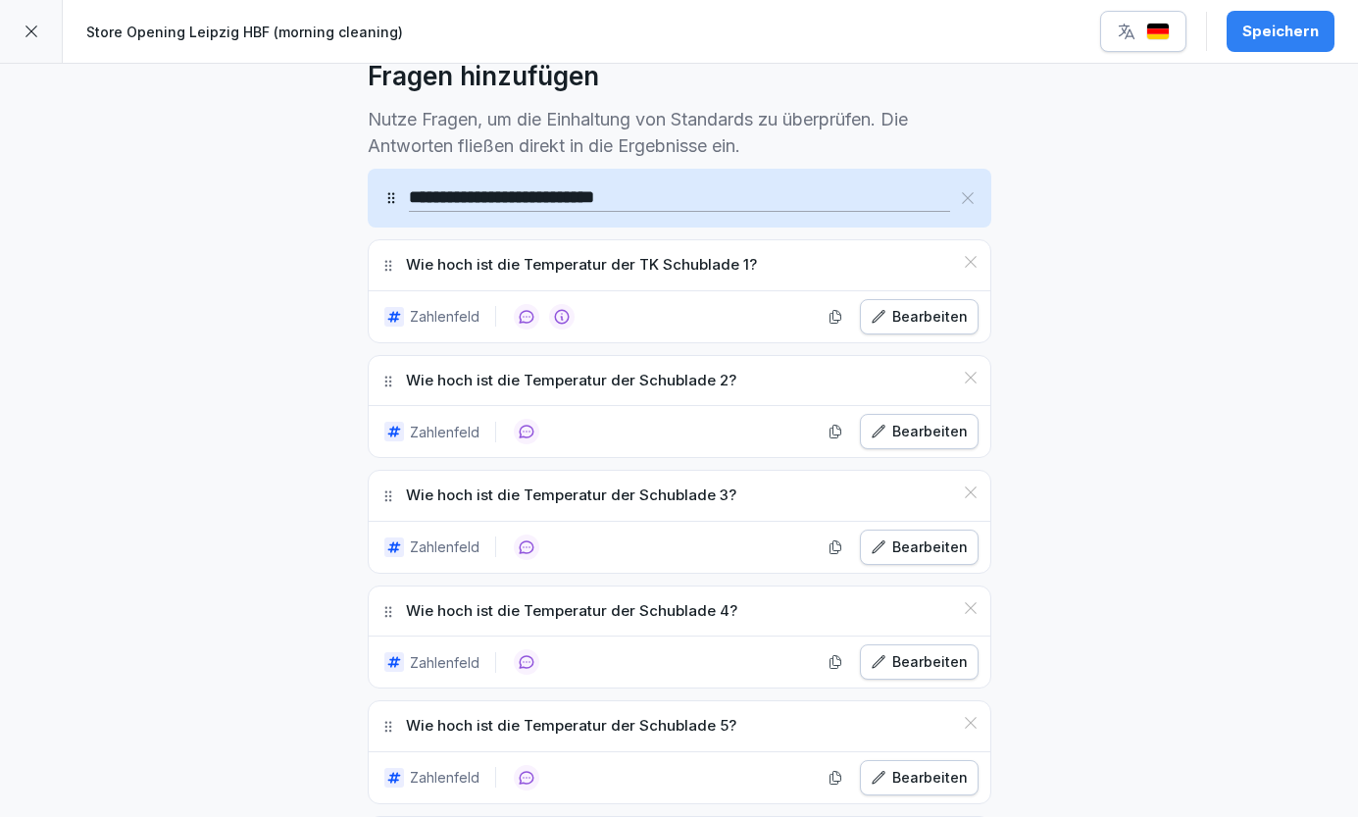
click at [843, 316] on icon "button" at bounding box center [835, 317] width 16 height 16
click at [883, 426] on icon "button" at bounding box center [879, 432] width 16 height 16
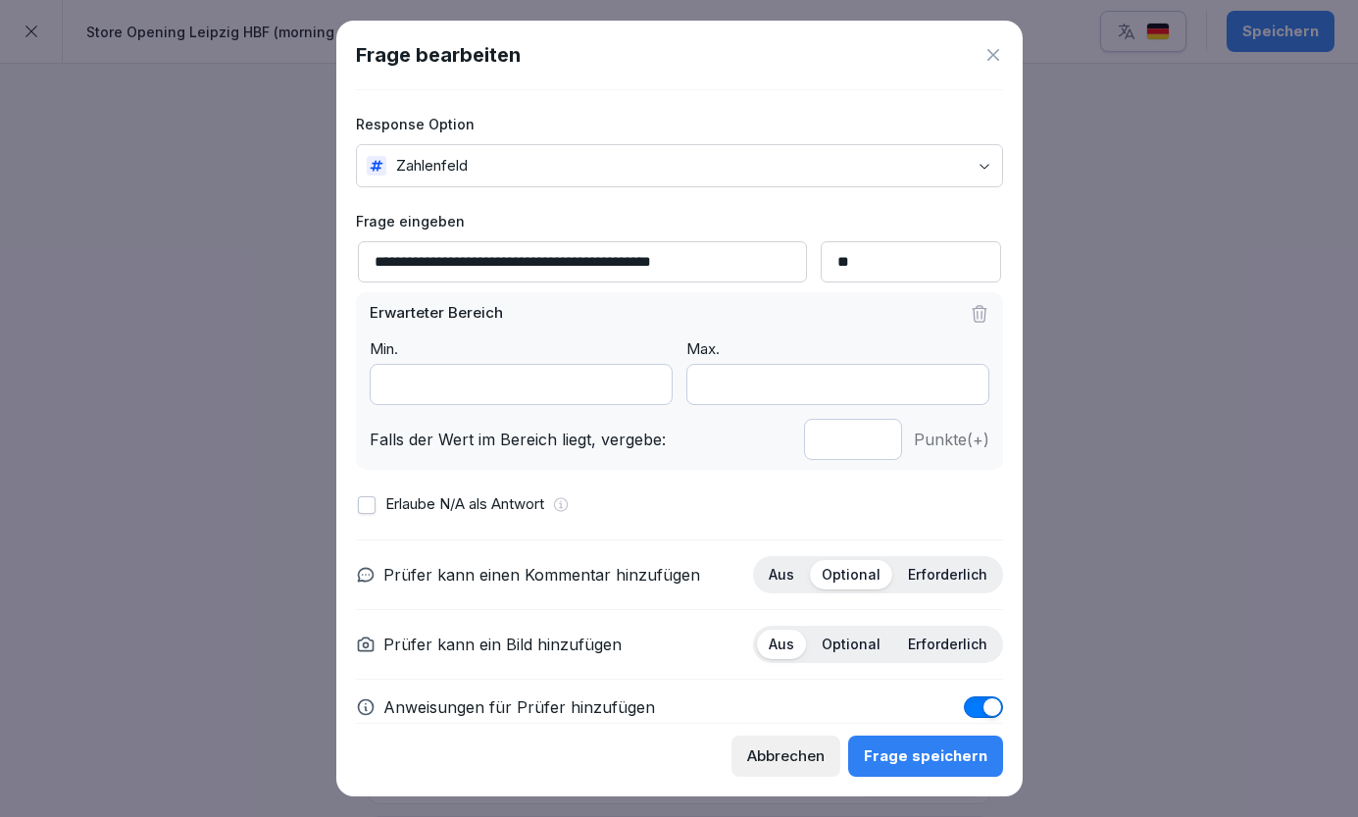
click at [711, 259] on input "**********" at bounding box center [582, 261] width 449 height 41
type input "**********"
click at [932, 747] on div "Frage speichern" at bounding box center [926, 756] width 124 height 22
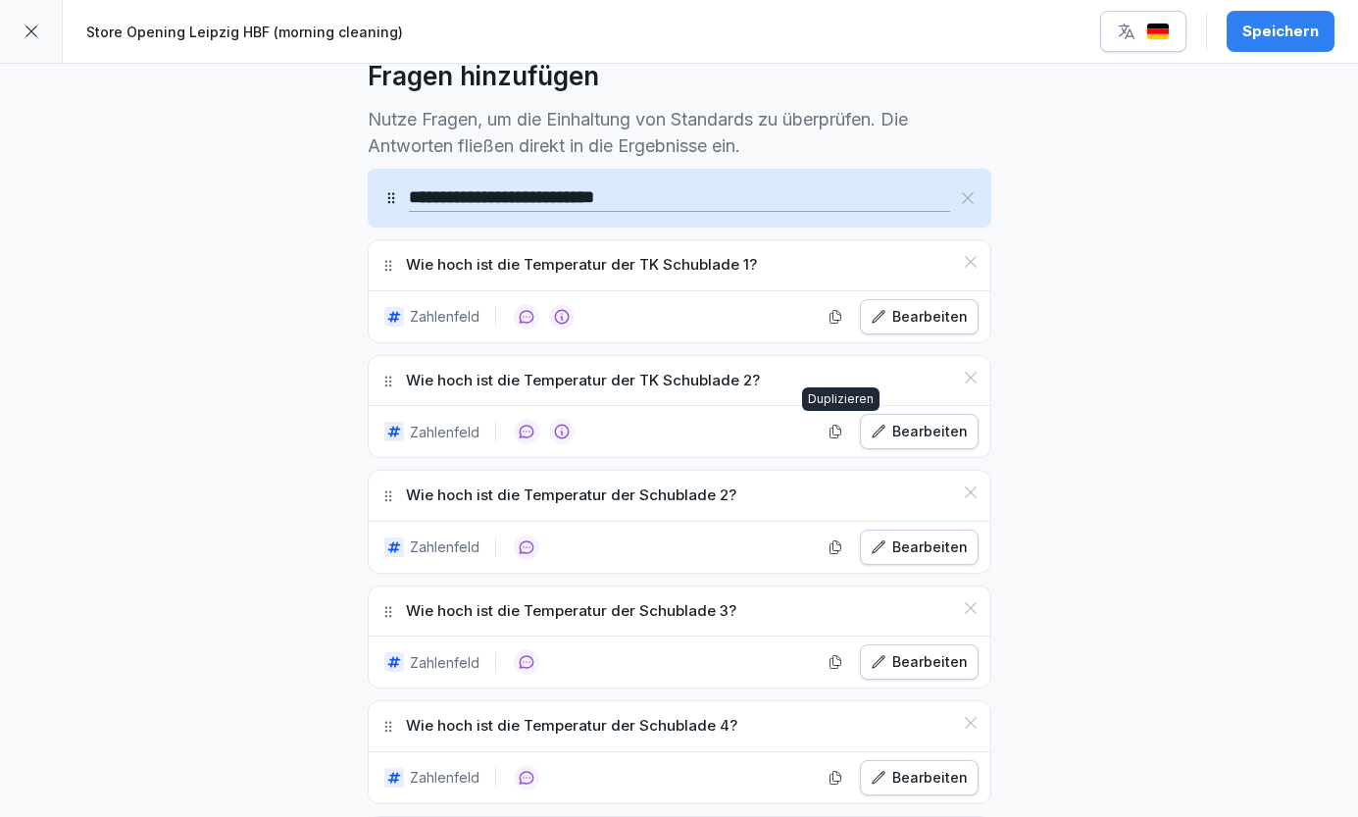
click at [840, 438] on button "button" at bounding box center [835, 431] width 29 height 29
click at [904, 544] on div "Bearbeiten" at bounding box center [919, 547] width 97 height 22
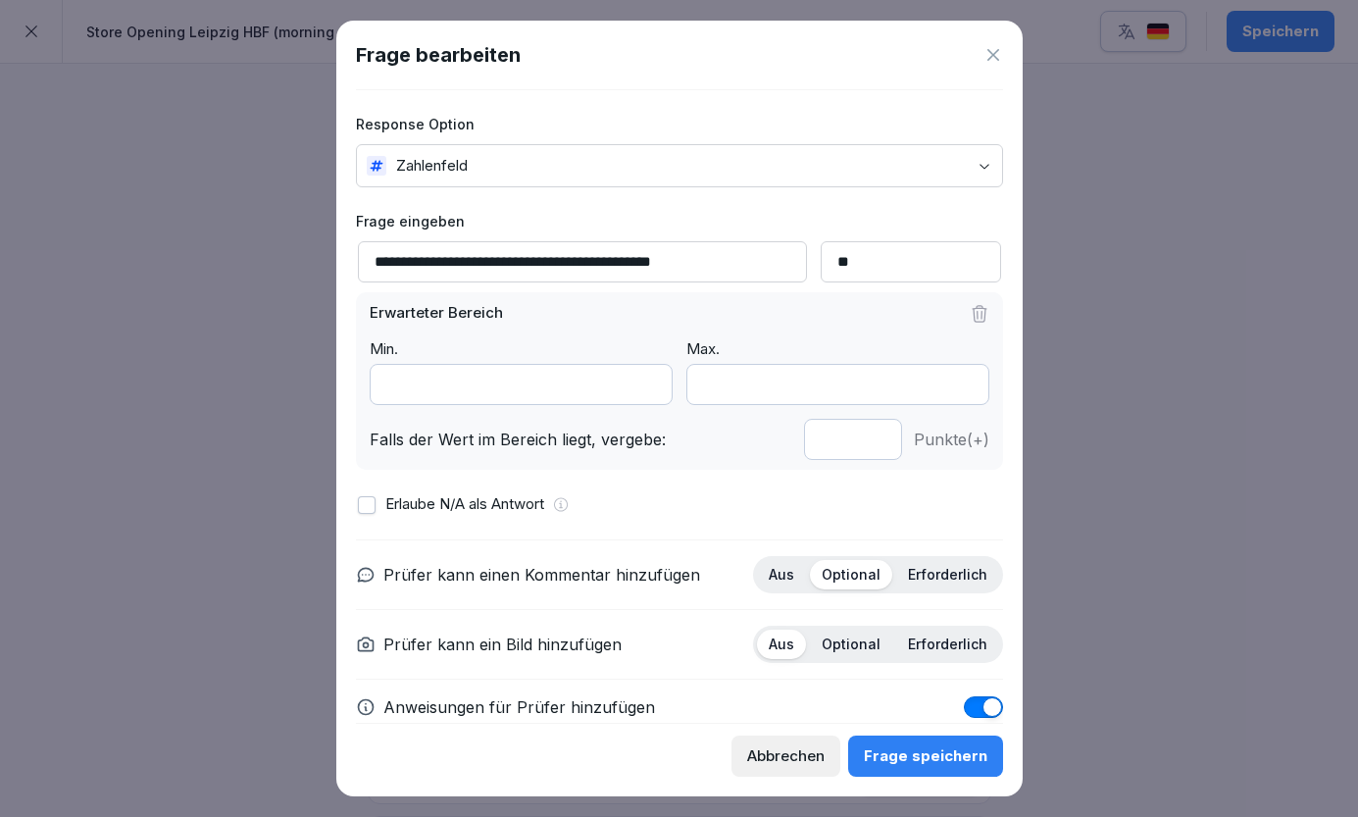
click at [710, 264] on input "**********" at bounding box center [582, 261] width 449 height 41
type input "**********"
click at [936, 753] on div "Frage speichern" at bounding box center [926, 756] width 124 height 22
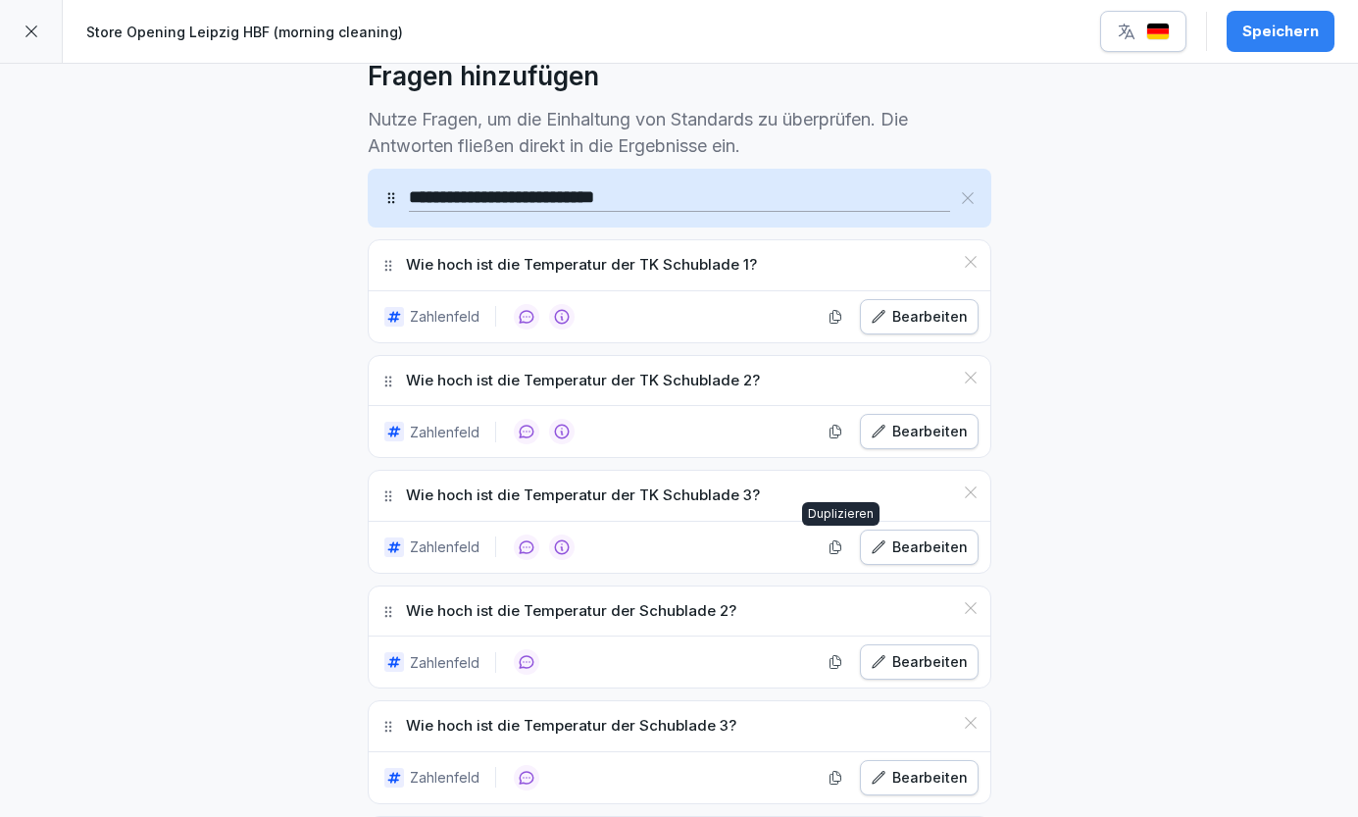
click at [840, 548] on icon "button" at bounding box center [834, 546] width 11 height 13
click at [891, 656] on div "Bearbeiten" at bounding box center [919, 662] width 97 height 22
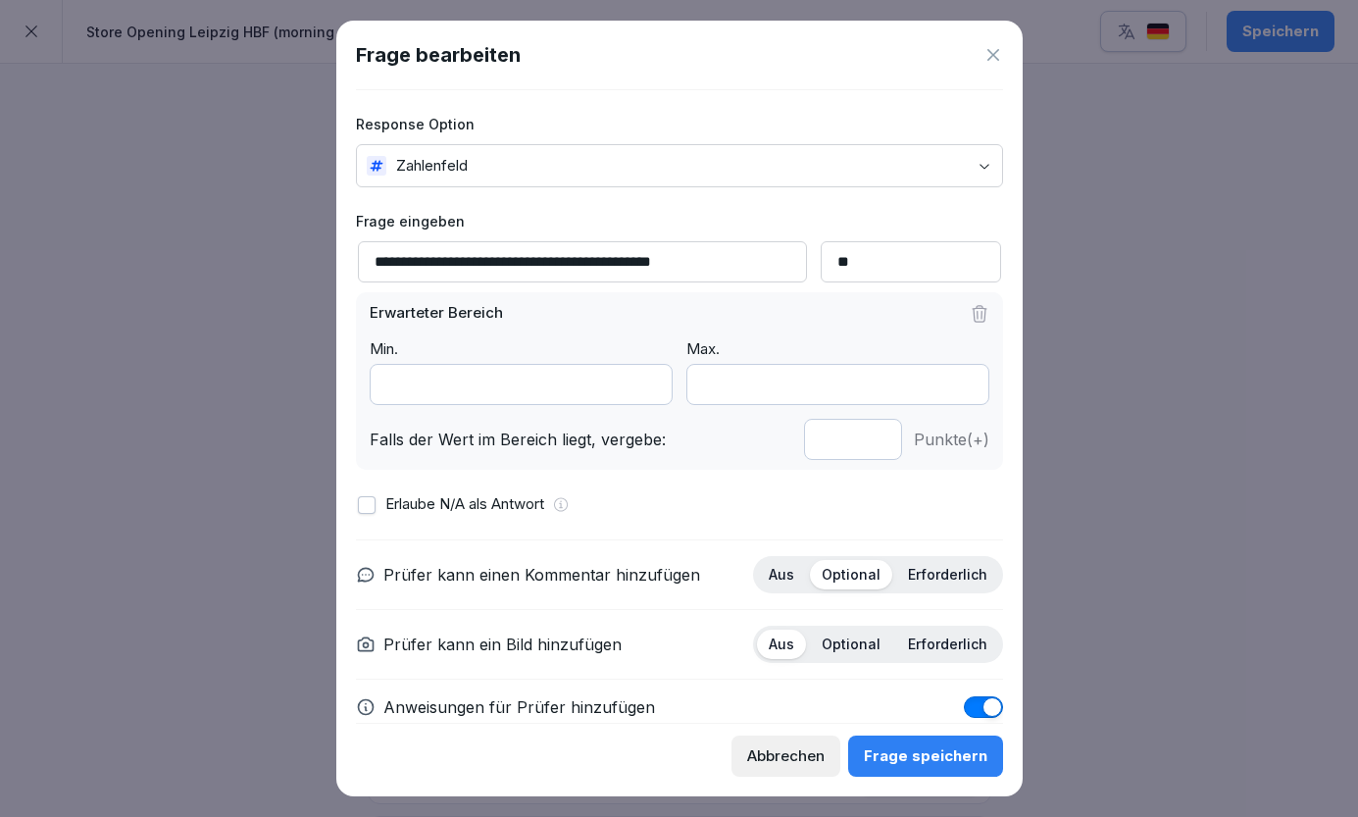
click at [713, 269] on input "**********" at bounding box center [582, 261] width 449 height 41
type input "**********"
click at [932, 743] on button "Frage speichern" at bounding box center [925, 755] width 155 height 41
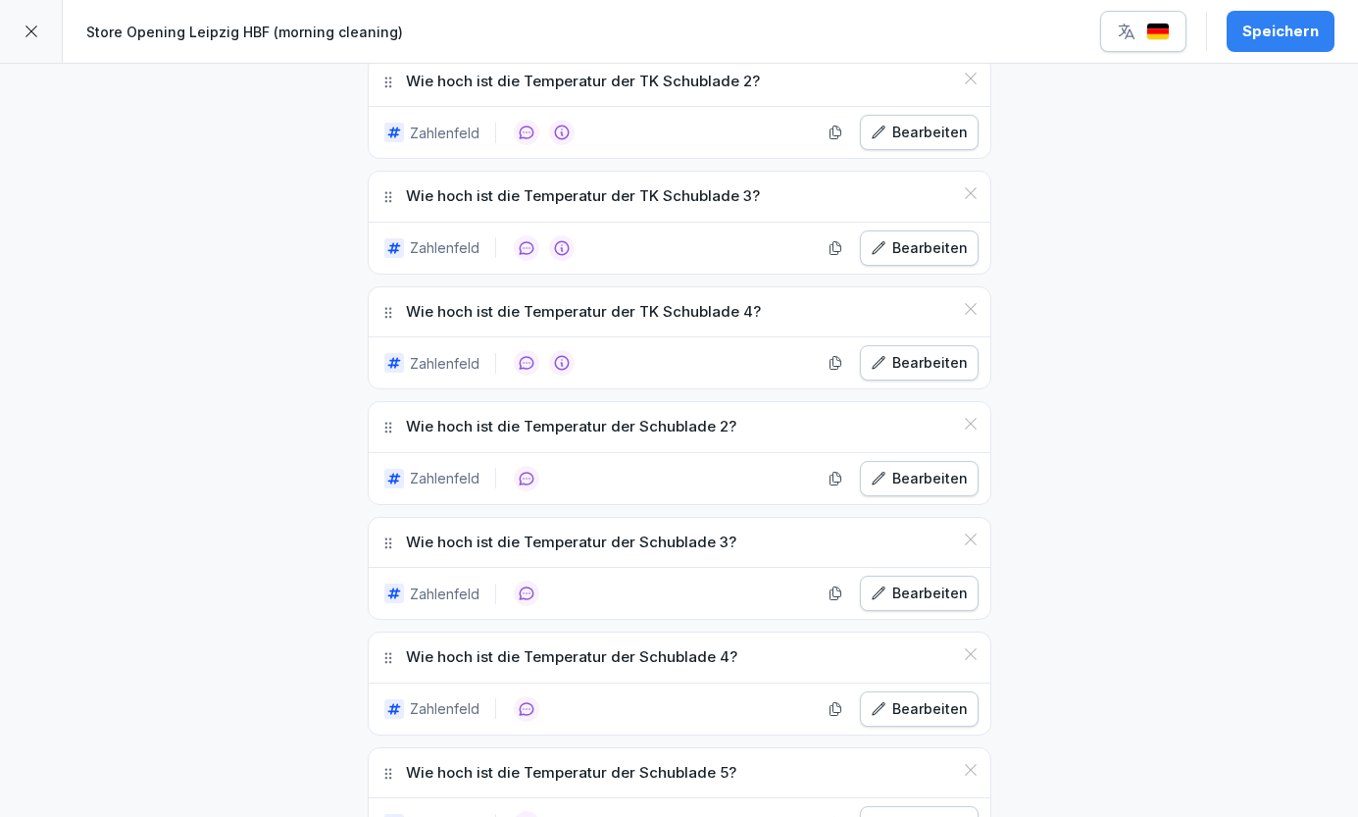
scroll to position [871, 0]
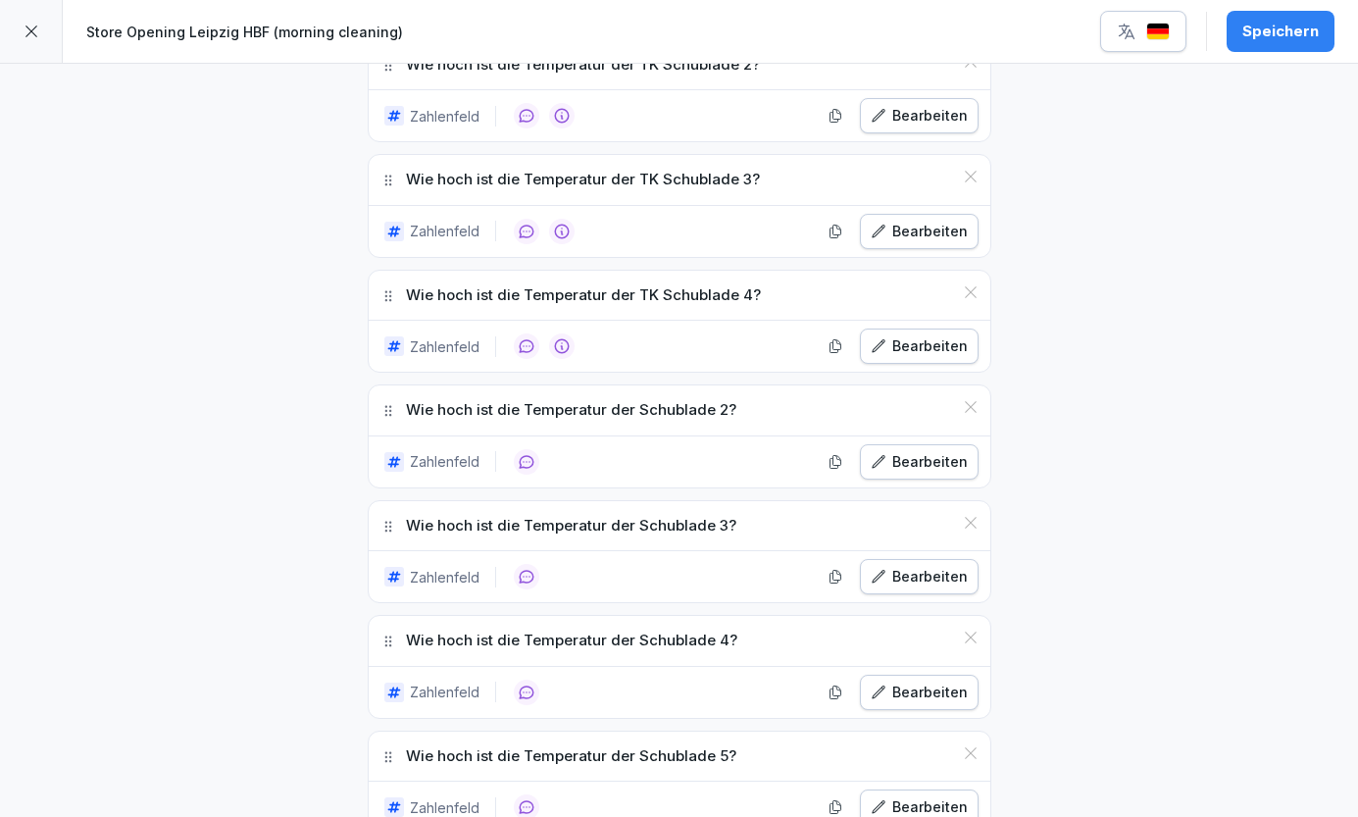
click at [973, 406] on icon at bounding box center [971, 407] width 16 height 16
click at [971, 414] on div "Wie hoch ist die Temperatur der Schublade 3?" at bounding box center [680, 410] width 622 height 50
click at [970, 409] on icon at bounding box center [971, 407] width 16 height 16
click at [926, 467] on div "Bearbeiten" at bounding box center [919, 462] width 97 height 22
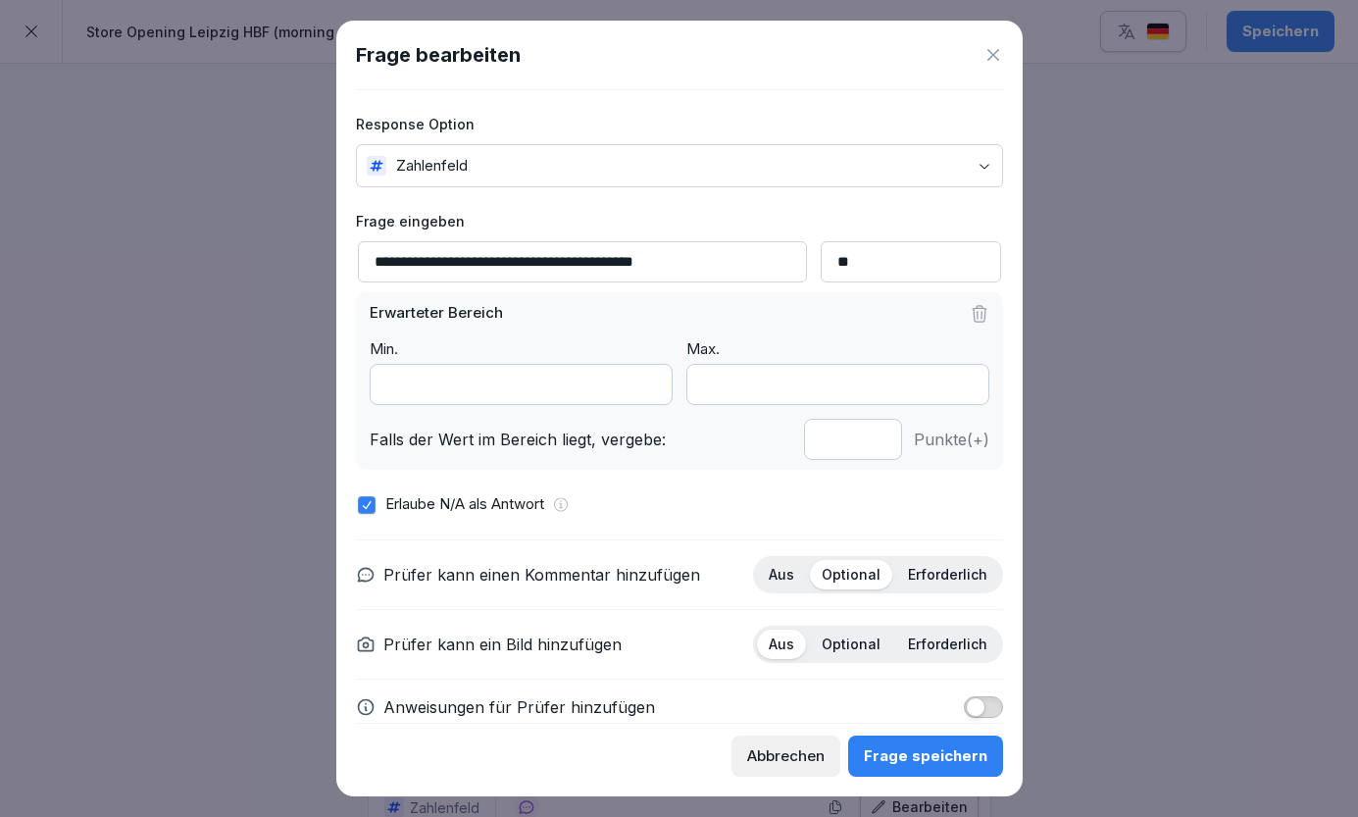
click at [602, 262] on input "**********" at bounding box center [582, 261] width 449 height 41
click at [722, 264] on input "**********" at bounding box center [582, 261] width 449 height 41
type input "**********"
click at [933, 764] on div "Frage speichern" at bounding box center [926, 756] width 124 height 22
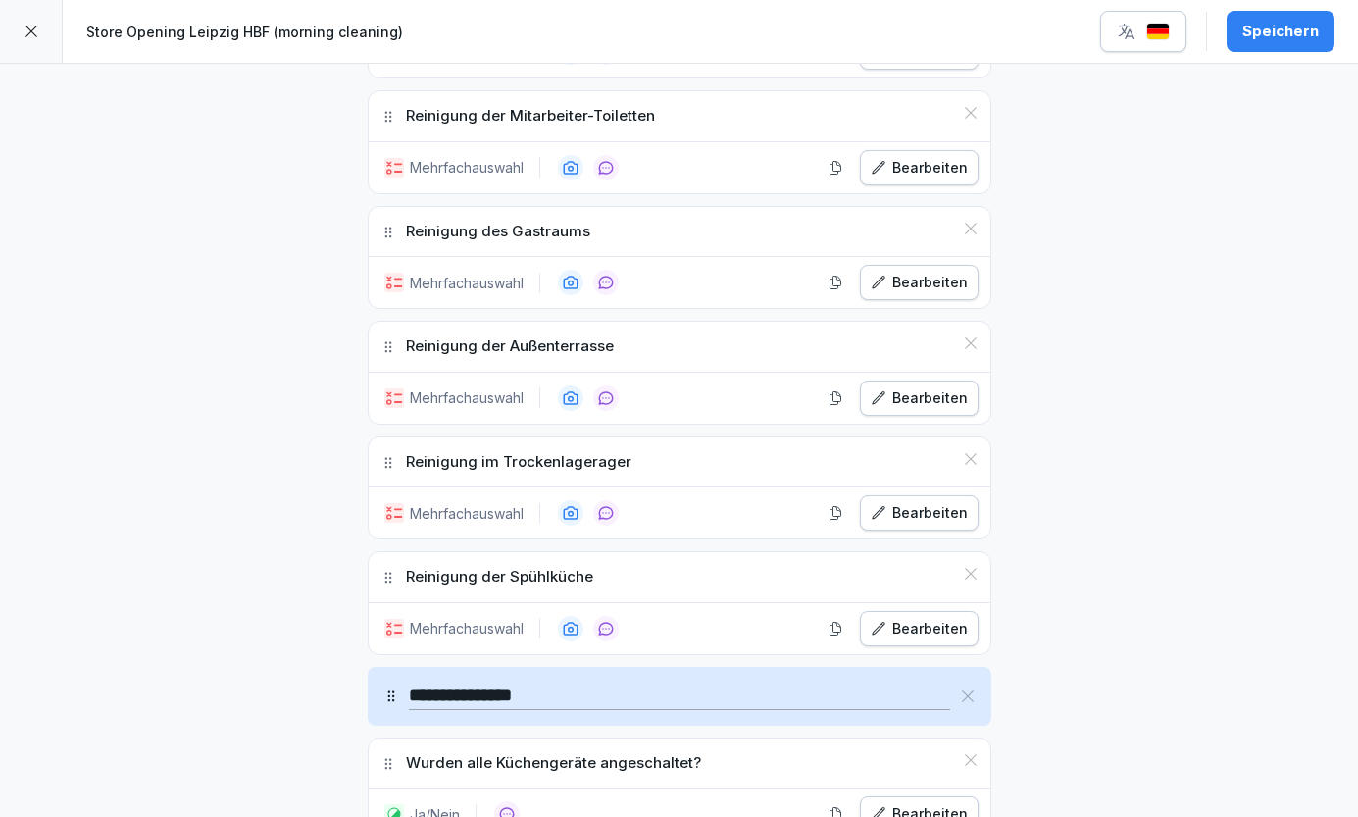
scroll to position [2712, 0]
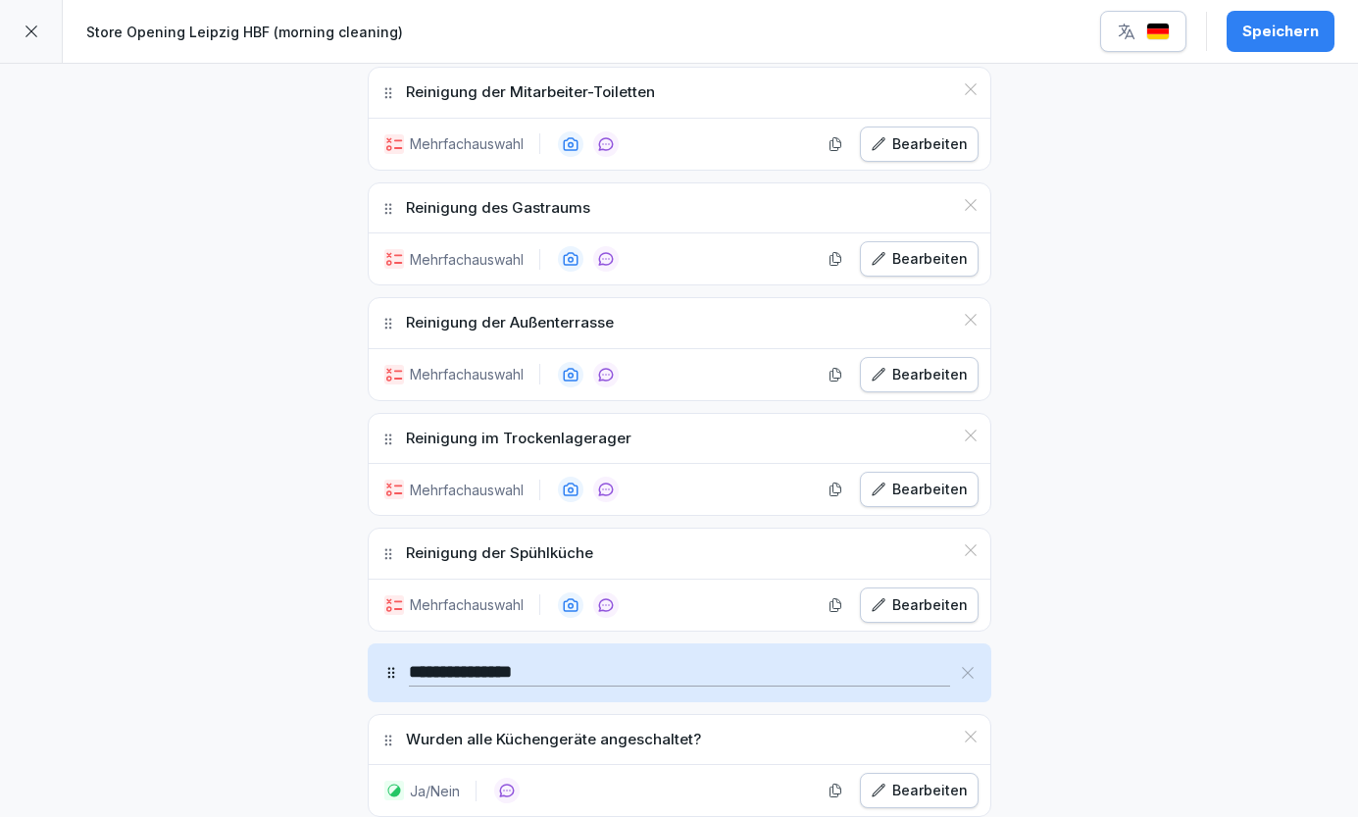
click at [966, 314] on icon at bounding box center [971, 320] width 12 height 12
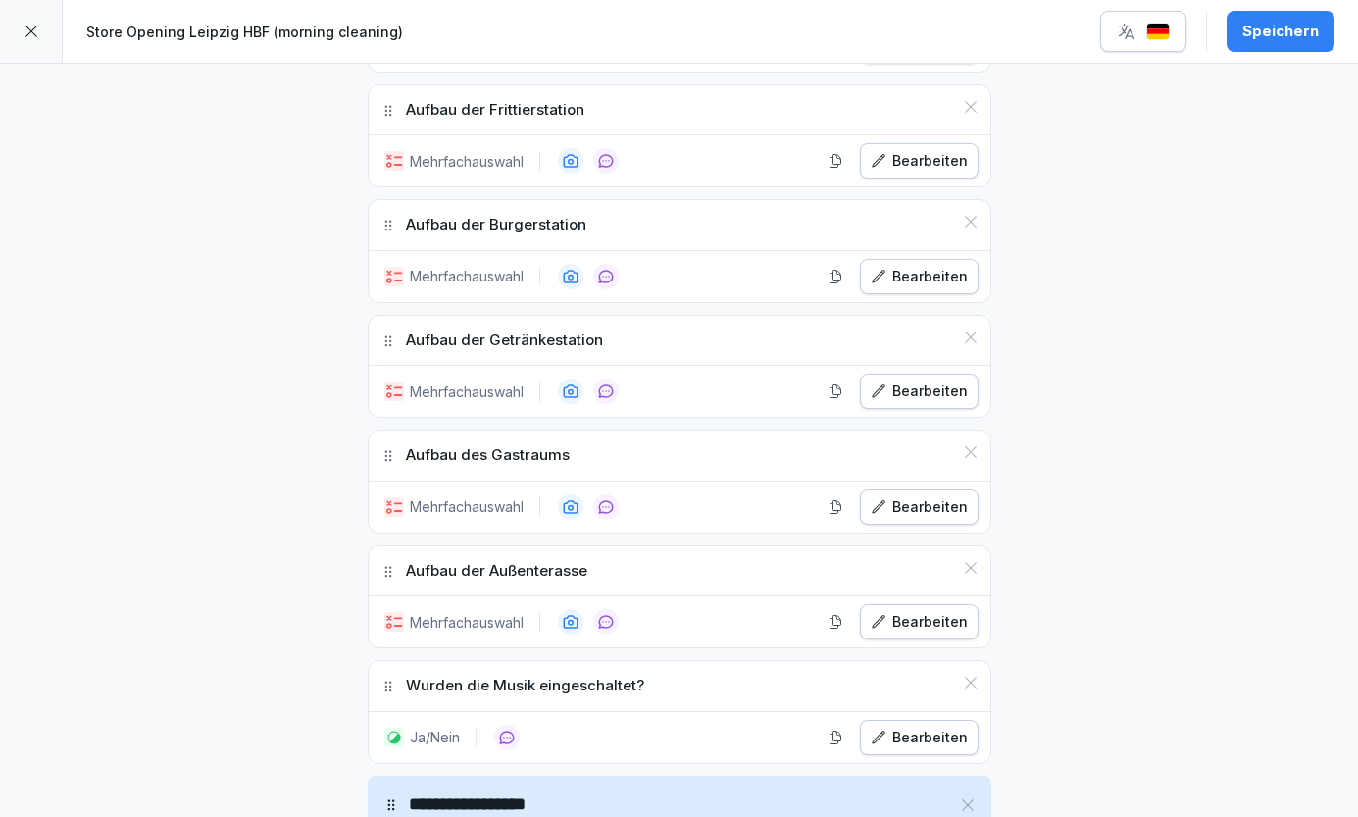
scroll to position [3572, 0]
click at [967, 559] on icon at bounding box center [971, 567] width 16 height 16
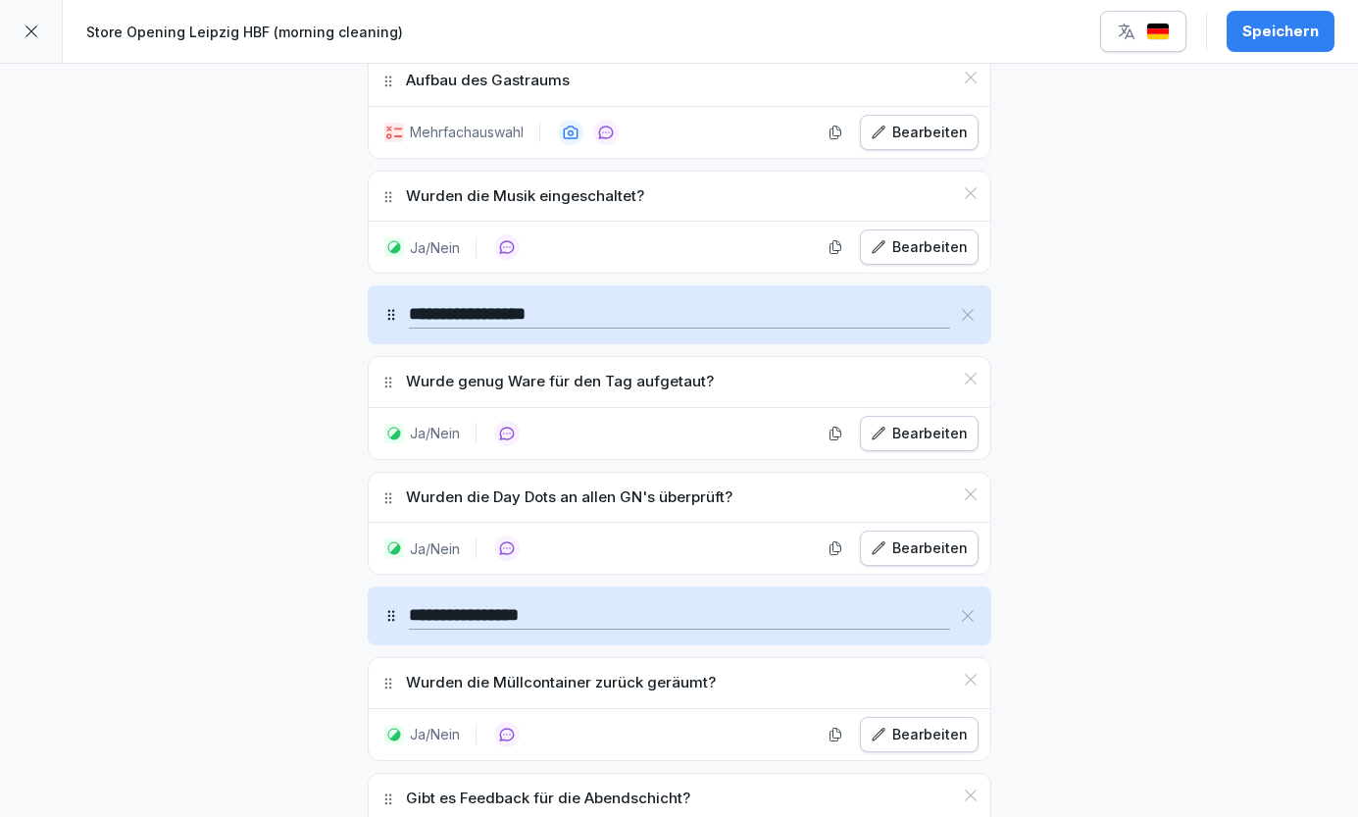
scroll to position [3946, 0]
click at [974, 307] on icon at bounding box center [968, 315] width 16 height 16
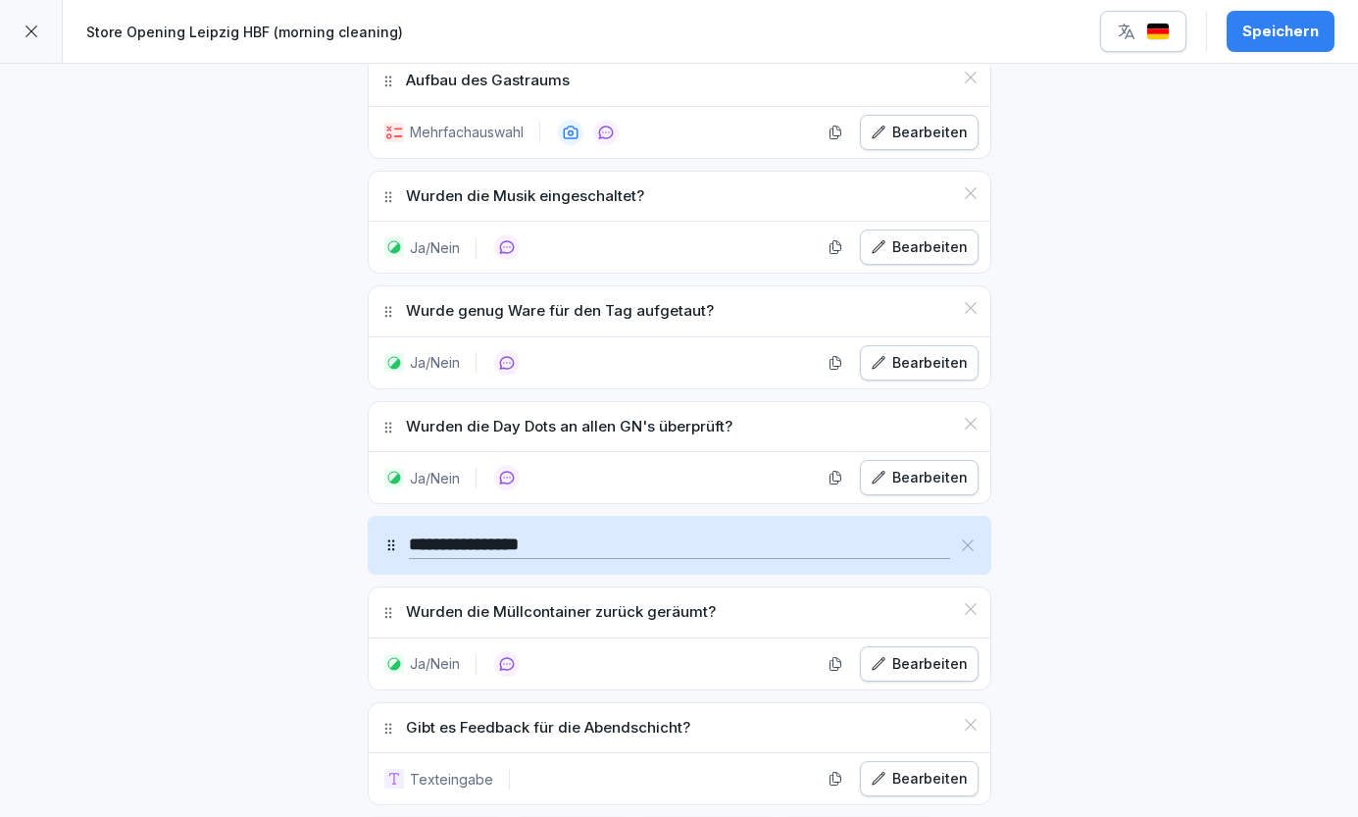
click at [973, 416] on icon at bounding box center [971, 424] width 16 height 16
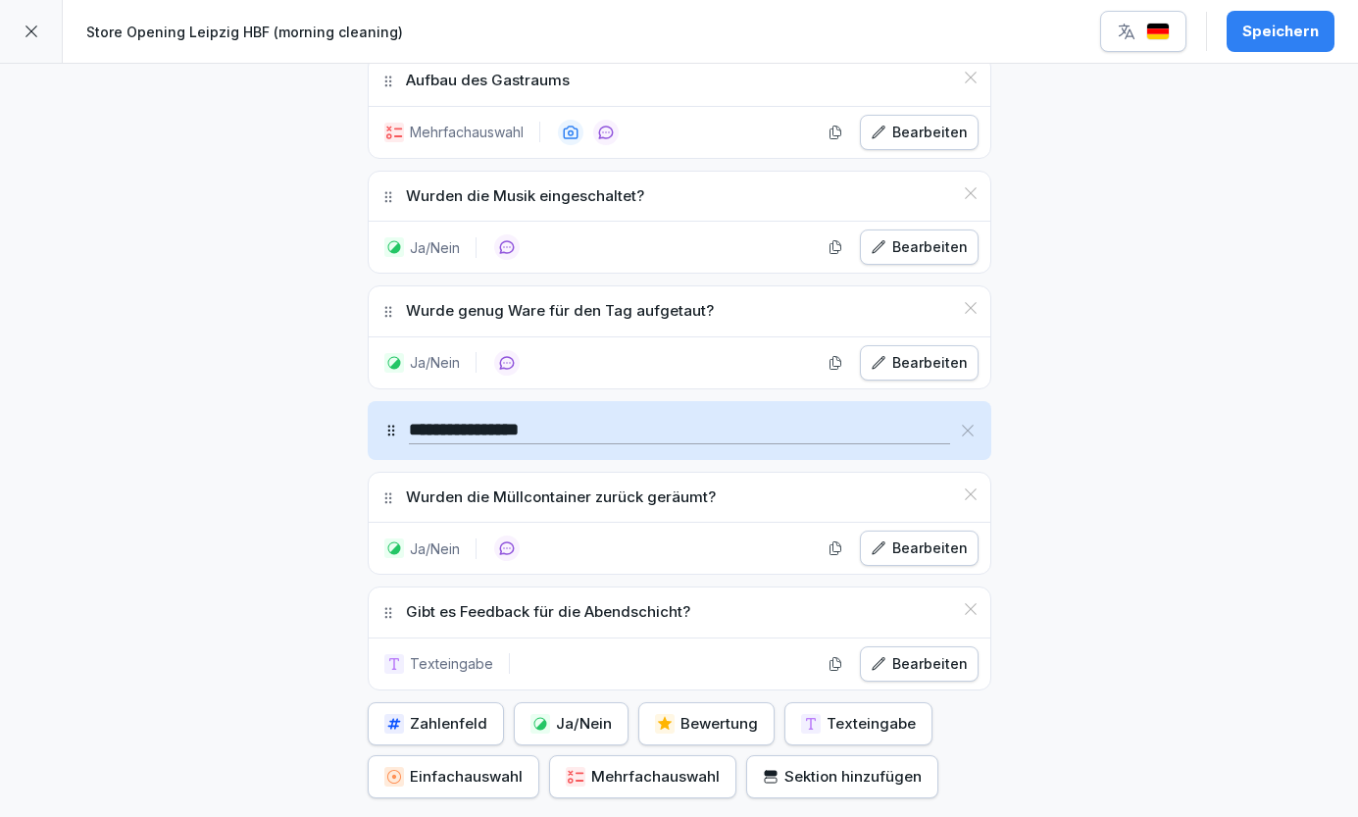
click at [970, 300] on icon at bounding box center [971, 308] width 16 height 16
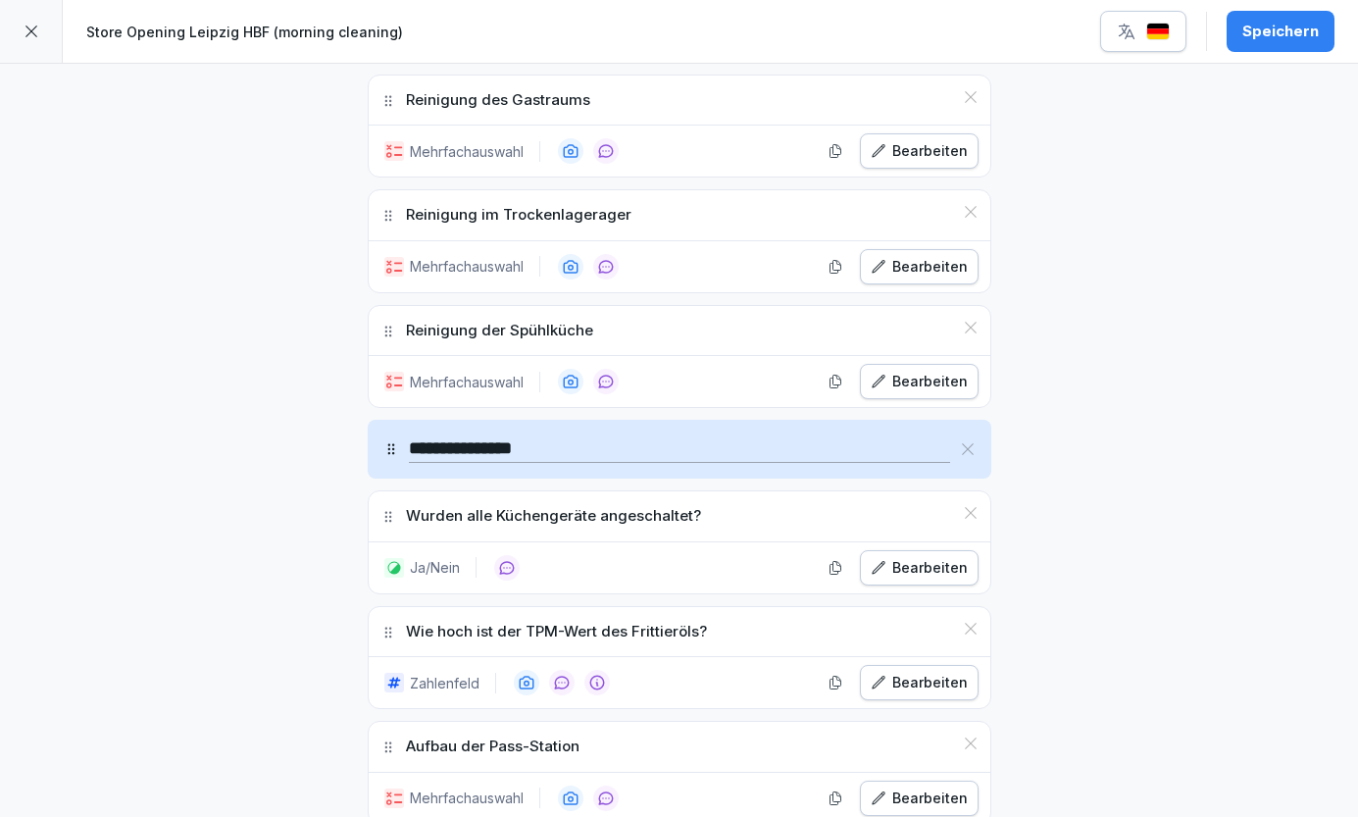
scroll to position [2809, 0]
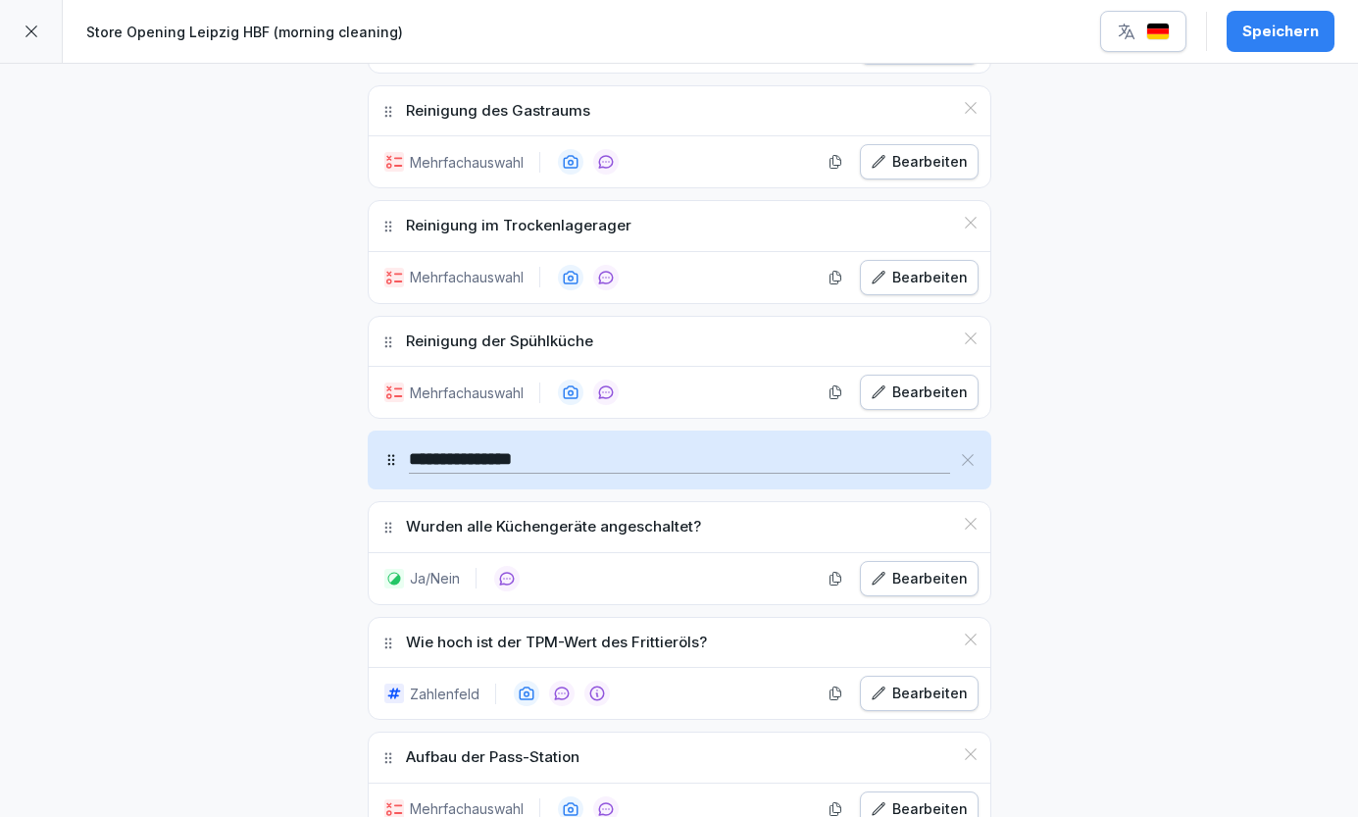
click at [916, 381] on div "Bearbeiten" at bounding box center [919, 392] width 97 height 22
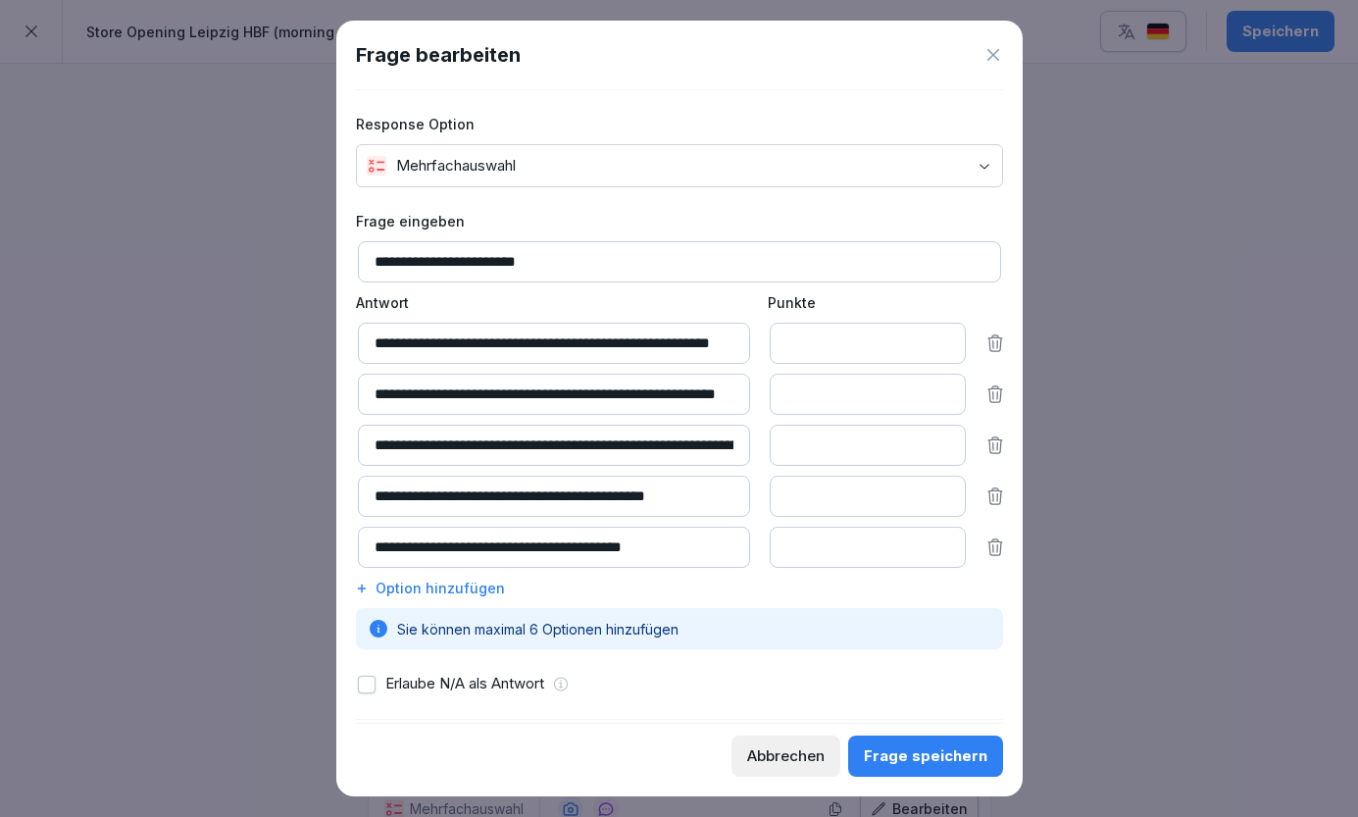
click at [509, 260] on input "**********" at bounding box center [679, 261] width 643 height 41
type input "**********"
click at [916, 760] on div "Frage speichern" at bounding box center [926, 756] width 124 height 22
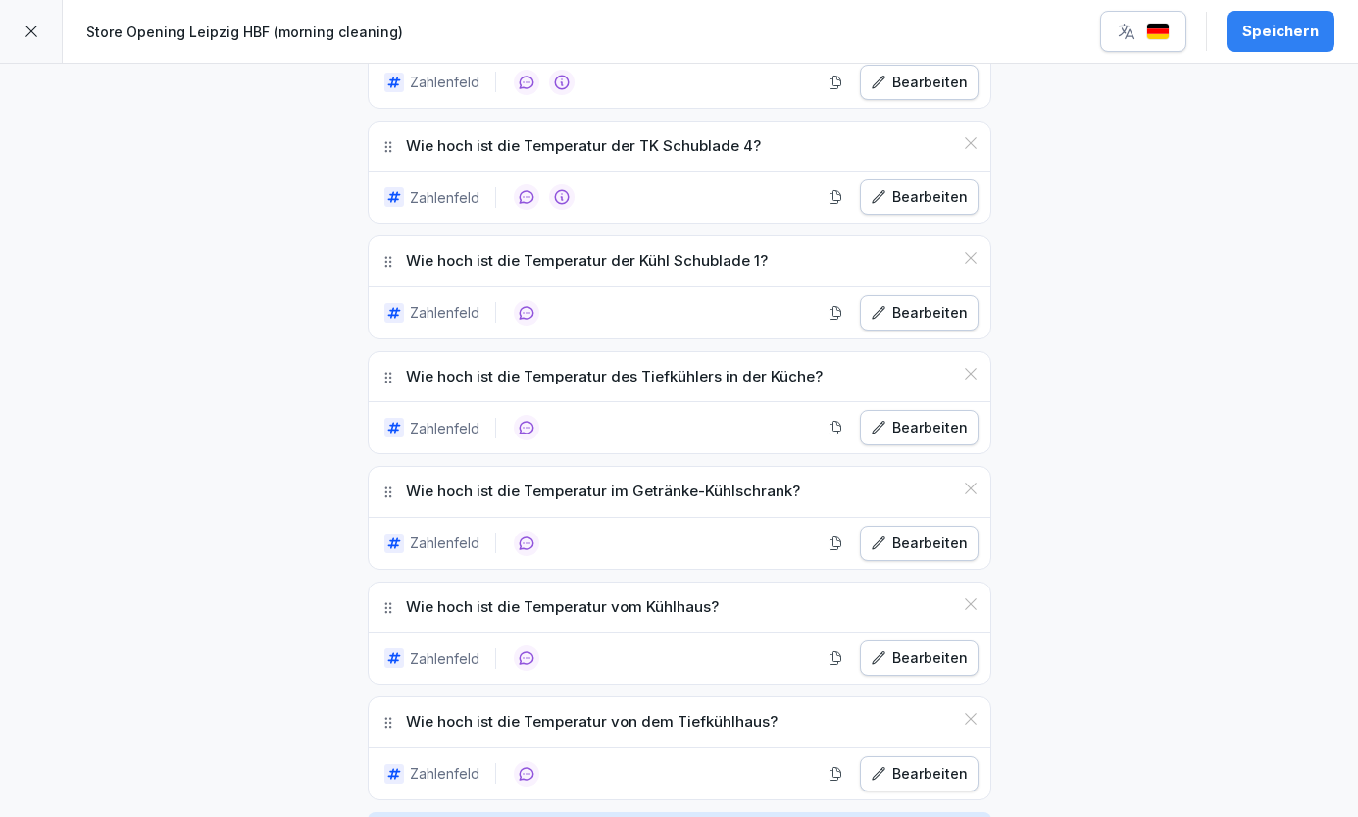
scroll to position [1035, 0]
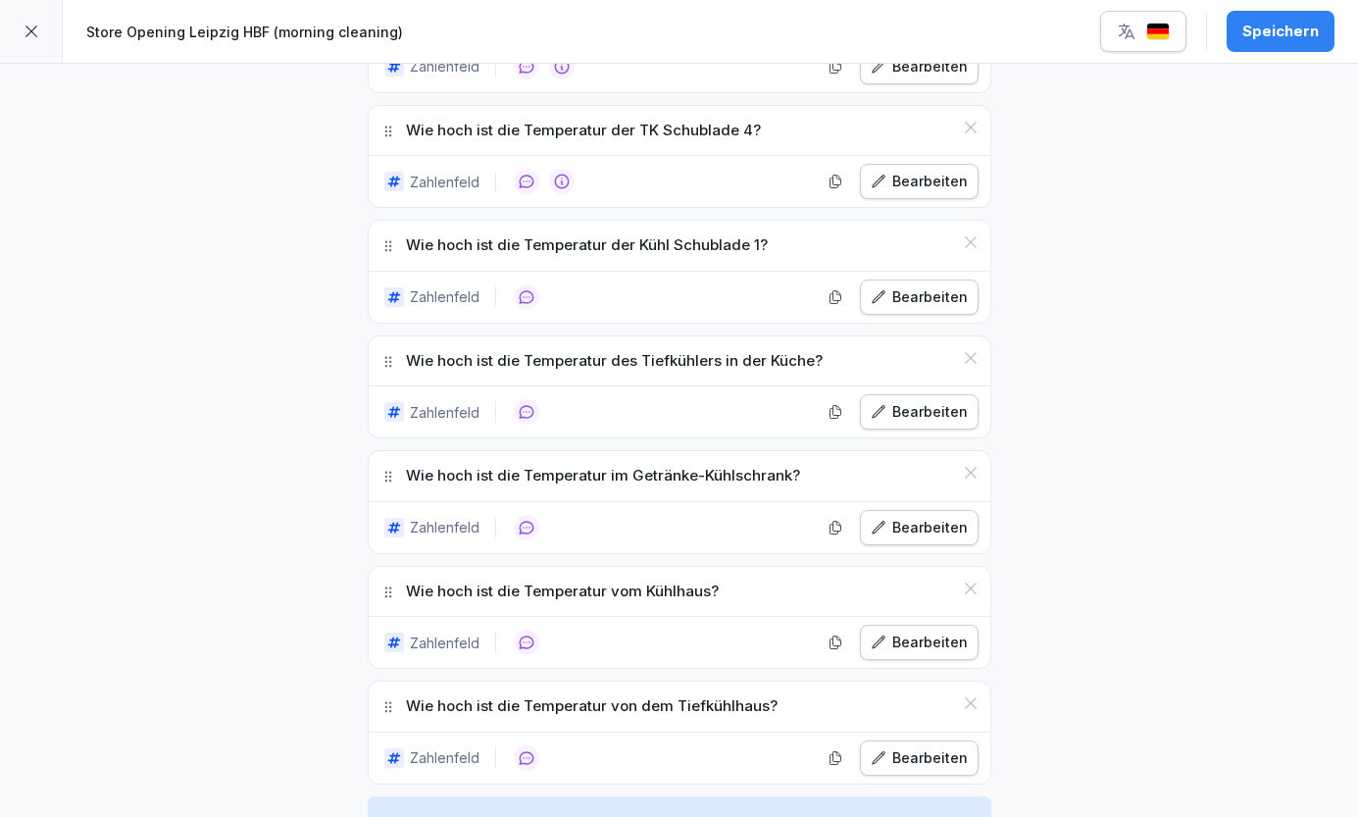
click at [970, 353] on icon at bounding box center [971, 358] width 16 height 16
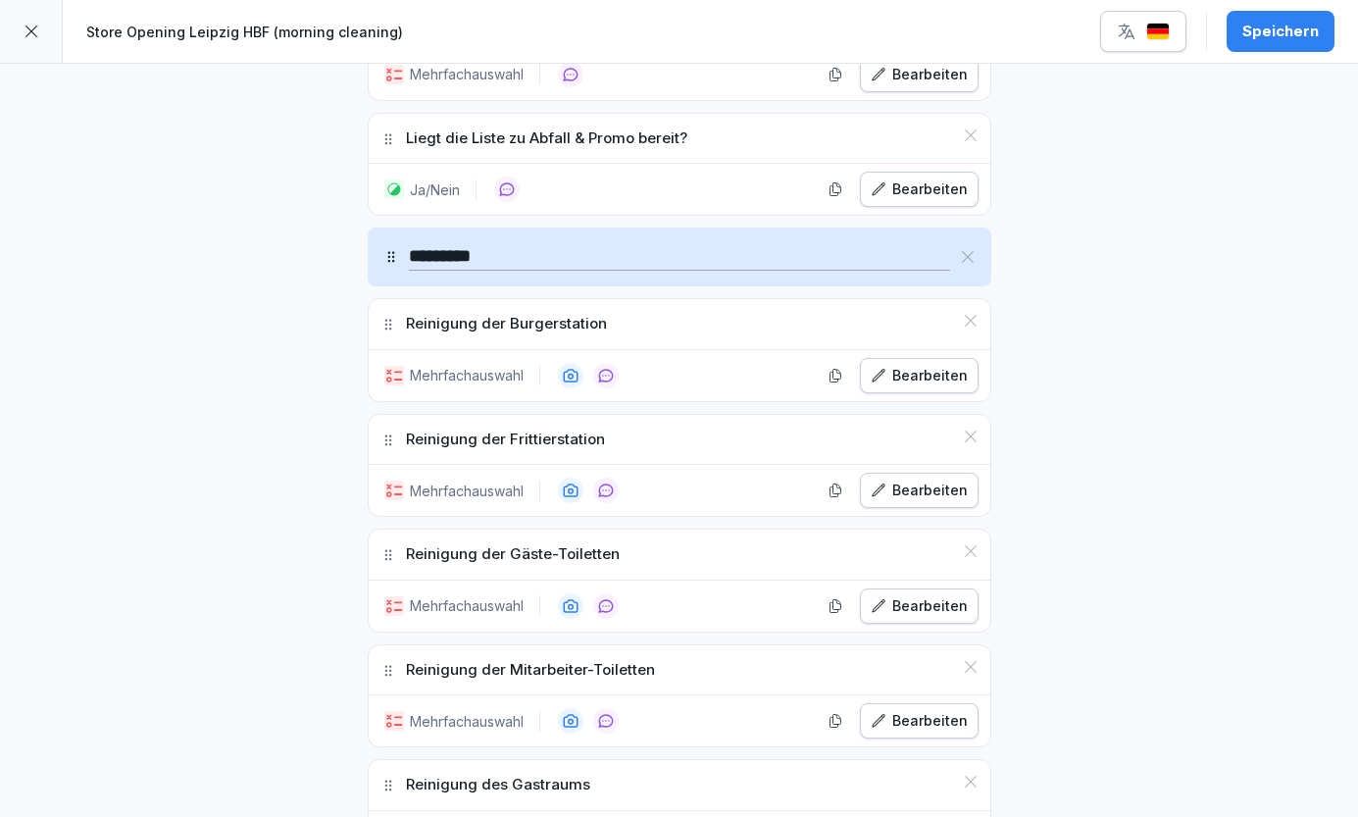
scroll to position [2021, 0]
click at [920, 364] on div "Bearbeiten" at bounding box center [919, 375] width 97 height 22
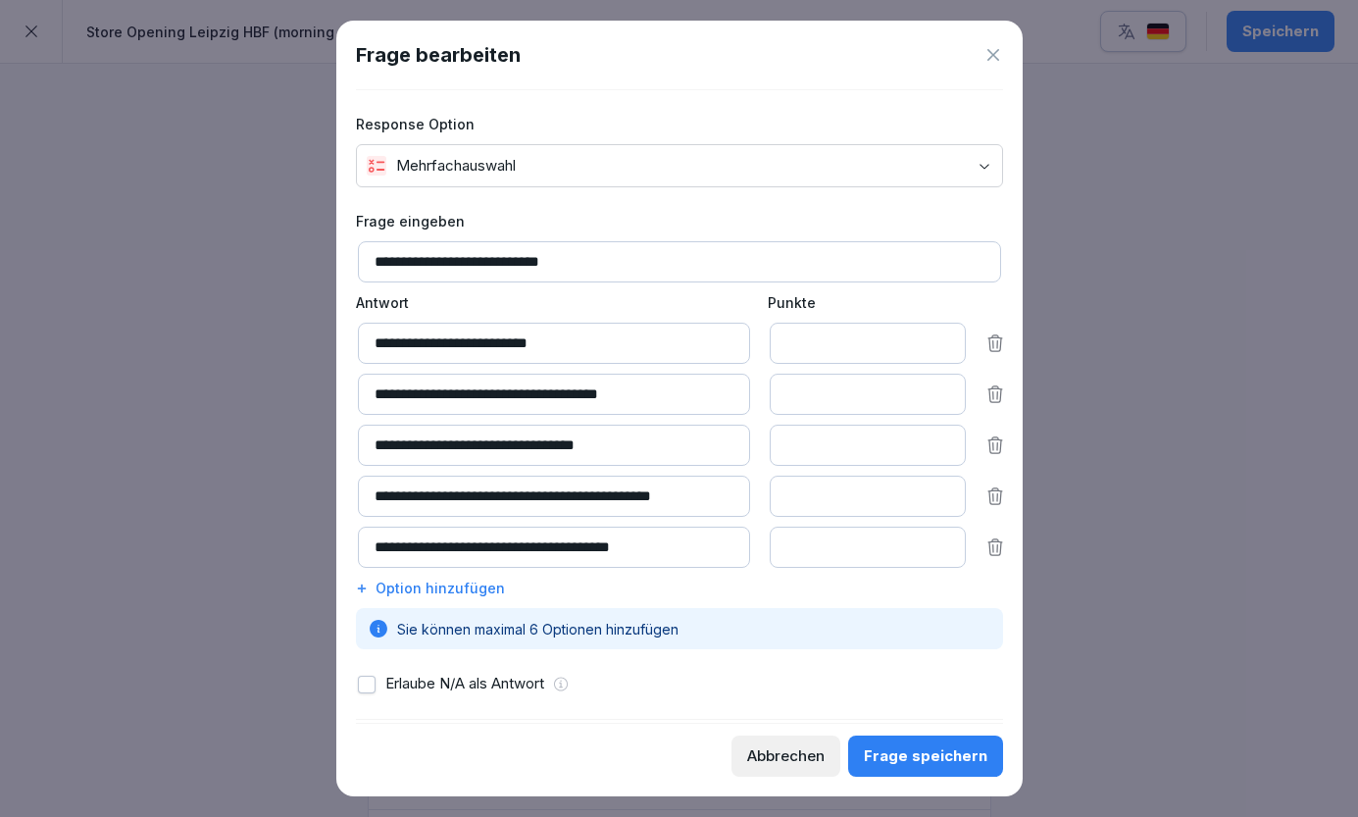
click at [1002, 50] on icon at bounding box center [993, 55] width 20 height 20
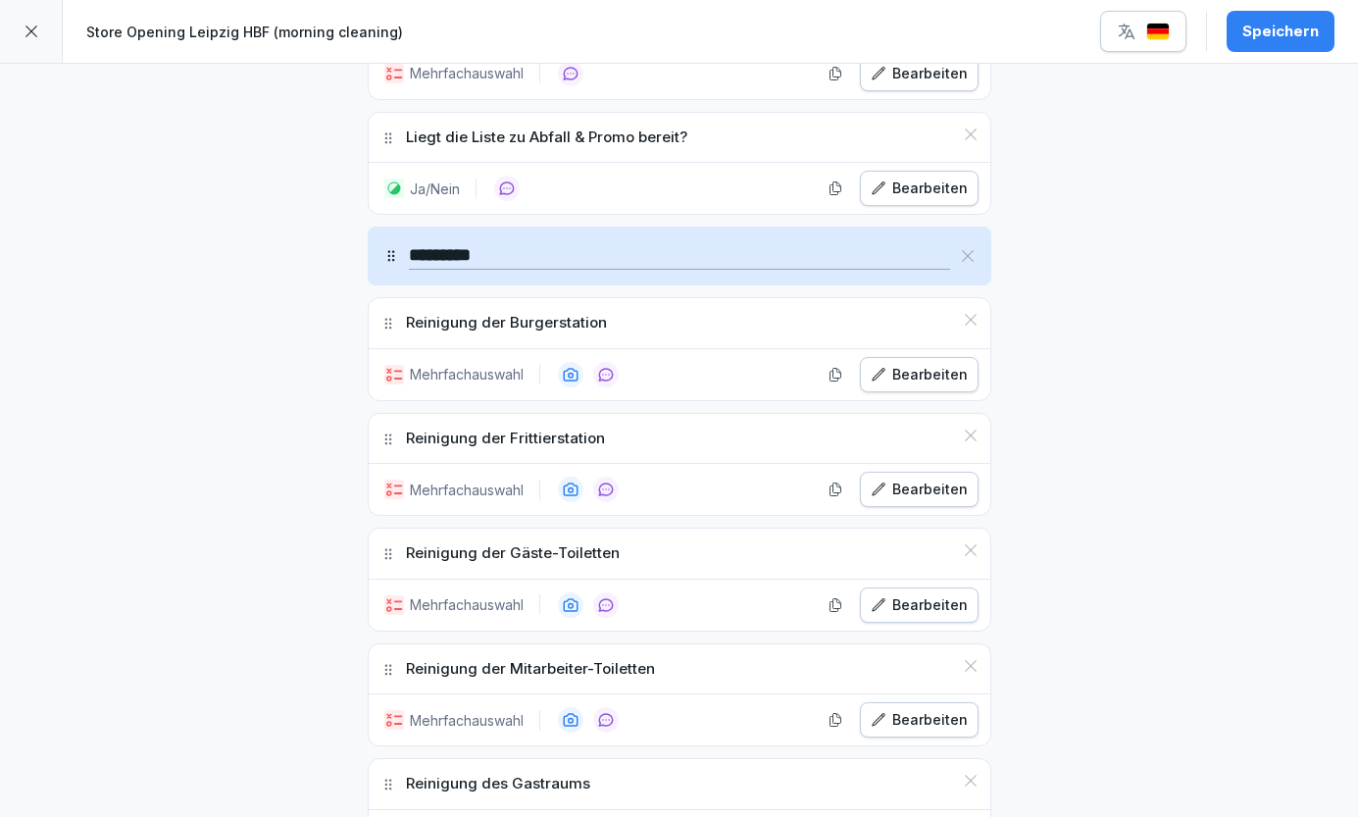
click at [904, 482] on div "Bearbeiten" at bounding box center [919, 489] width 97 height 22
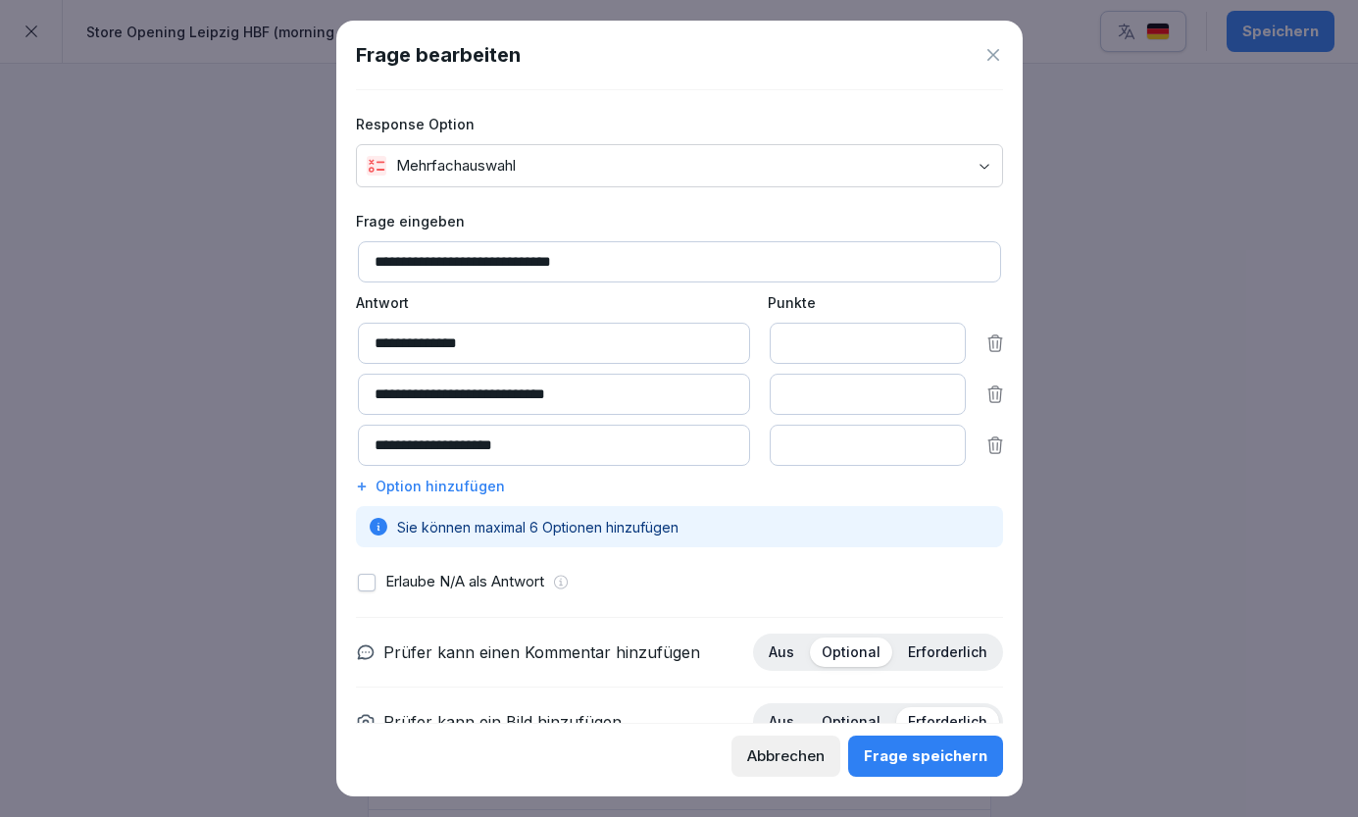
click at [999, 52] on icon at bounding box center [993, 55] width 20 height 20
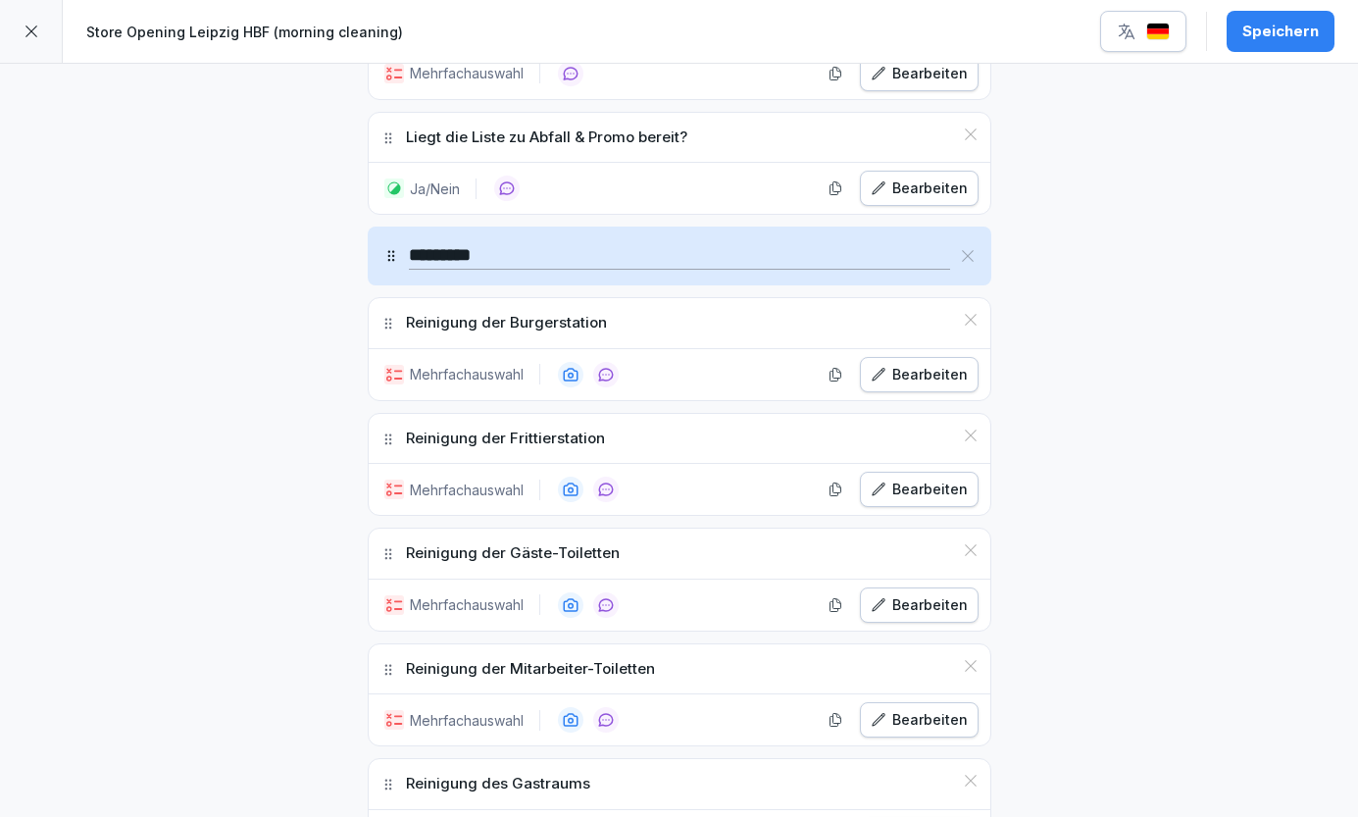
click at [905, 594] on div "Bearbeiten" at bounding box center [919, 605] width 97 height 22
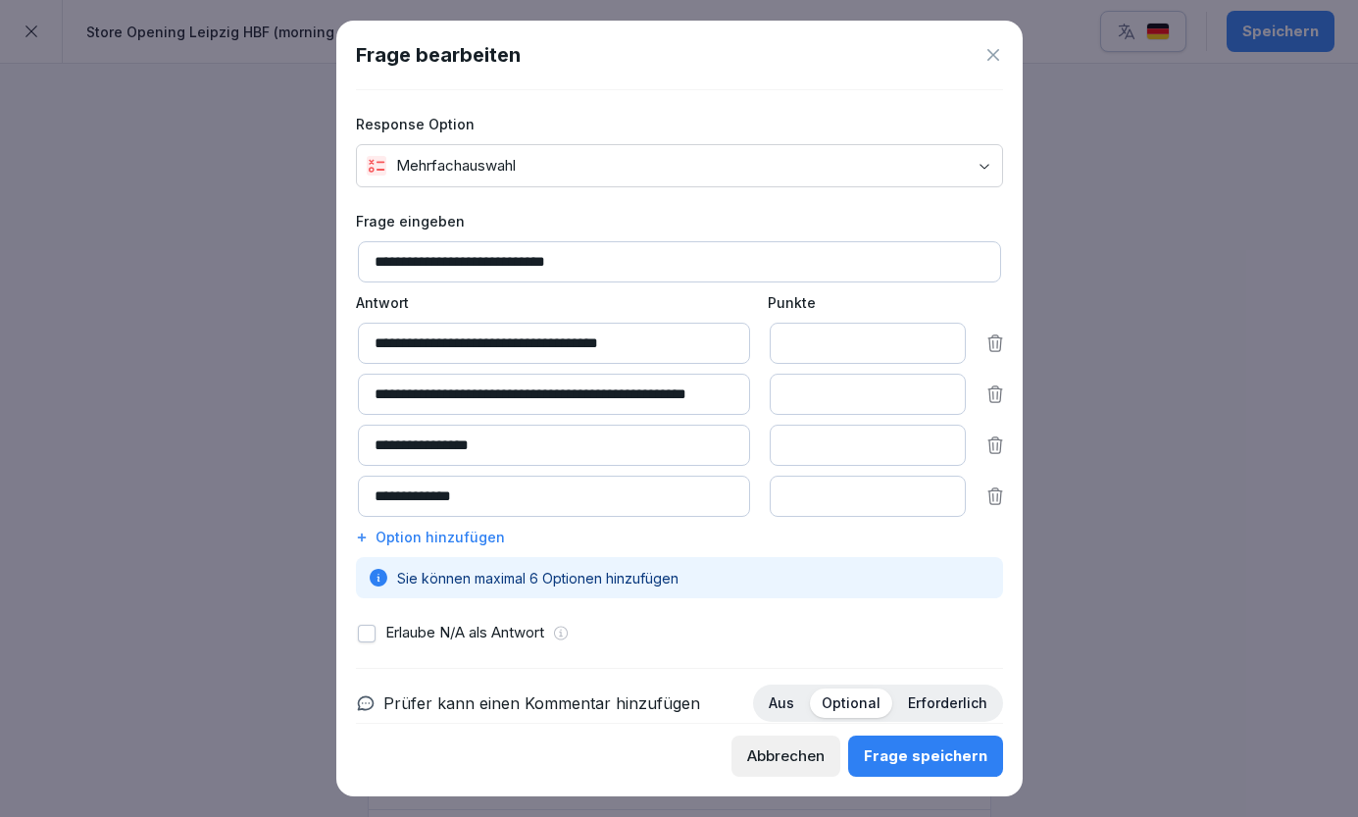
click at [989, 60] on icon at bounding box center [993, 55] width 20 height 20
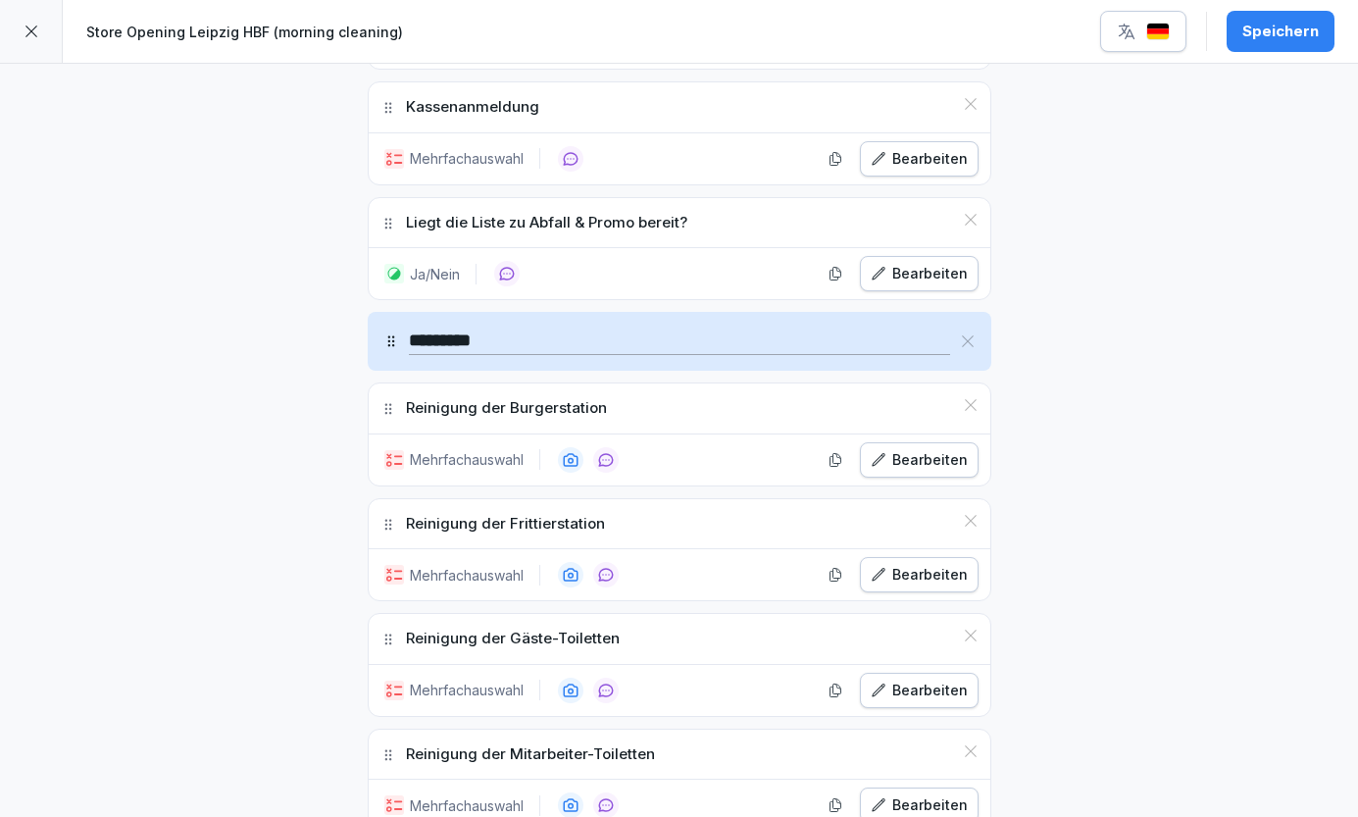
scroll to position [1836, 0]
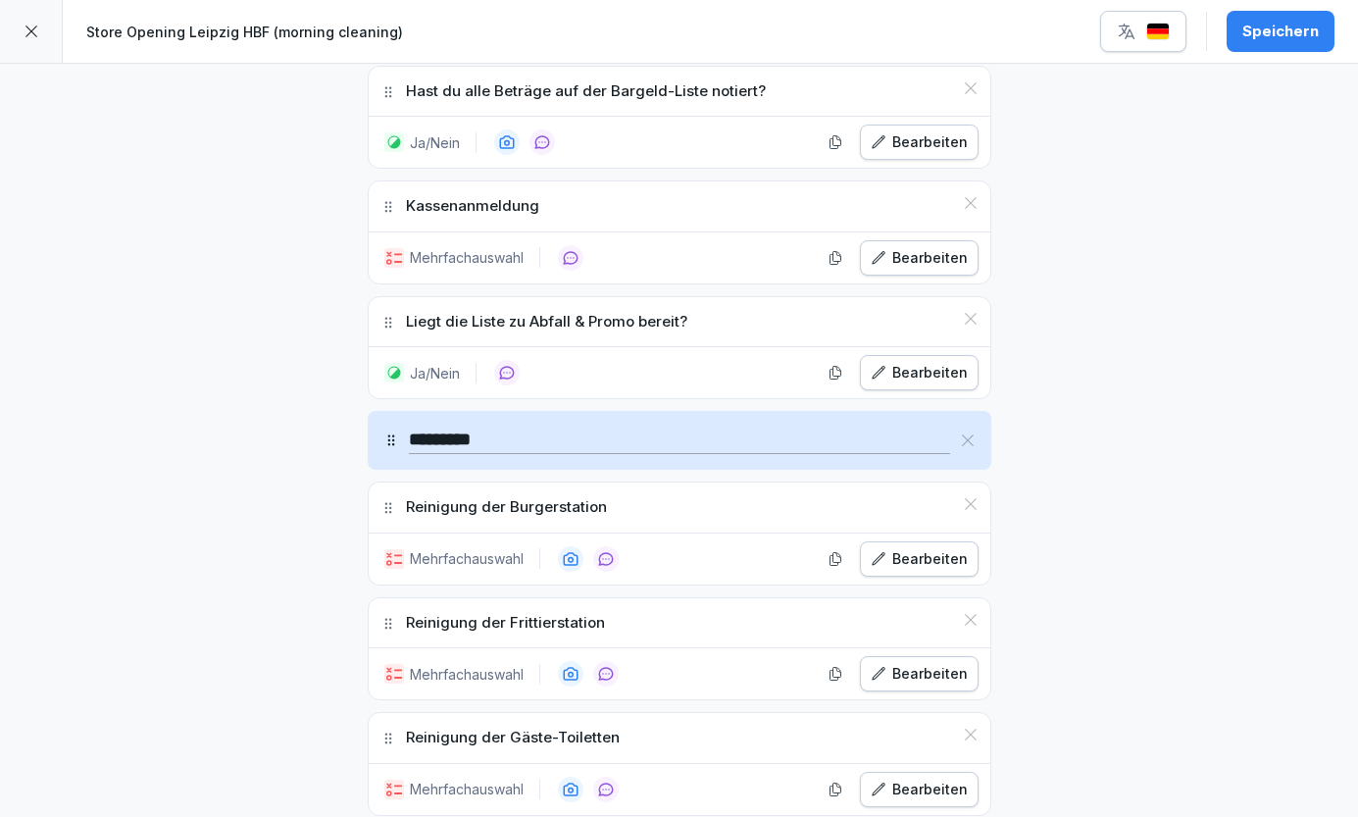
click at [1288, 24] on div "Speichern" at bounding box center [1280, 32] width 76 height 22
click at [19, 40] on div at bounding box center [31, 31] width 63 height 63
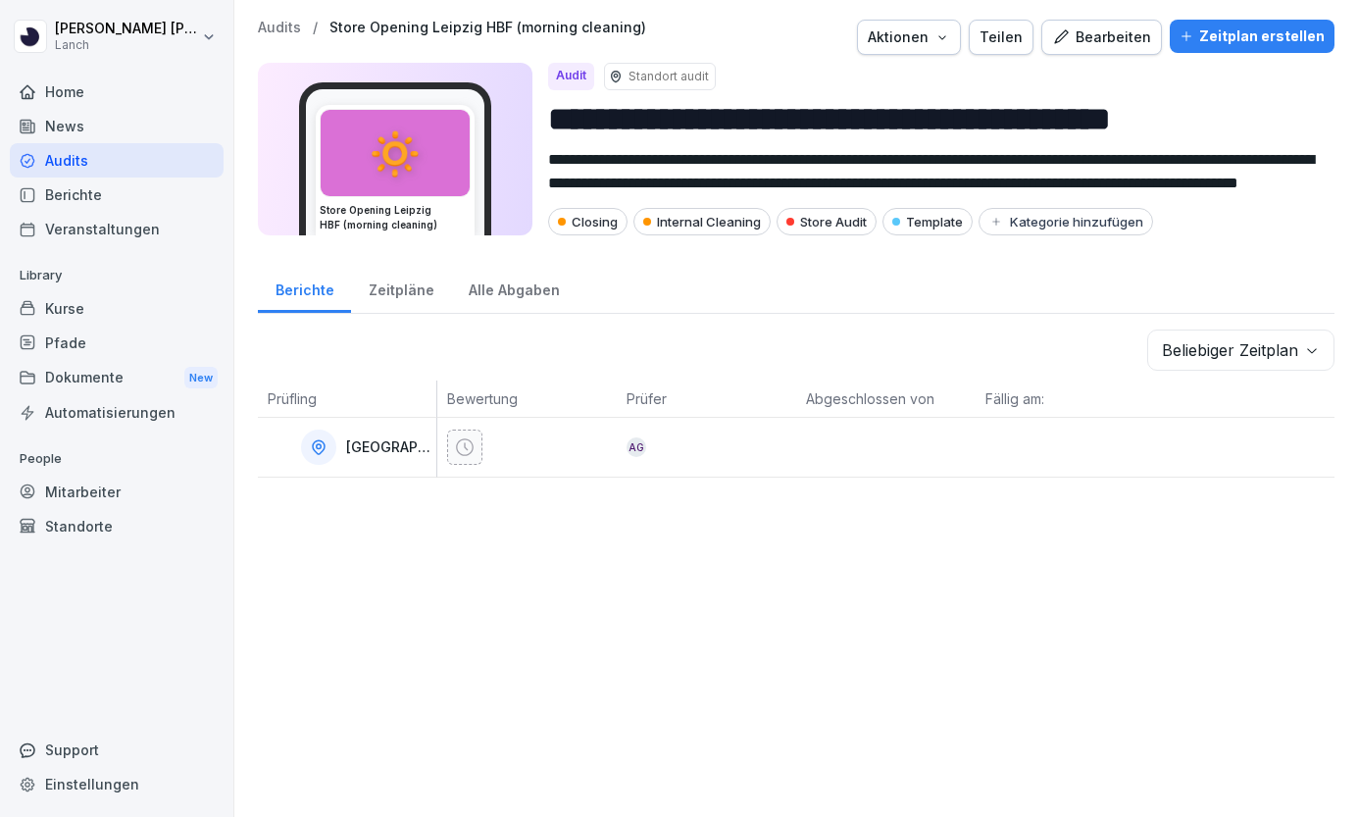
click at [368, 452] on p "[GEOGRAPHIC_DATA]" at bounding box center [389, 447] width 86 height 17
click at [925, 37] on div "Aktionen" at bounding box center [909, 37] width 82 height 22
click at [1240, 39] on div "Zeitplan erstellen" at bounding box center [1251, 36] width 145 height 22
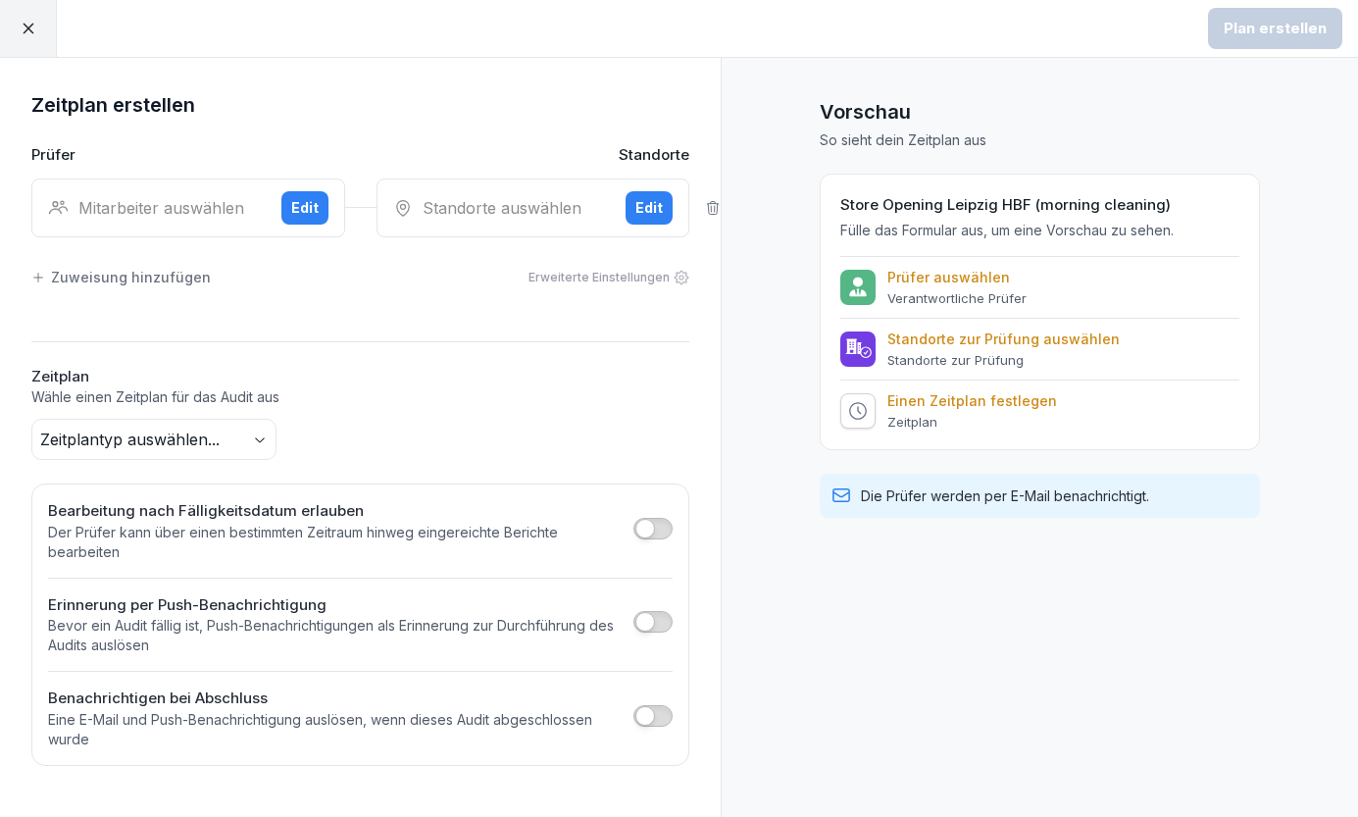
click at [304, 208] on div "Edit" at bounding box center [304, 208] width 27 height 22
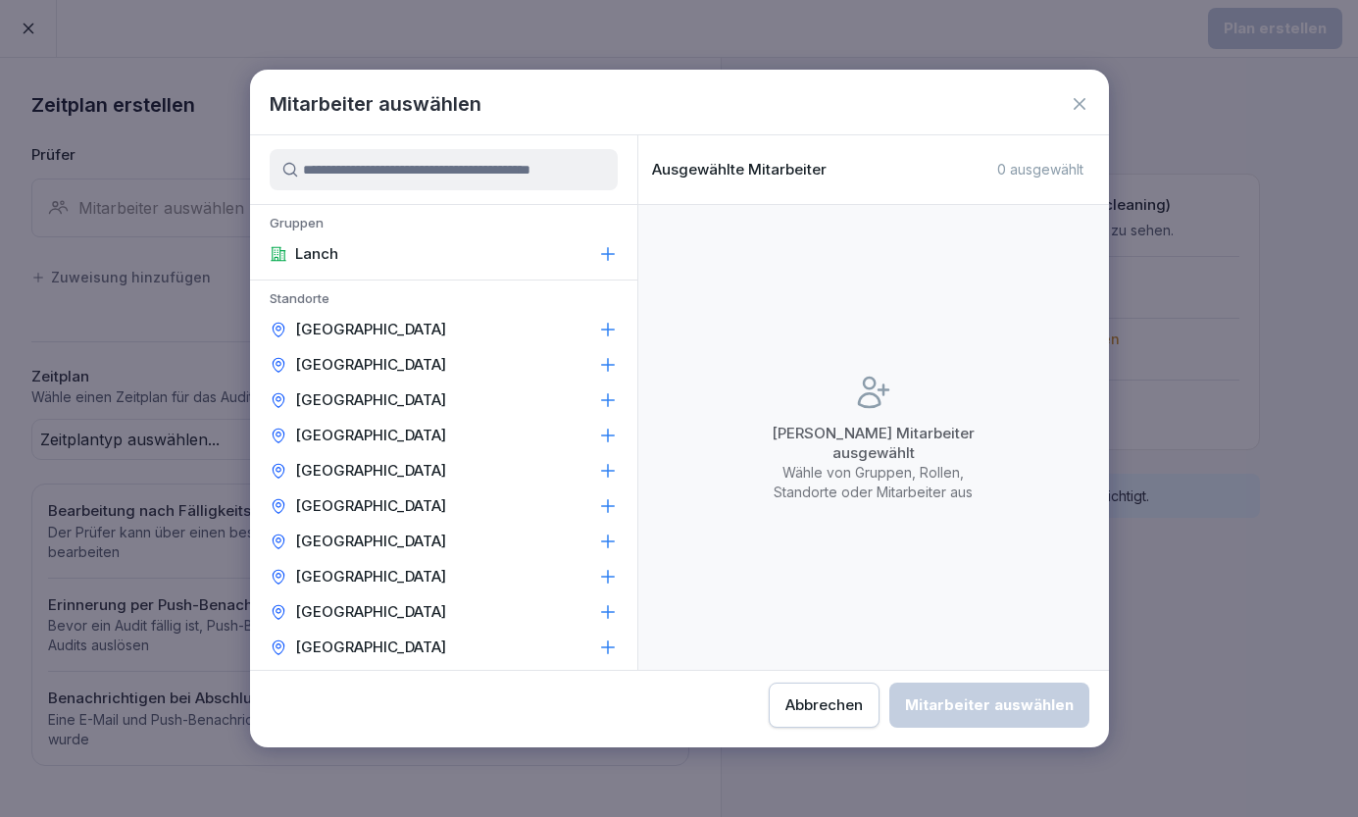
click at [785, 710] on div "Abbrechen" at bounding box center [823, 705] width 77 height 22
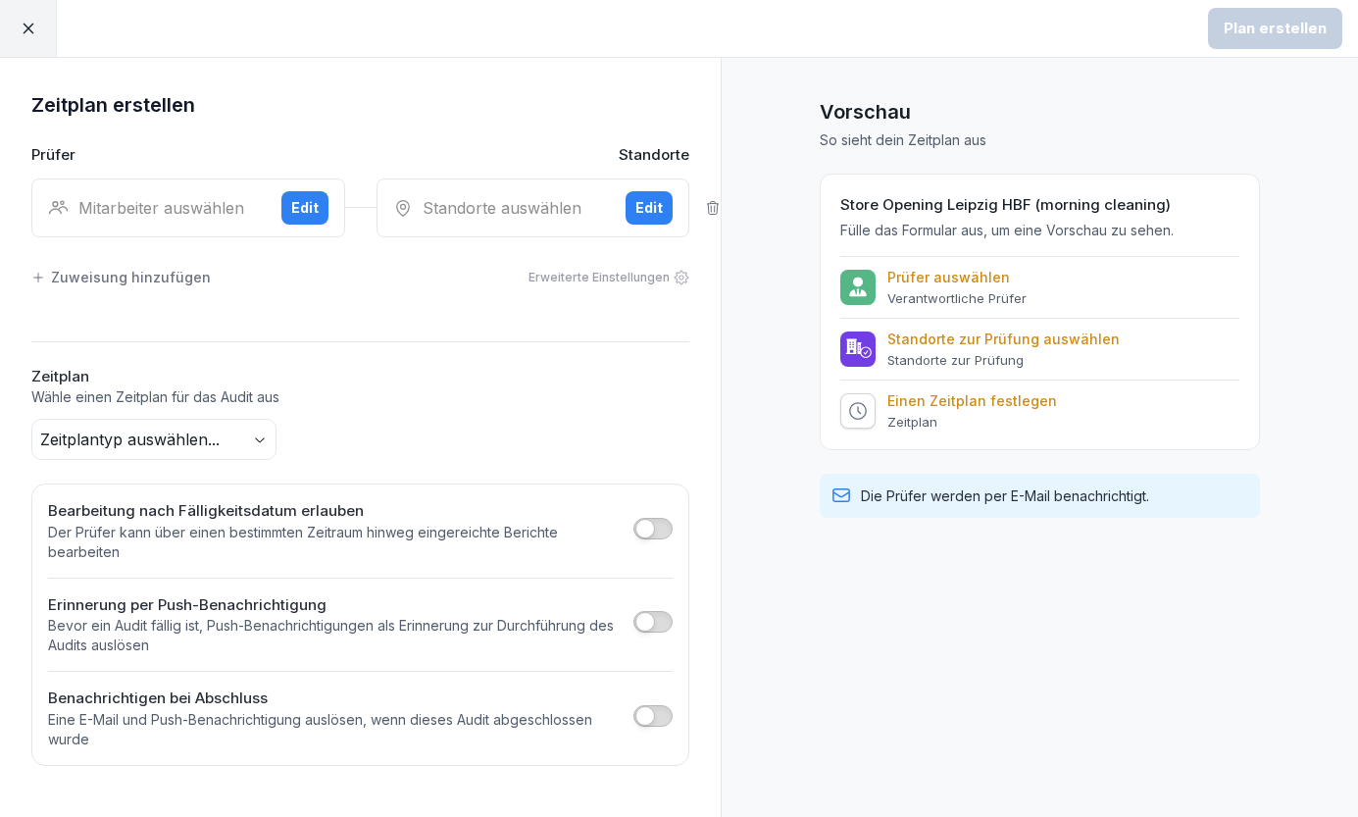
click at [34, 39] on div at bounding box center [28, 28] width 57 height 57
